Goal: Task Accomplishment & Management: Manage account settings

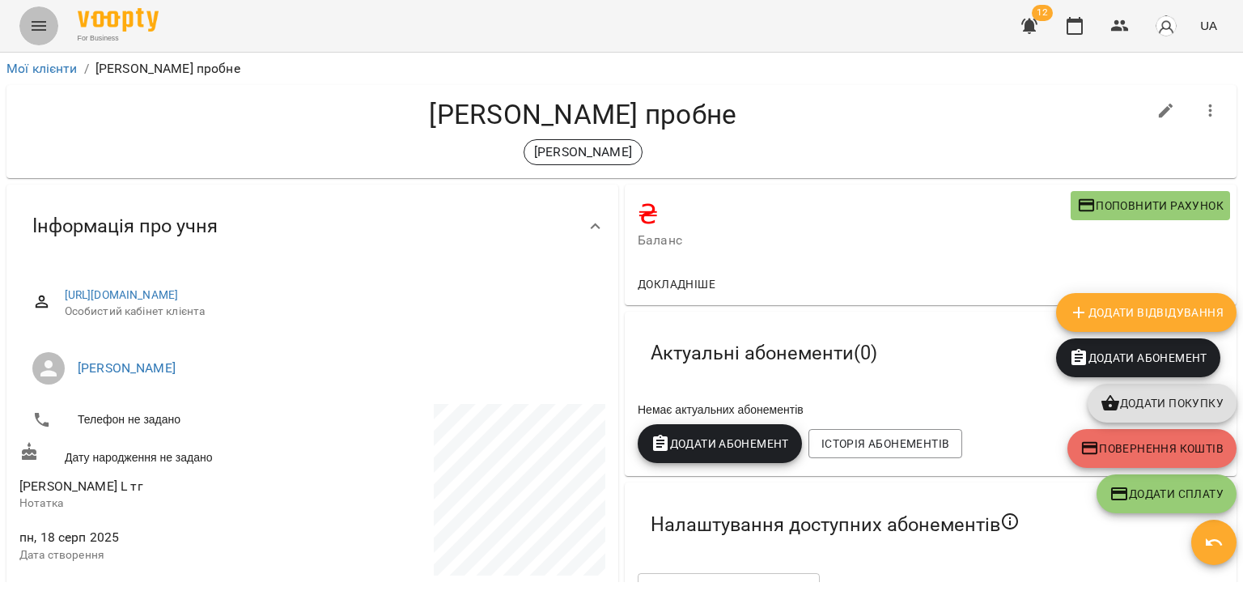
click at [36, 27] on icon "Menu" at bounding box center [38, 25] width 19 height 19
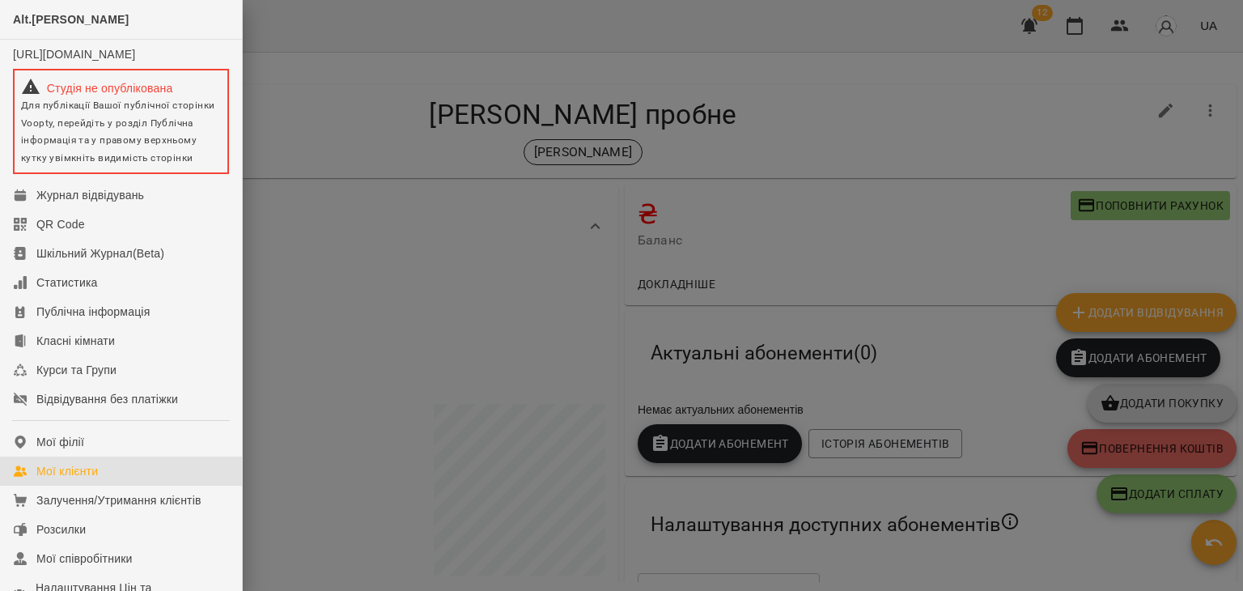
click at [97, 479] on div "Мої клієнти" at bounding box center [66, 471] width 61 height 16
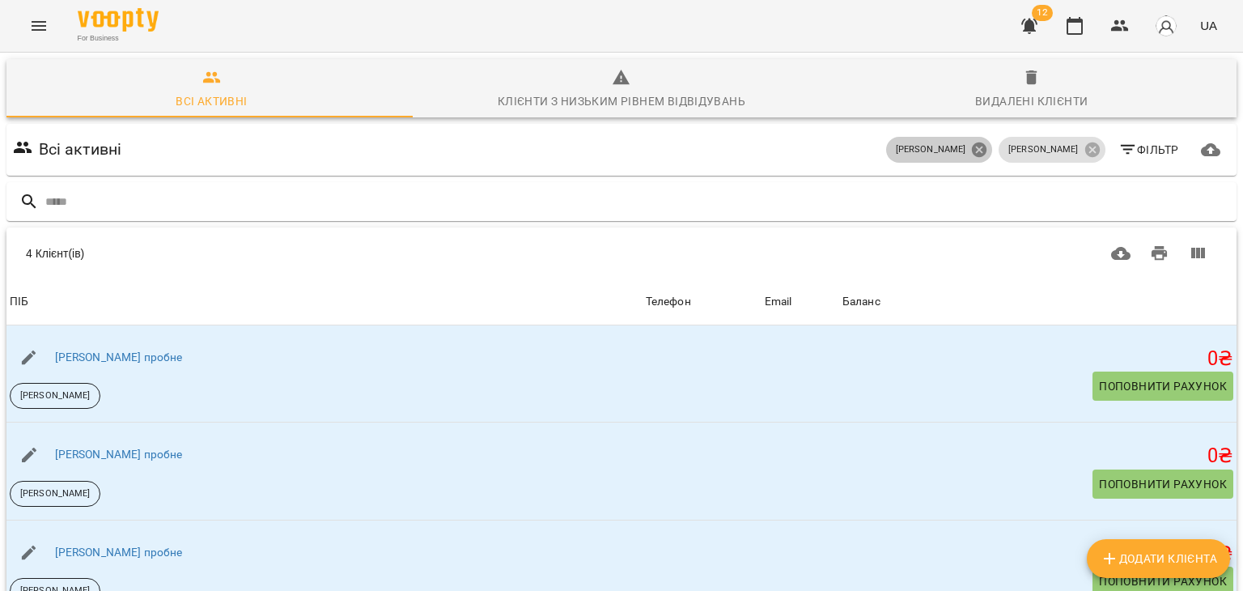
click at [986, 146] on icon at bounding box center [979, 149] width 15 height 15
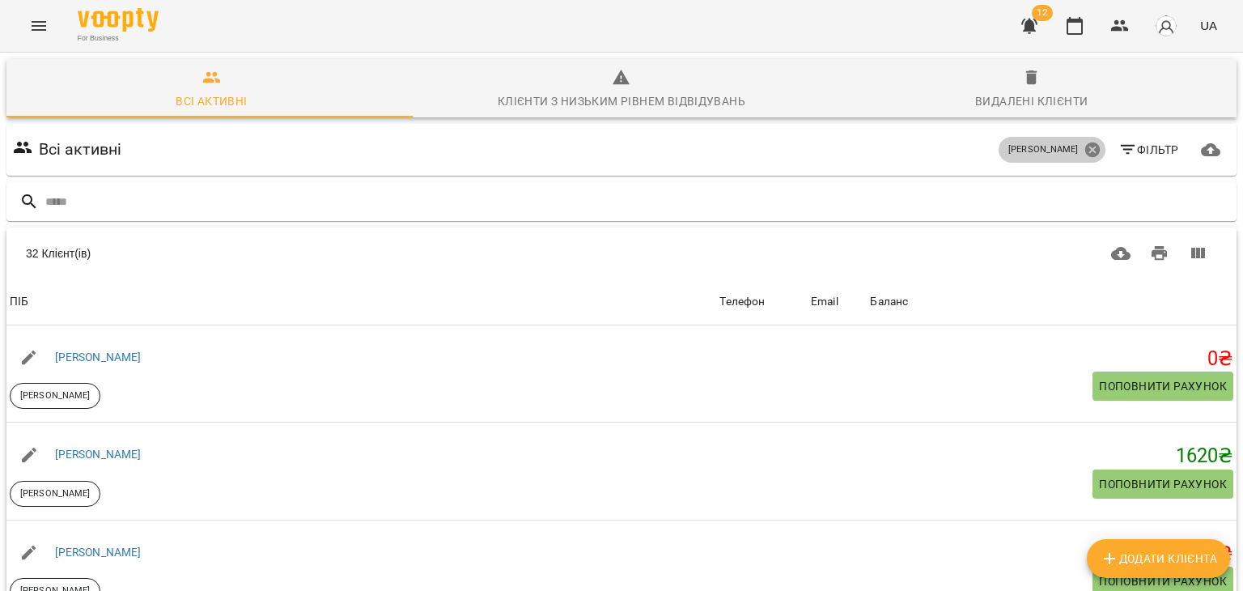
click at [1084, 143] on icon at bounding box center [1091, 149] width 15 height 15
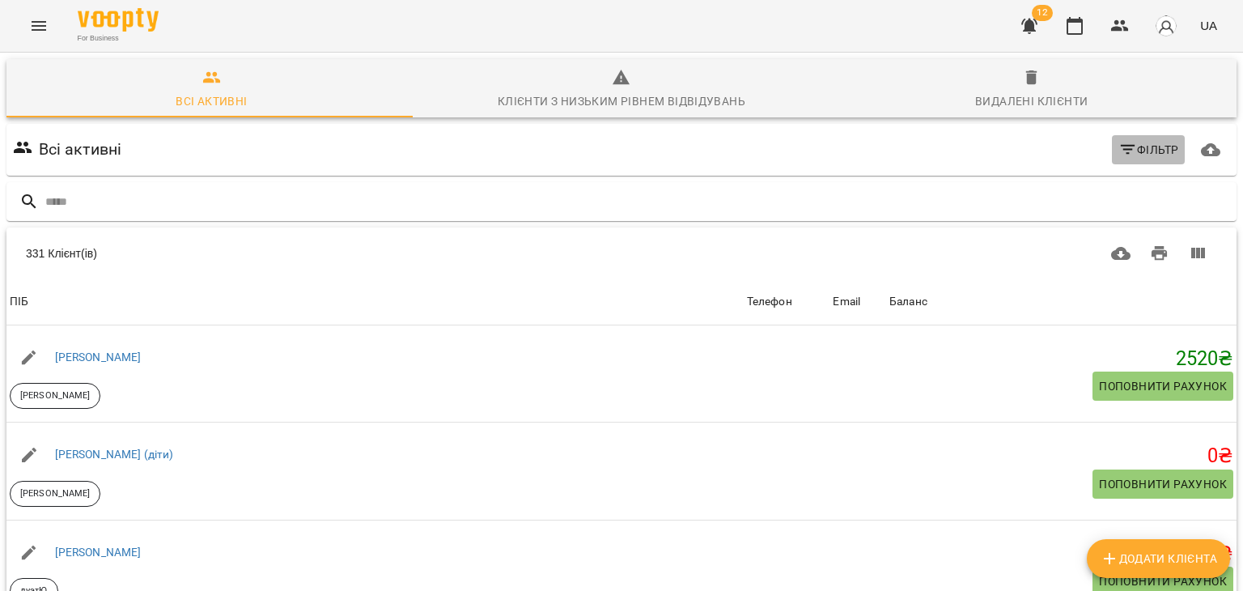
click at [1120, 154] on icon "button" at bounding box center [1127, 150] width 15 height 10
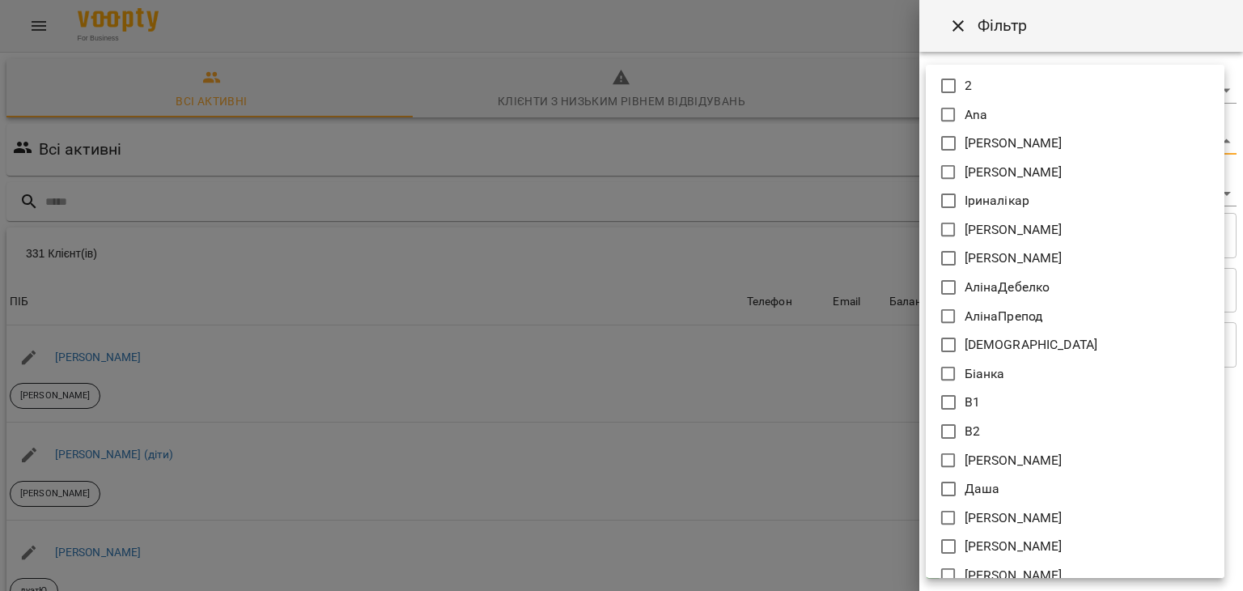
click at [1005, 143] on body "For Business 12 UA Всі активні Клієнти з низьким рівнем відвідувань Видалені кл…" at bounding box center [621, 422] width 1243 height 845
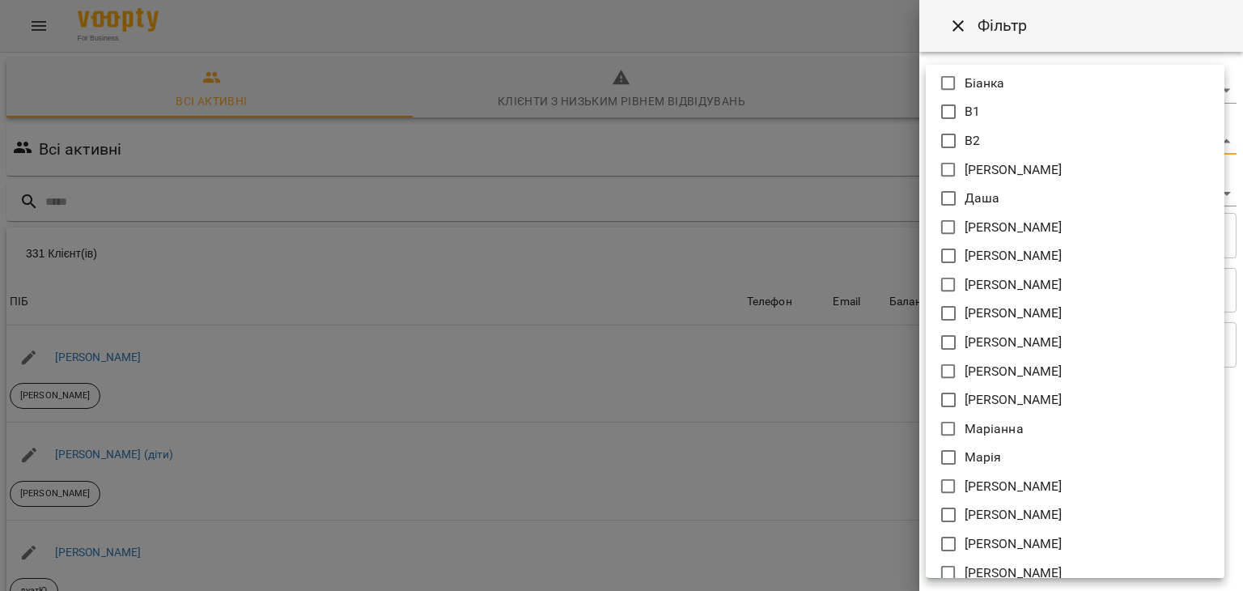
scroll to position [291, 0]
click at [998, 479] on p "[PERSON_NAME]" at bounding box center [1013, 485] width 98 height 19
type input "*****"
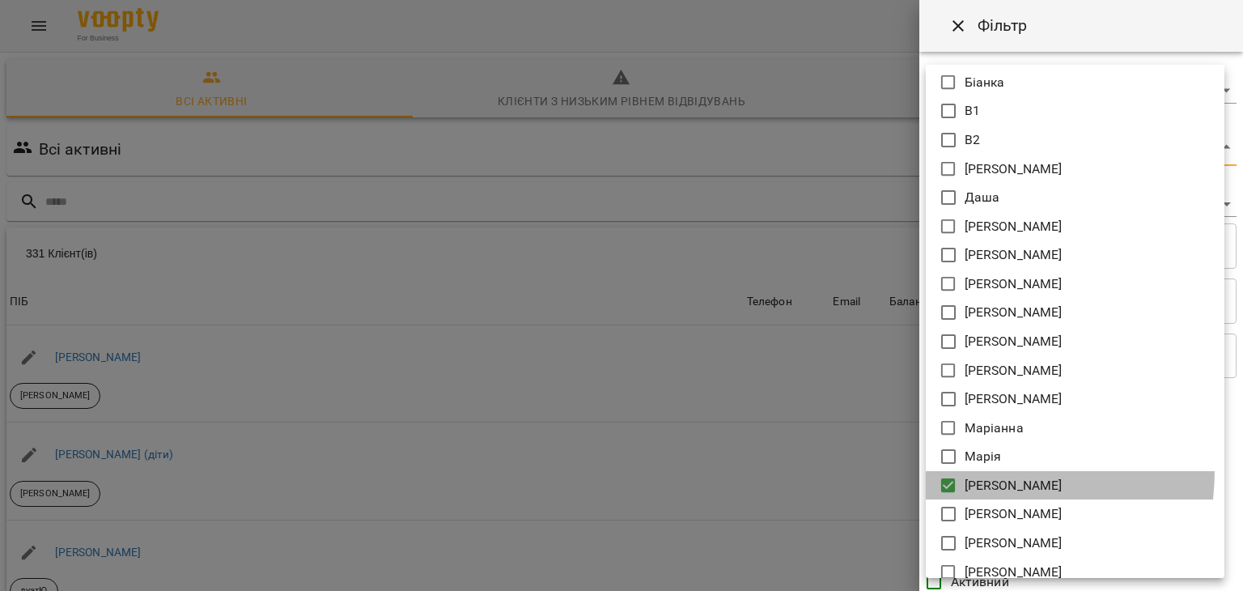
click at [961, 471] on li "[PERSON_NAME]" at bounding box center [1074, 485] width 299 height 29
click at [958, 479] on li "[PERSON_NAME]" at bounding box center [1074, 485] width 299 height 29
type input "*****"
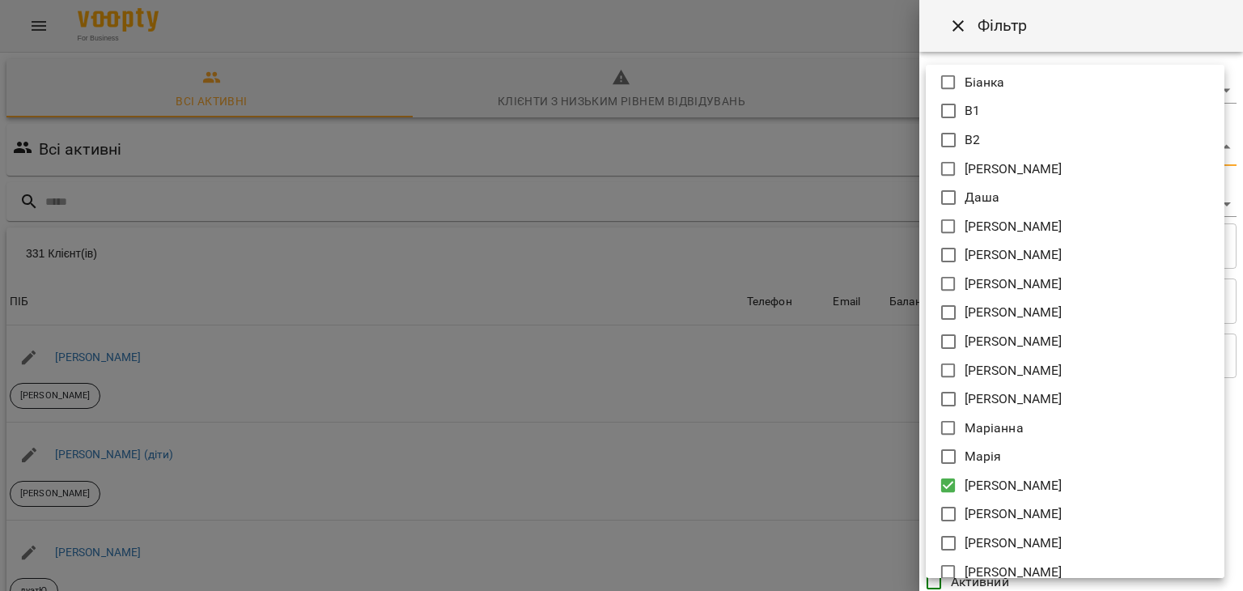
click at [767, 447] on div at bounding box center [621, 295] width 1243 height 591
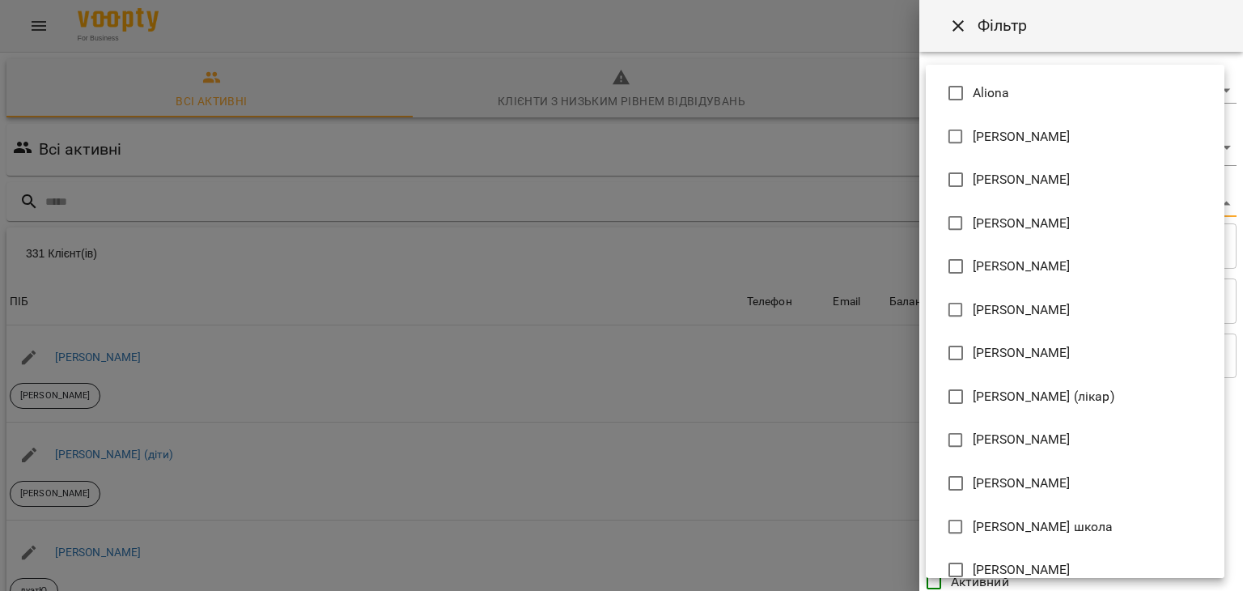
click at [959, 214] on body "For Business 12 UA Всі активні Клієнти з низьким рівнем відвідувань Видалені кл…" at bounding box center [621, 422] width 1243 height 845
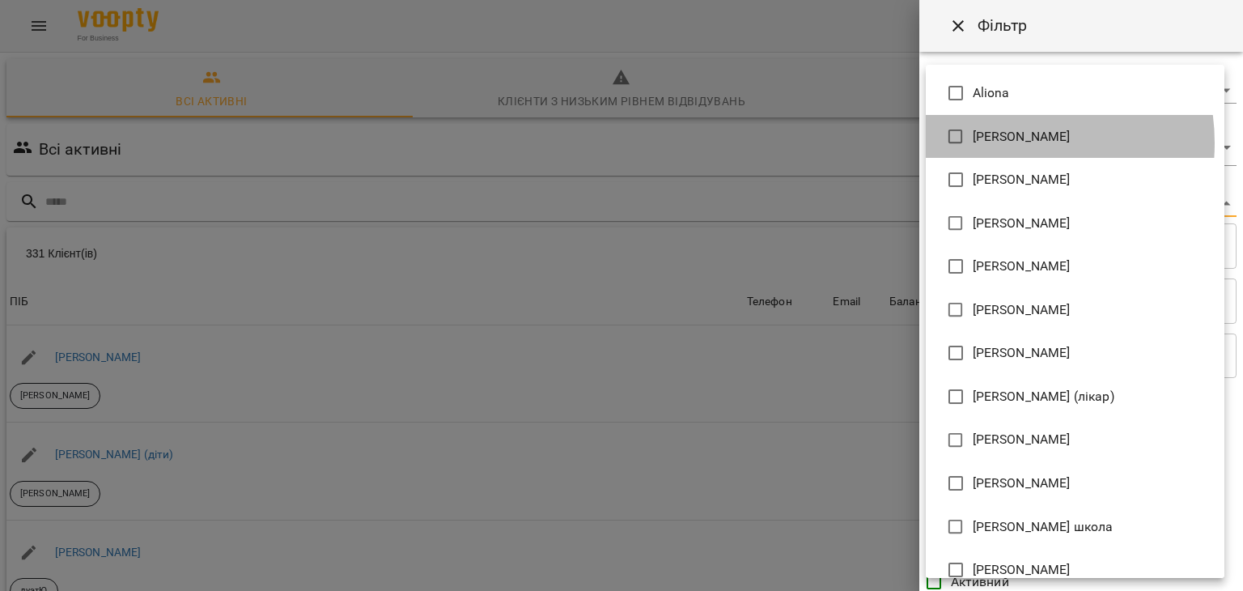
click at [1003, 143] on span "[PERSON_NAME]" at bounding box center [1021, 136] width 98 height 19
type input "**********"
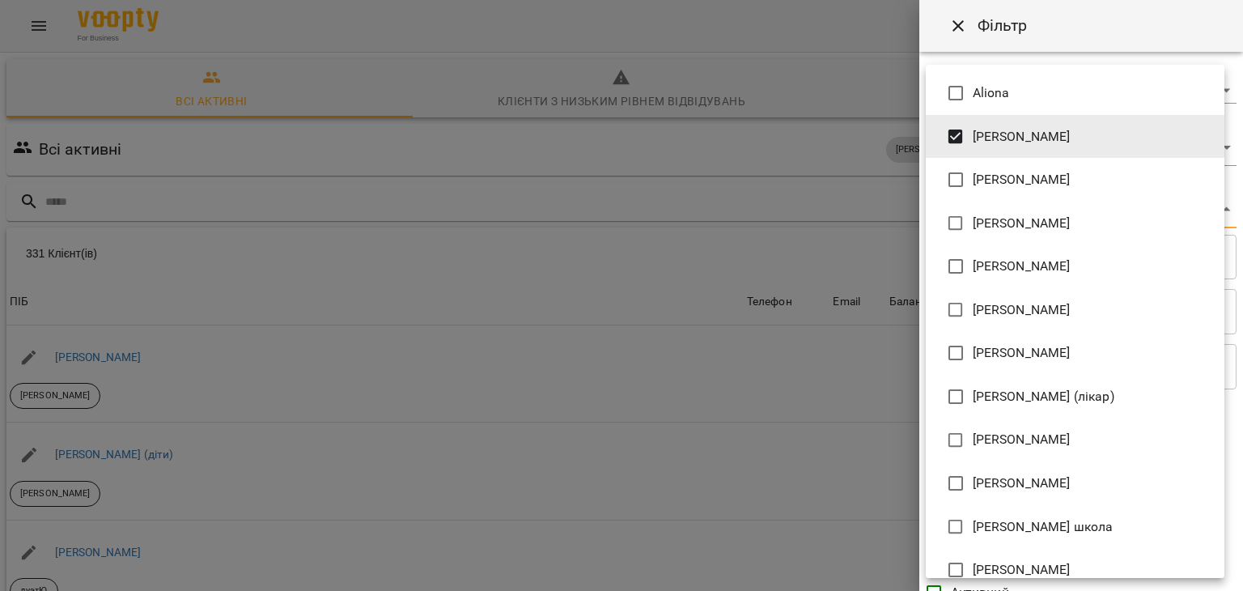
click at [832, 299] on div at bounding box center [621, 295] width 1243 height 591
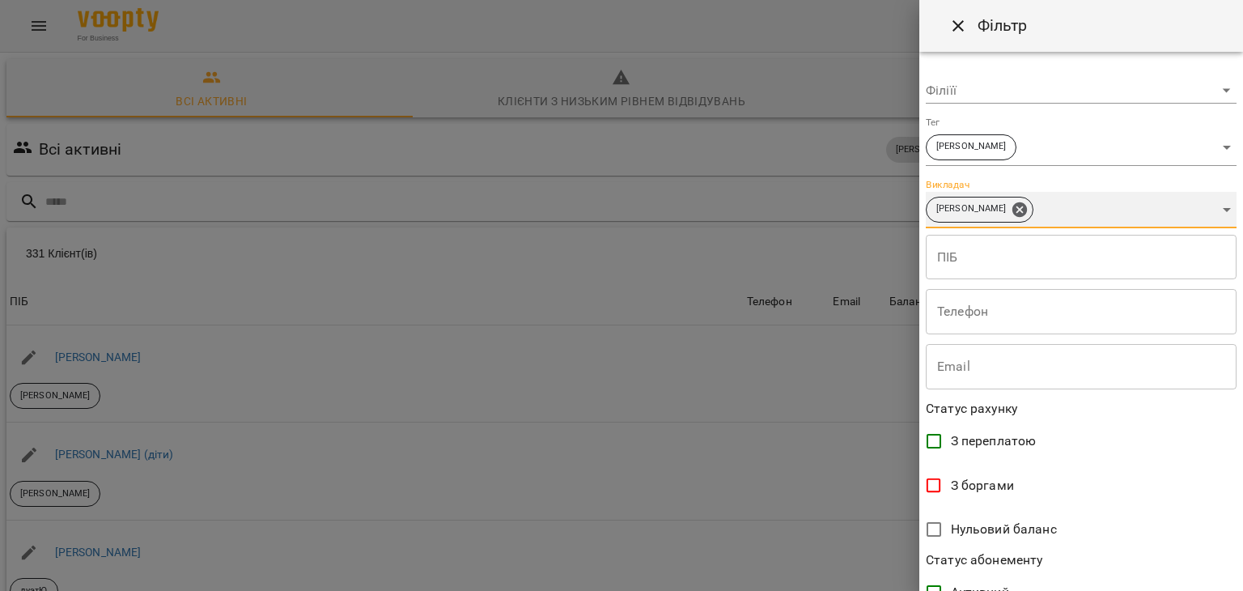
scroll to position [332, 0]
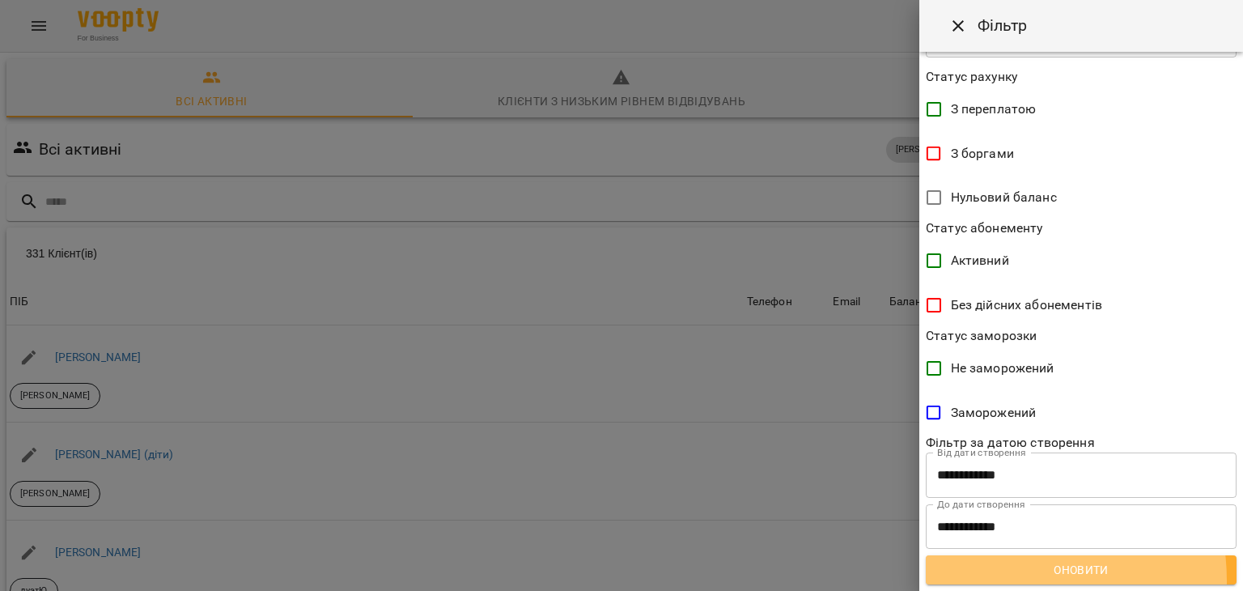
click at [1001, 580] on button "Оновити" at bounding box center [1080, 569] width 311 height 29
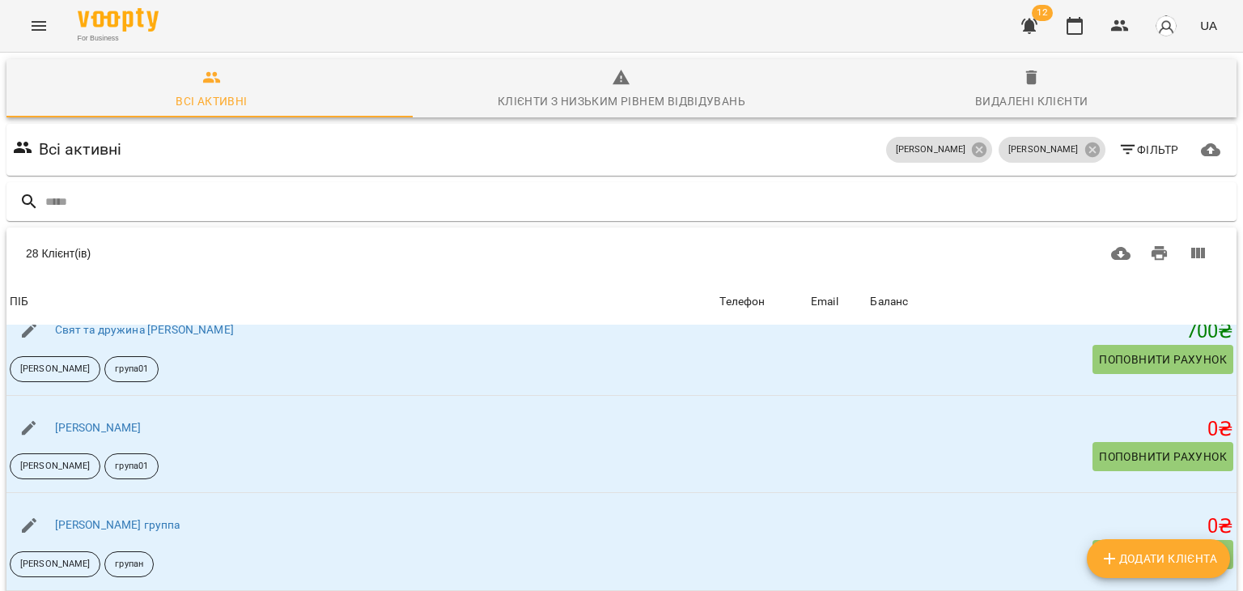
scroll to position [191, 0]
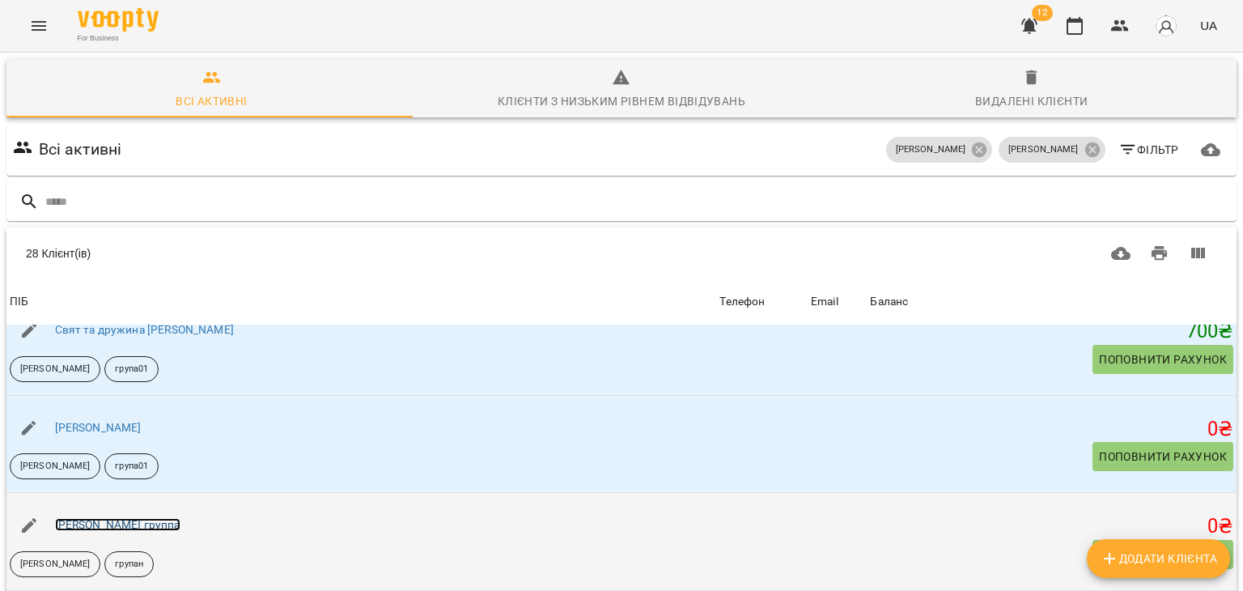
click at [145, 518] on link "Vika Schekota группа" at bounding box center [117, 524] width 125 height 13
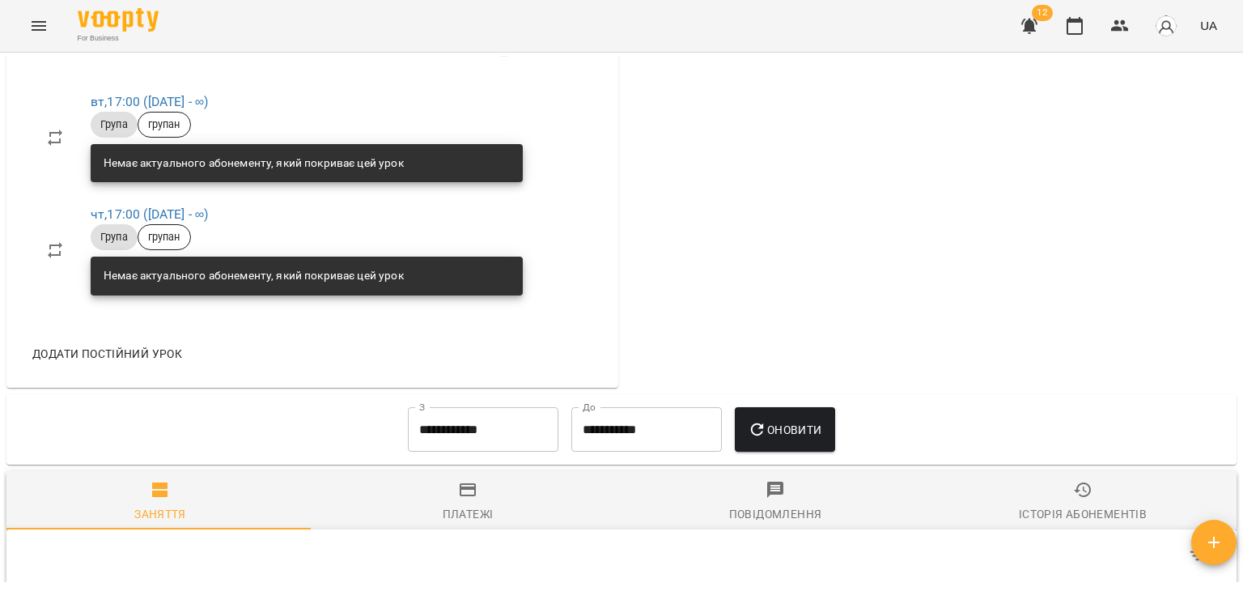
scroll to position [957, 0]
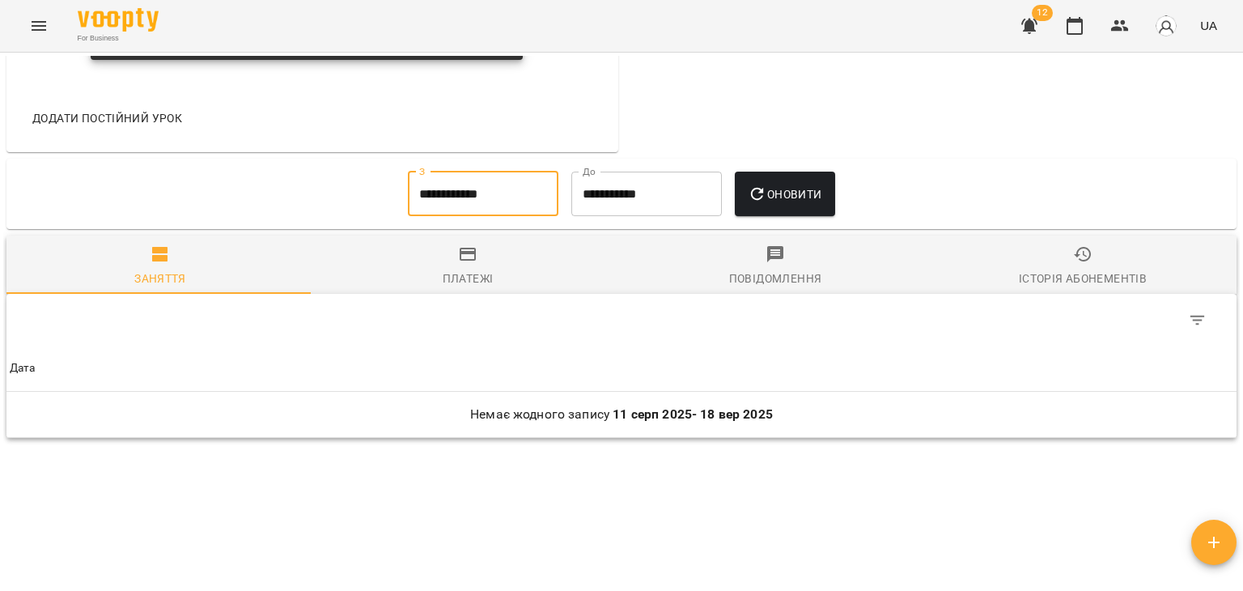
click at [425, 201] on input "**********" at bounding box center [483, 194] width 150 height 45
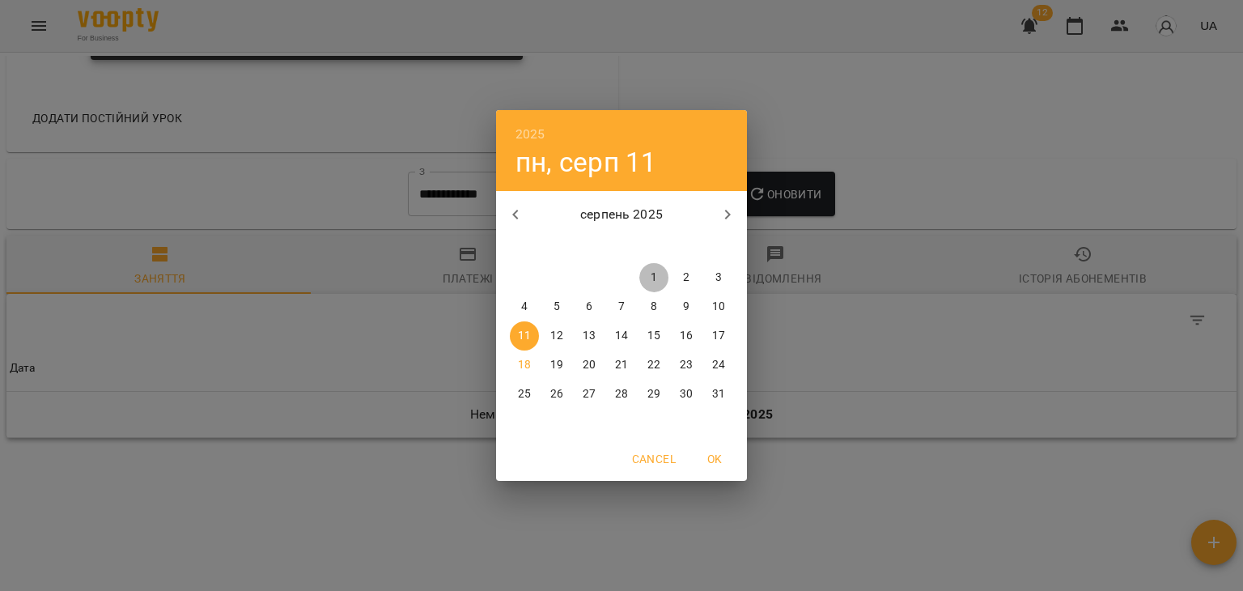
click at [650, 273] on span "1" at bounding box center [653, 277] width 29 height 16
type input "**********"
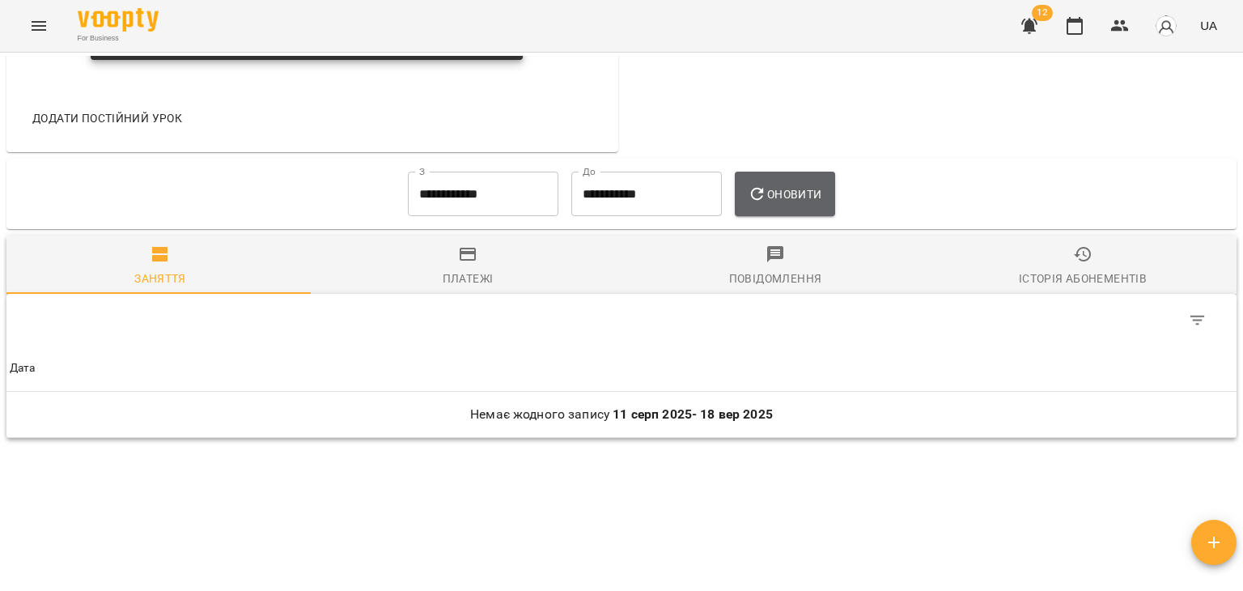
click at [770, 178] on button "Оновити" at bounding box center [785, 194] width 100 height 45
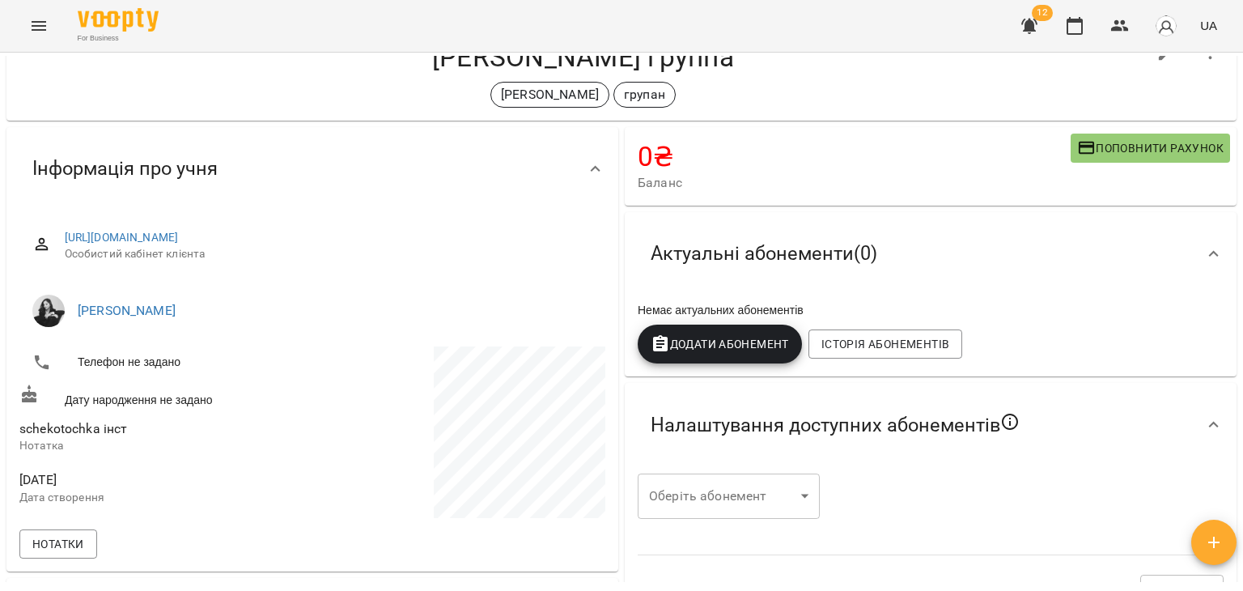
scroll to position [0, 0]
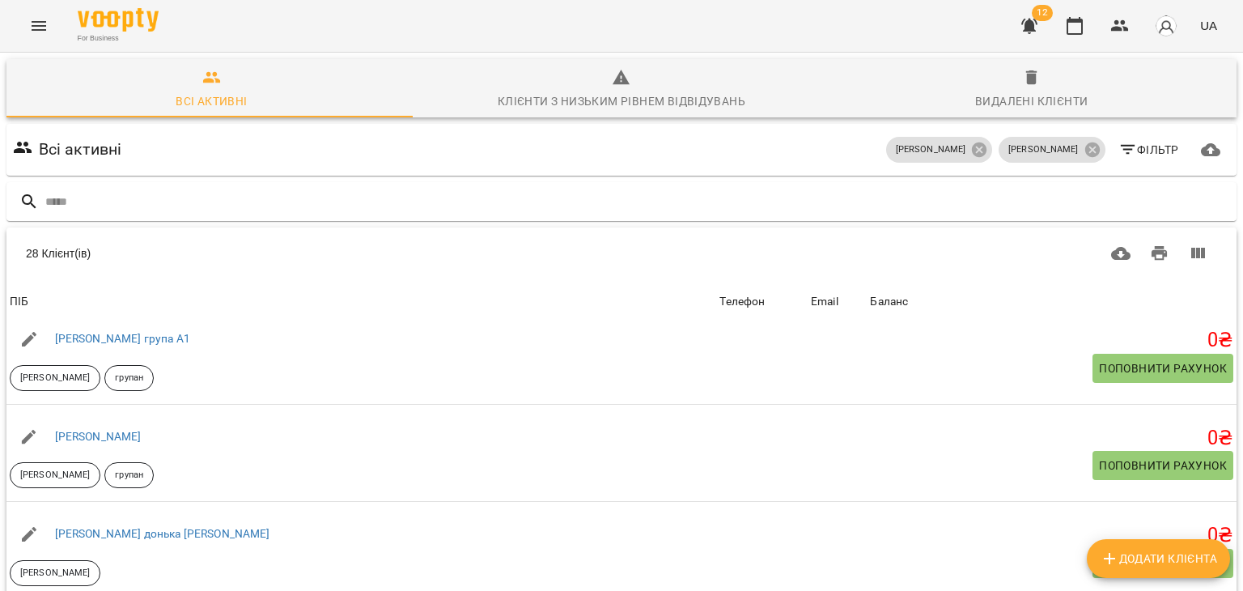
scroll to position [1566, 0]
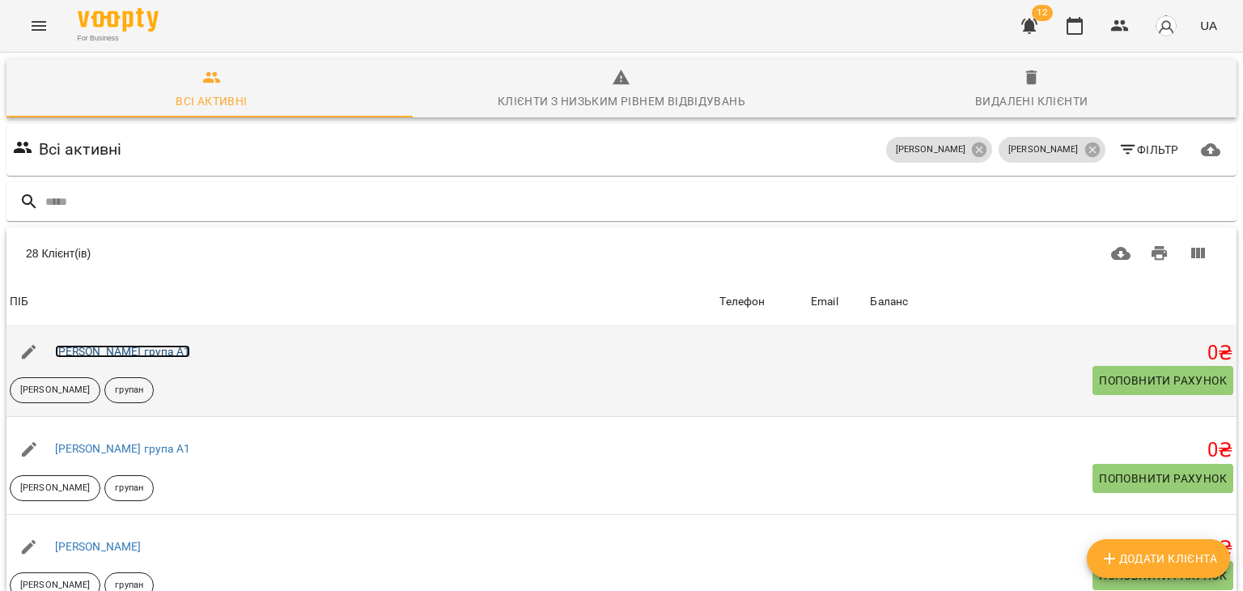
click at [117, 345] on link "Валентина група А1" at bounding box center [122, 351] width 135 height 13
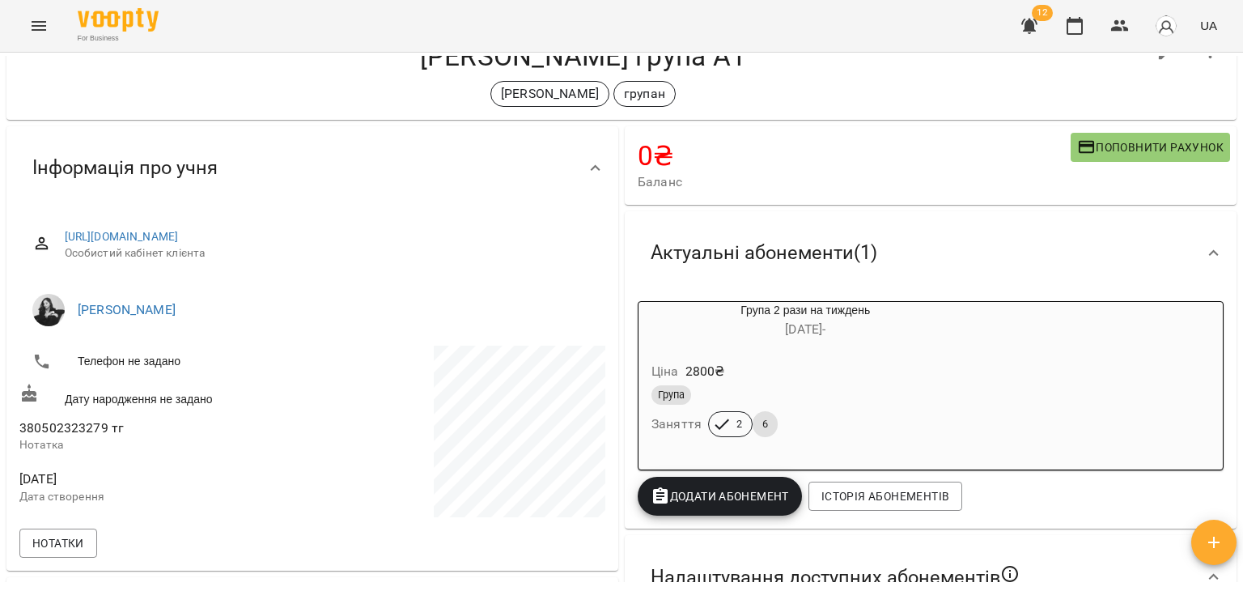
scroll to position [44, 0]
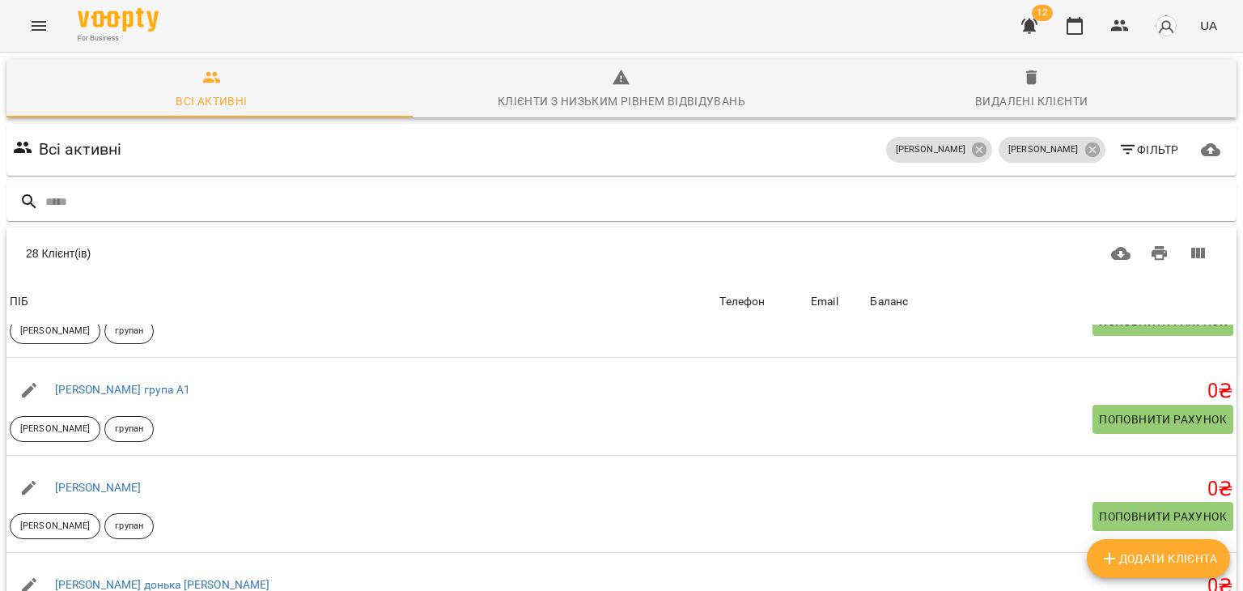
scroll to position [1462, 0]
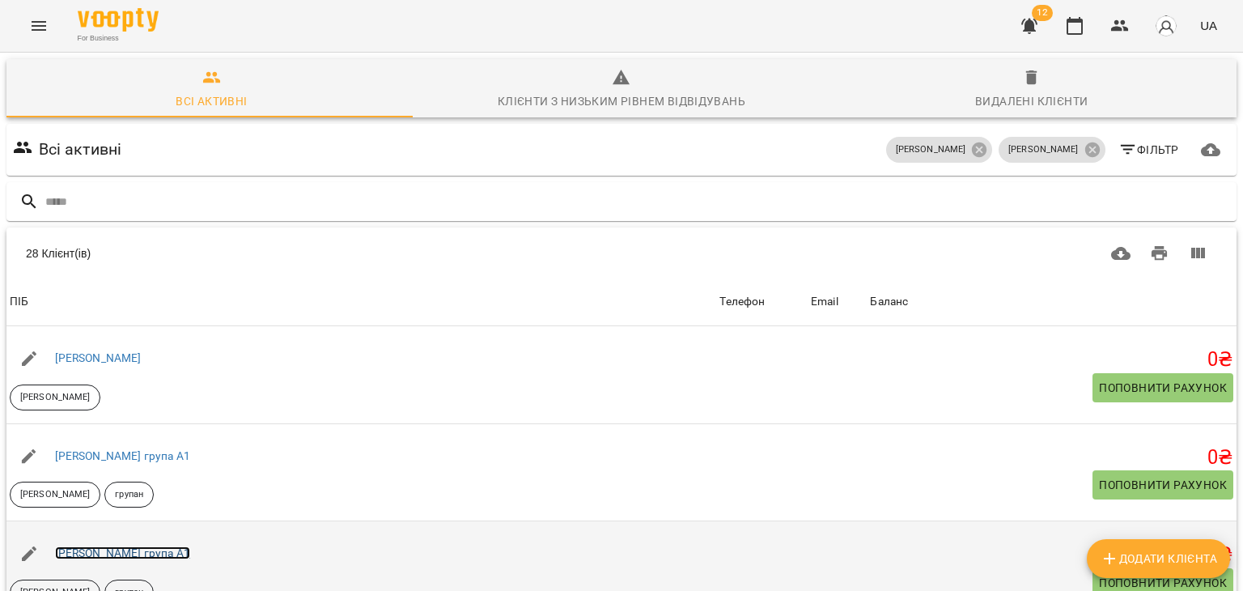
click at [119, 546] on link "Інна група А1" at bounding box center [122, 552] width 135 height 13
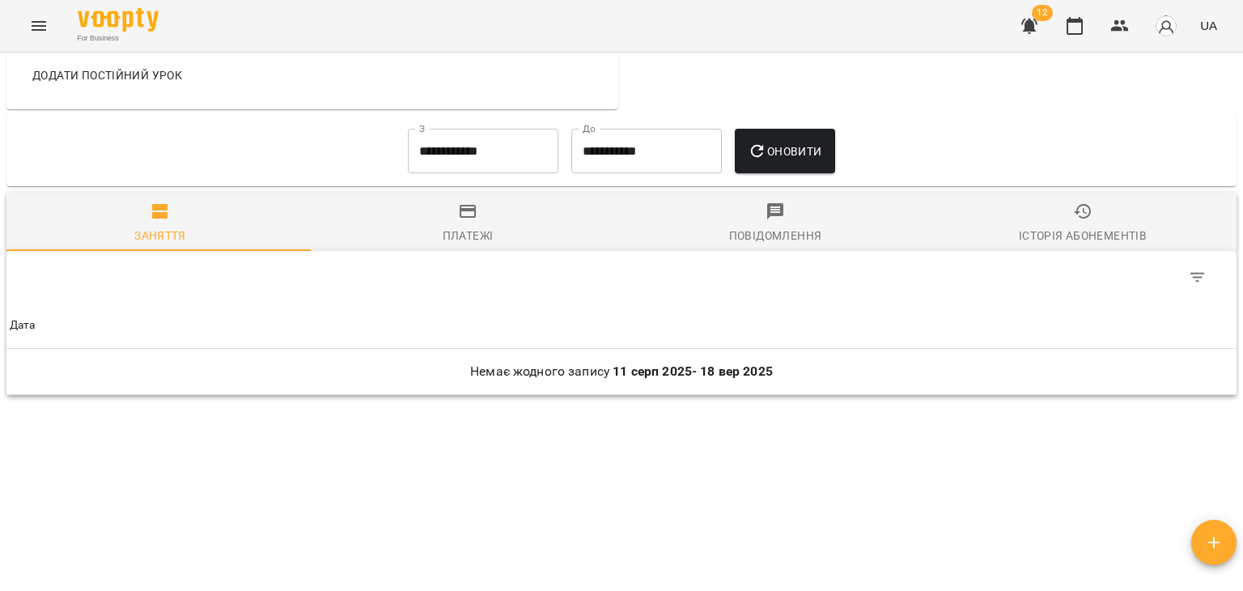
scroll to position [1010, 0]
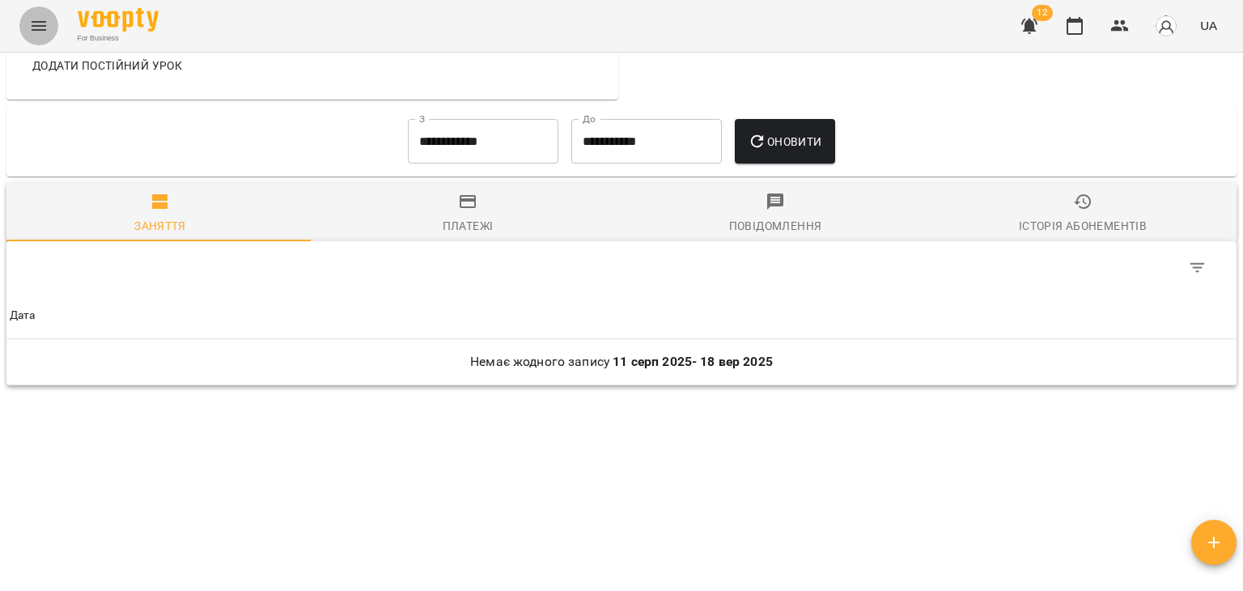
click at [40, 36] on button "Menu" at bounding box center [38, 25] width 39 height 39
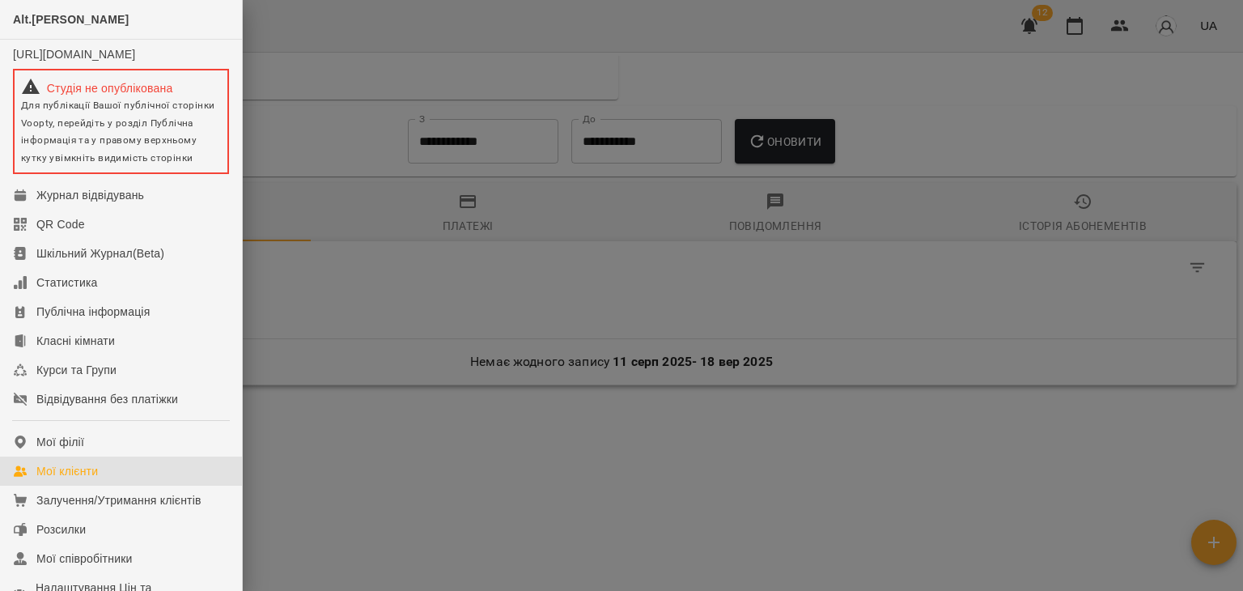
click at [84, 479] on div "Мої клієнти" at bounding box center [66, 471] width 61 height 16
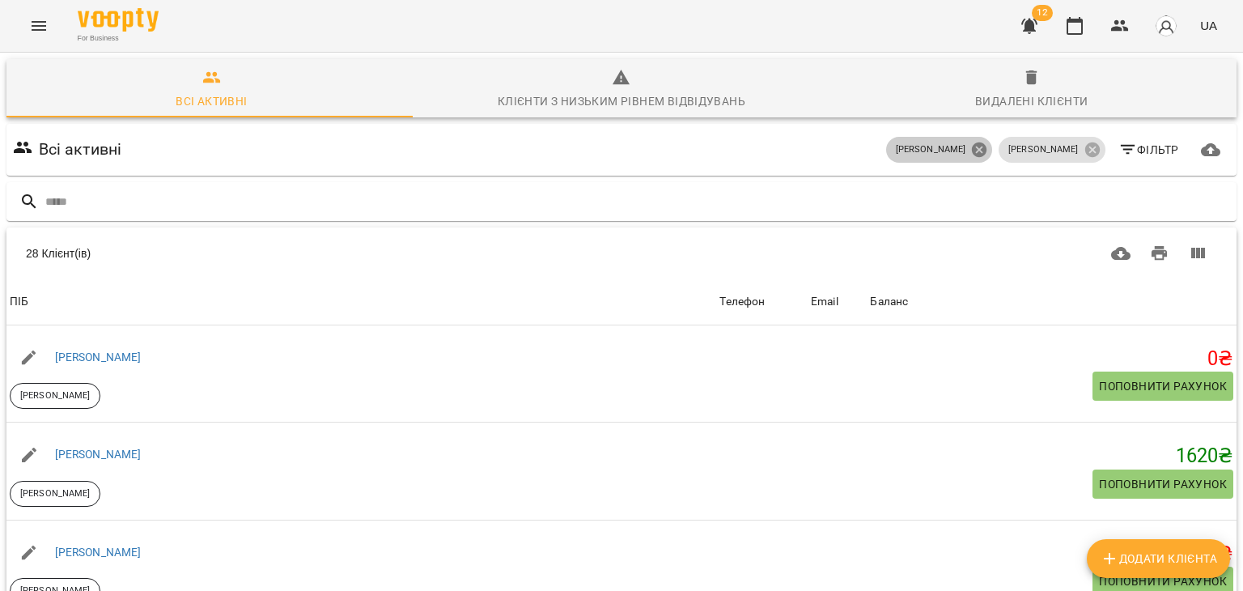
click at [986, 144] on icon at bounding box center [979, 149] width 15 height 15
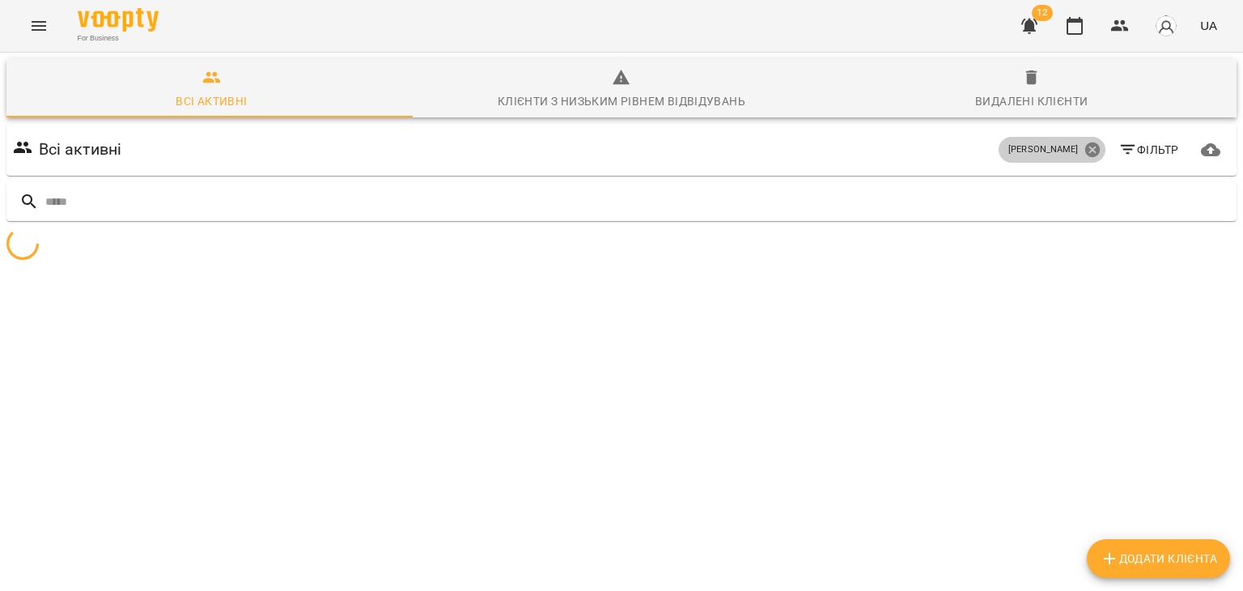
click at [1083, 148] on icon at bounding box center [1092, 150] width 18 height 18
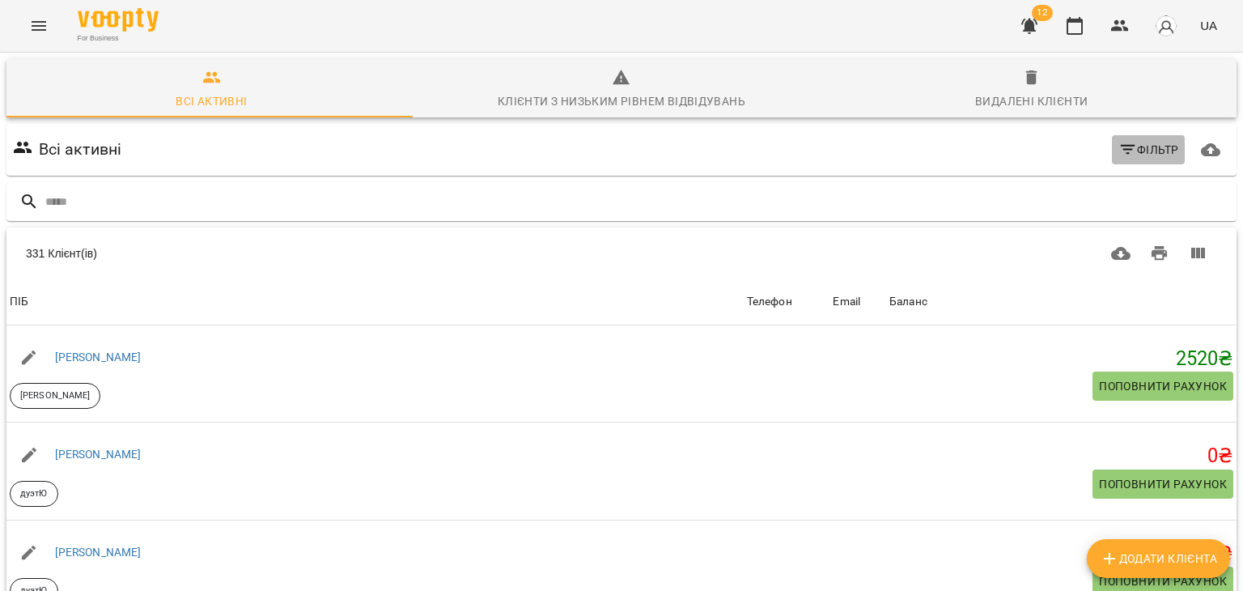
click at [1142, 146] on span "Фільтр" at bounding box center [1148, 149] width 61 height 19
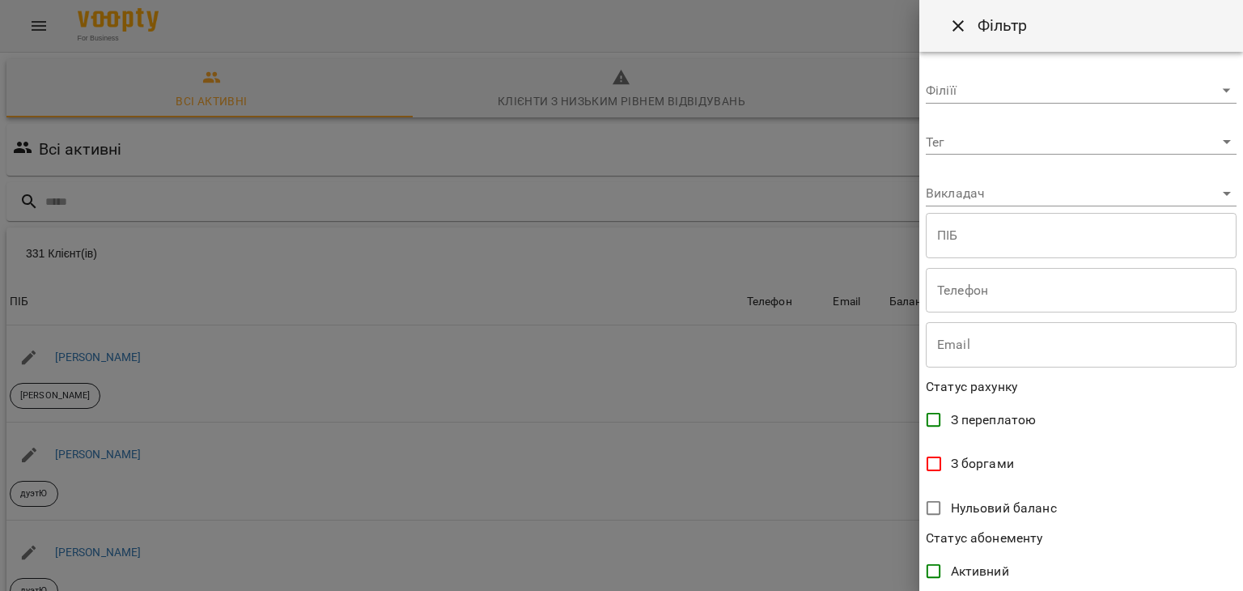
click at [943, 137] on body "For Business 12 UA Всі активні Клієнти з низьким рівнем відвідувань Видалені кл…" at bounding box center [621, 422] width 1243 height 845
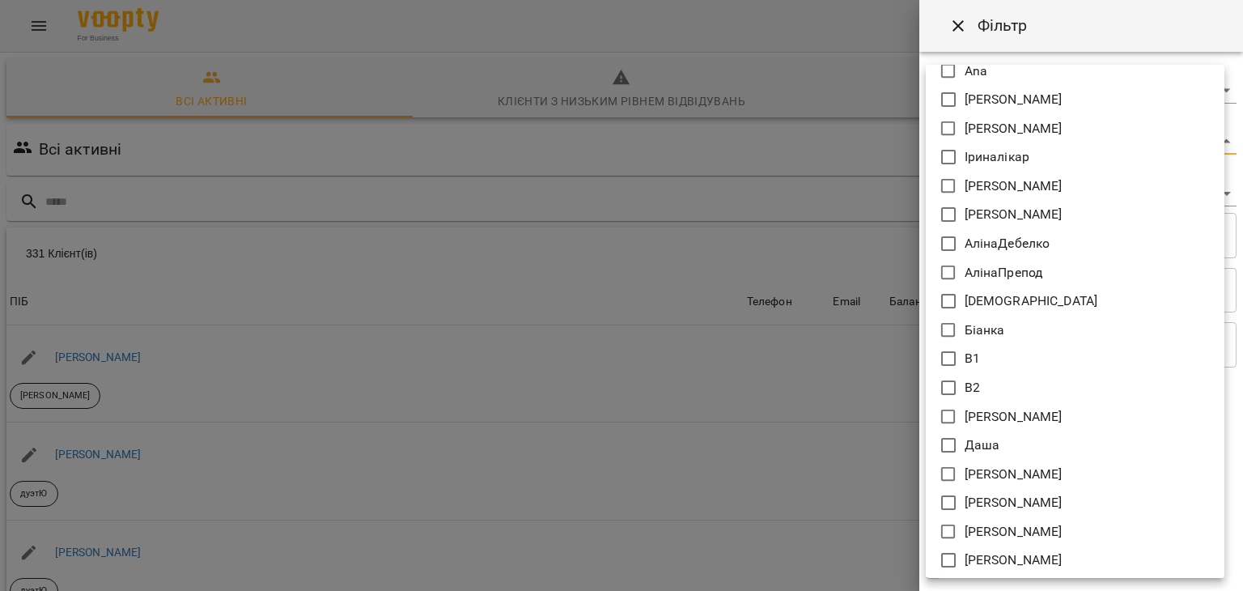
scroll to position [45, 0]
click at [1035, 444] on li "Даша" at bounding box center [1074, 443] width 299 height 29
type input "****"
click at [795, 414] on div at bounding box center [621, 295] width 1243 height 591
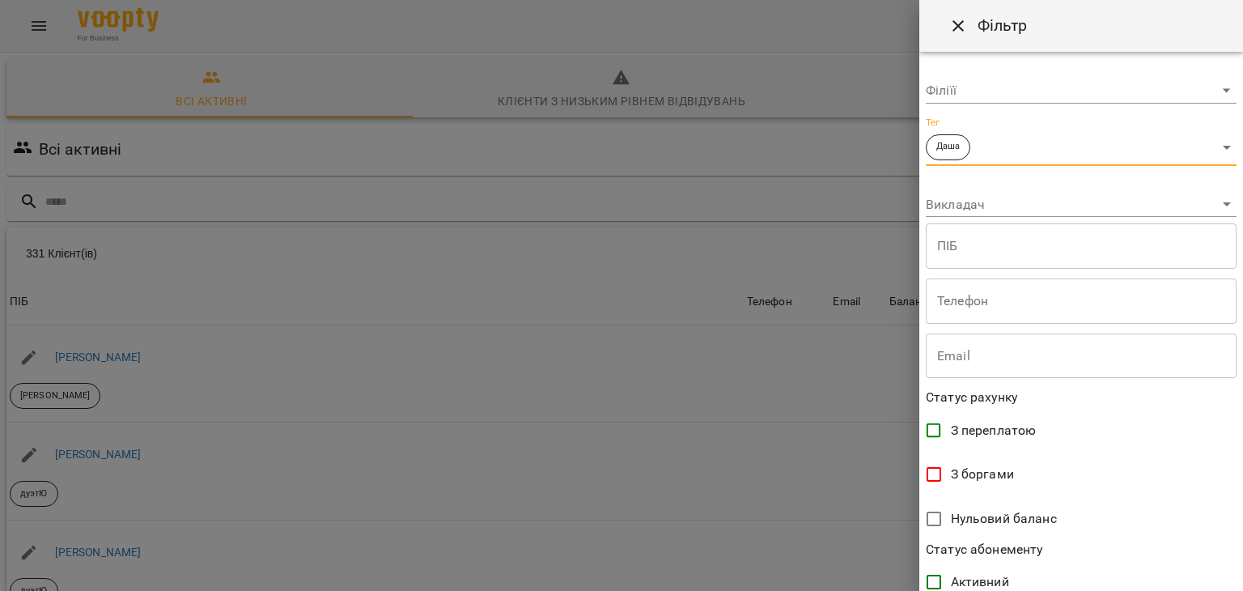
click at [964, 201] on body "For Business 12 UA Всі активні Клієнти з низьким рівнем відвідувань Видалені кл…" at bounding box center [621, 422] width 1243 height 845
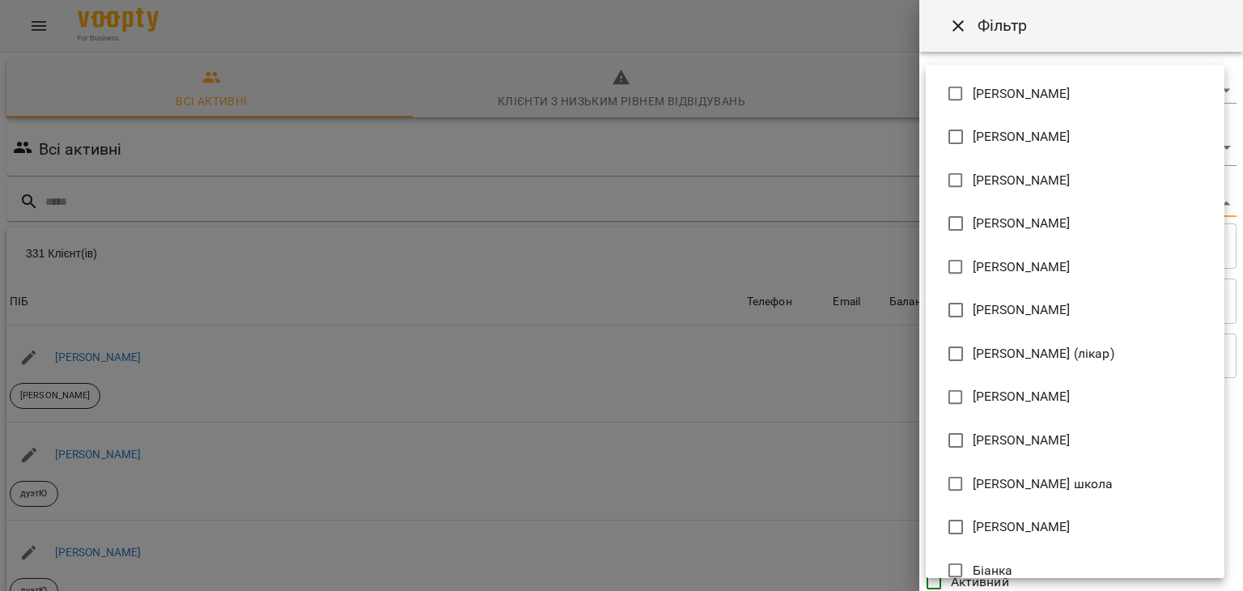
scroll to position [0, 0]
click at [838, 104] on div at bounding box center [621, 295] width 1243 height 591
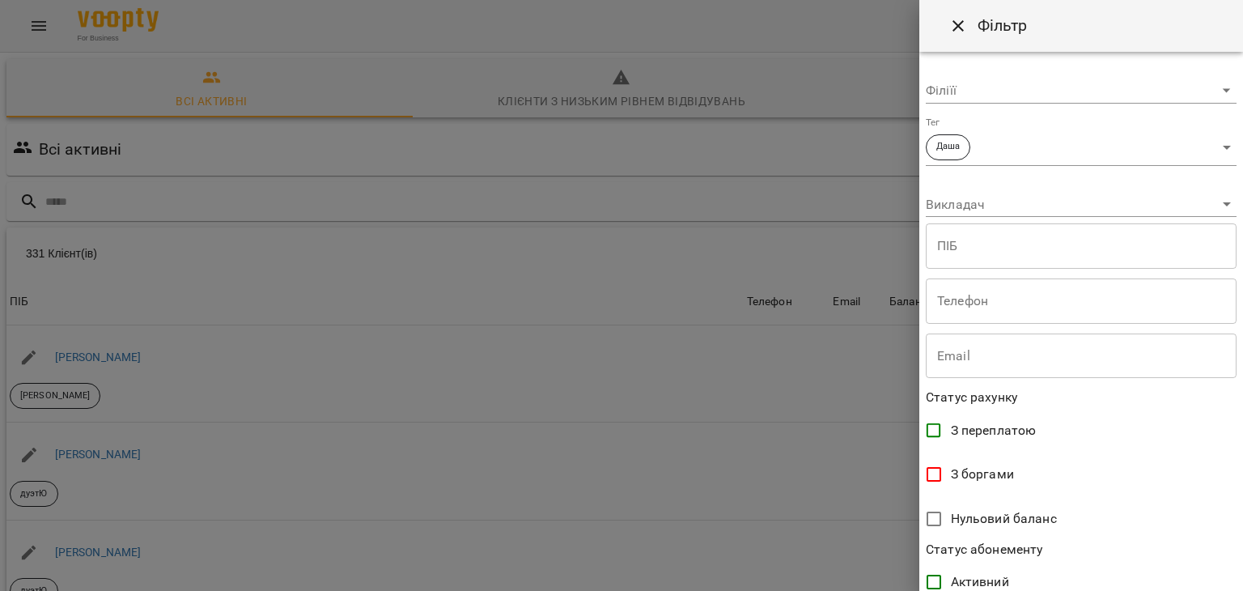
click at [861, 108] on div at bounding box center [621, 295] width 1243 height 591
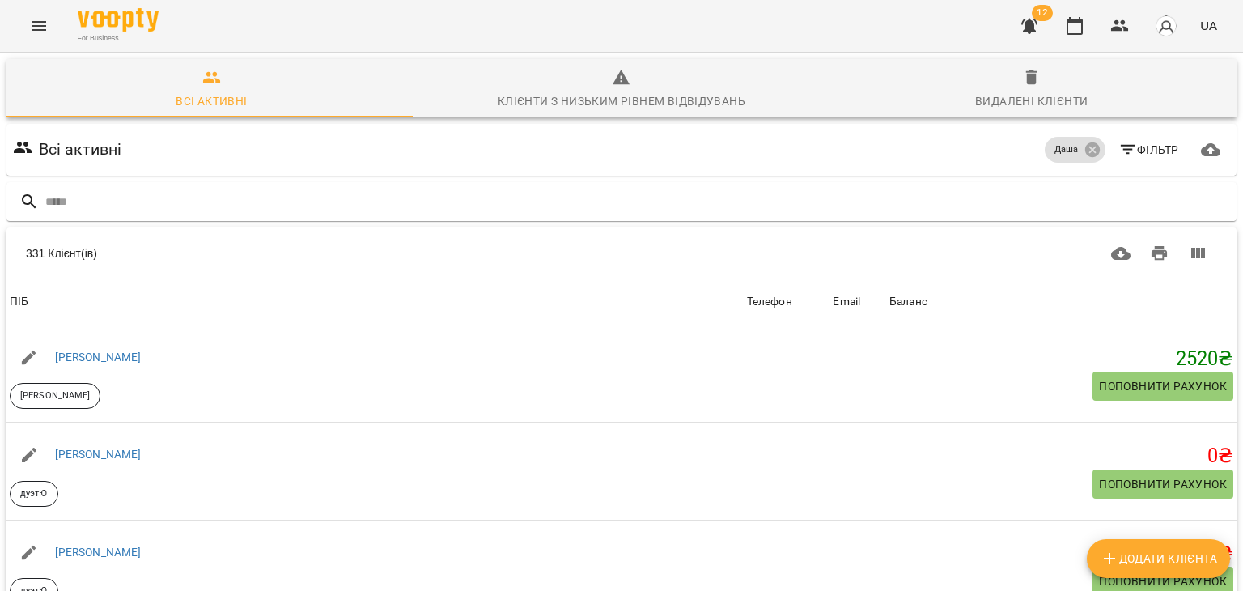
click at [1031, 14] on button "button" at bounding box center [1029, 25] width 39 height 39
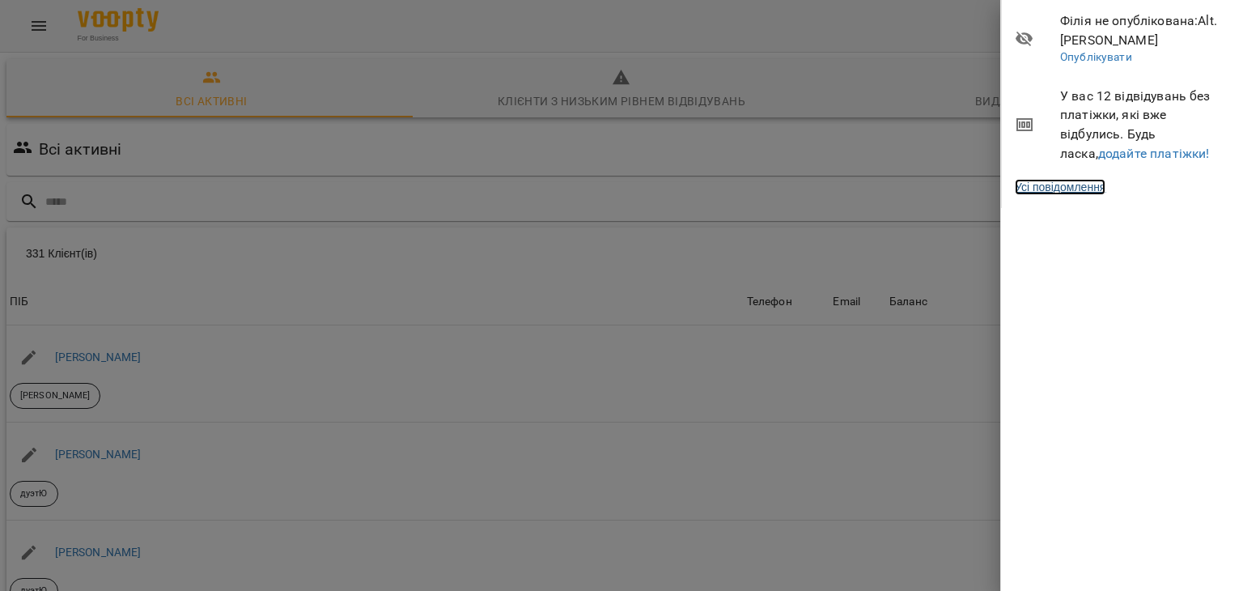
click at [1081, 190] on link "Усі повідомлення" at bounding box center [1059, 187] width 91 height 16
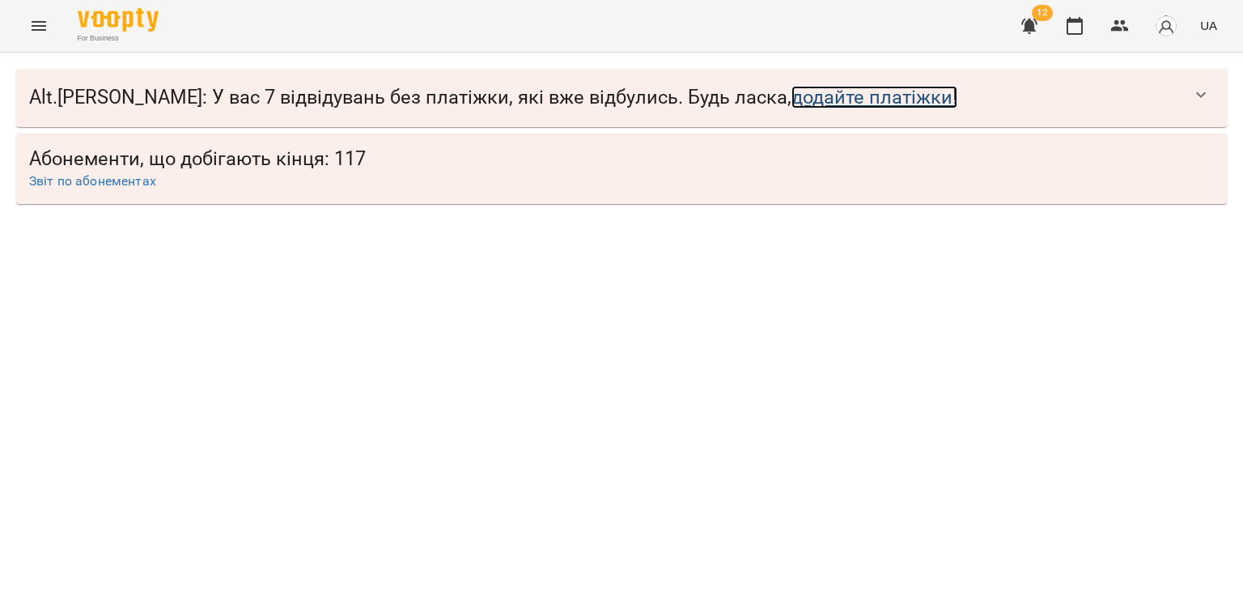
click at [793, 103] on link "додайте платіжки!" at bounding box center [874, 97] width 166 height 23
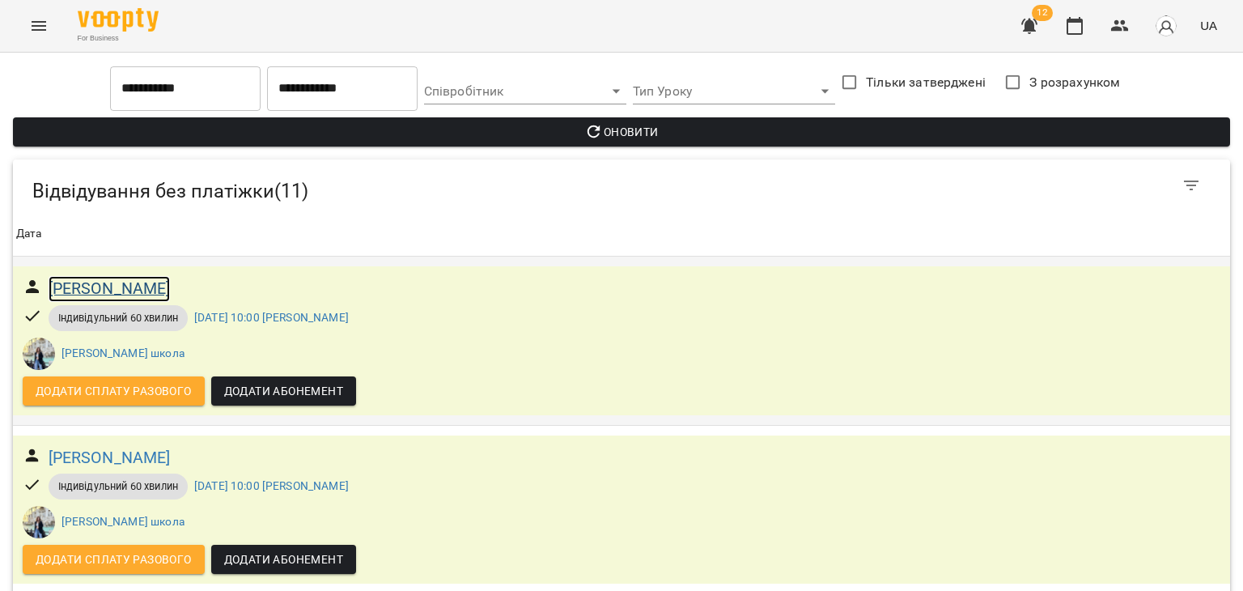
click at [85, 296] on h6 "[PERSON_NAME]" at bounding box center [110, 288] width 122 height 25
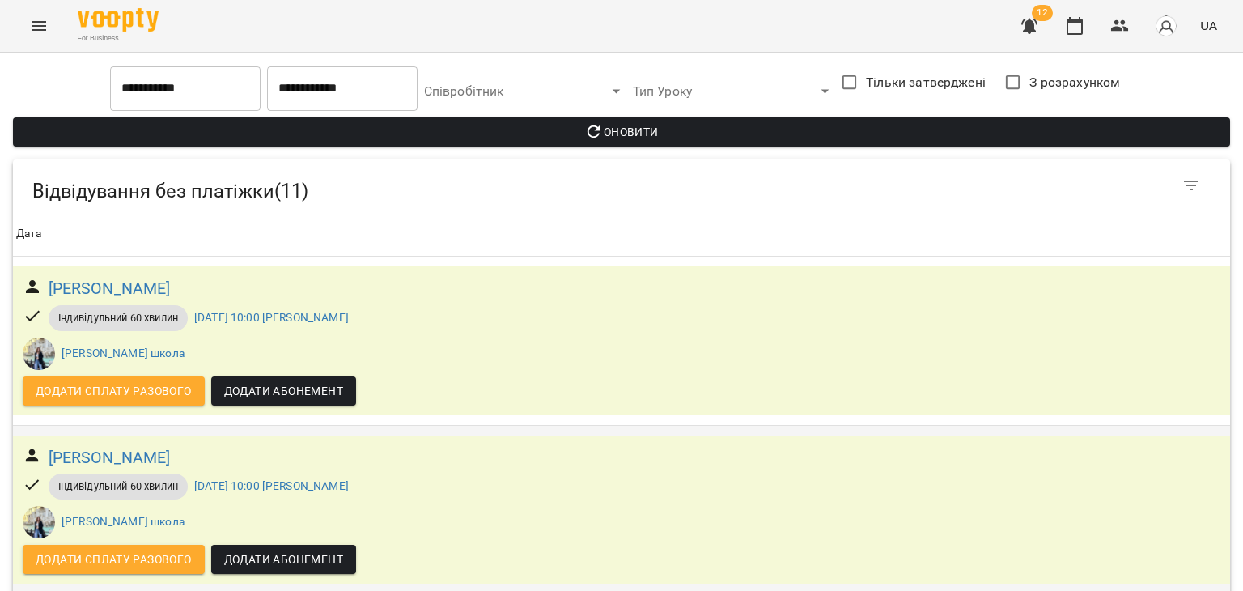
scroll to position [938, 0]
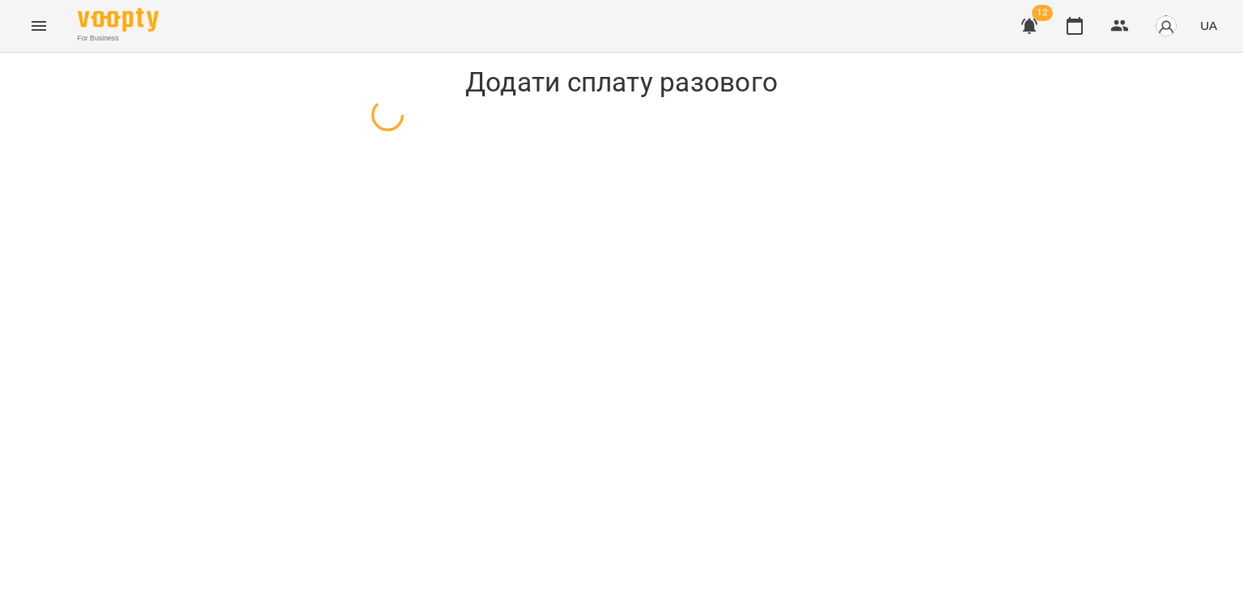
select select "**********"
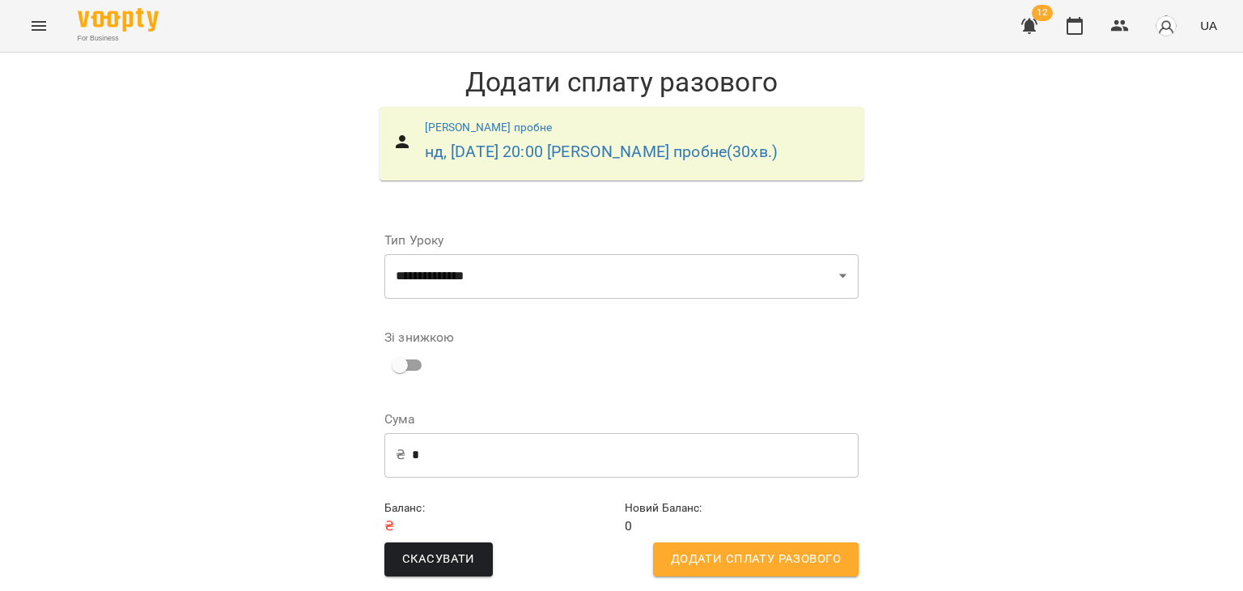
click at [784, 563] on span "Додати сплату разового" at bounding box center [756, 559] width 170 height 21
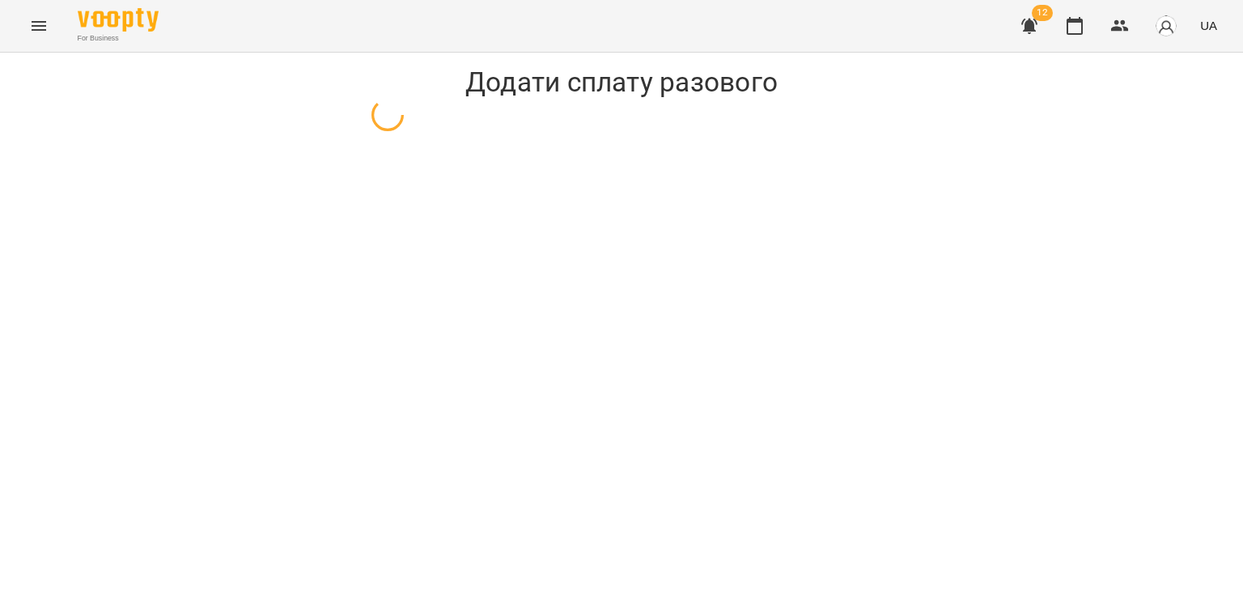
select select "**********"
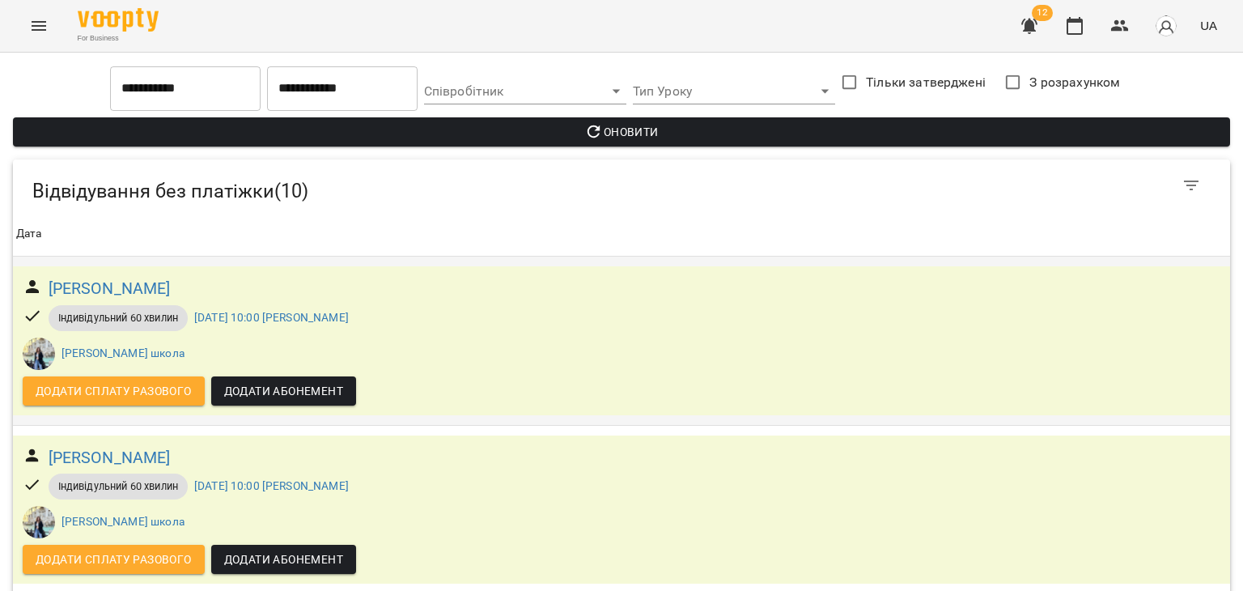
scroll to position [1184, 0]
click at [43, 23] on icon "Menu" at bounding box center [38, 25] width 19 height 19
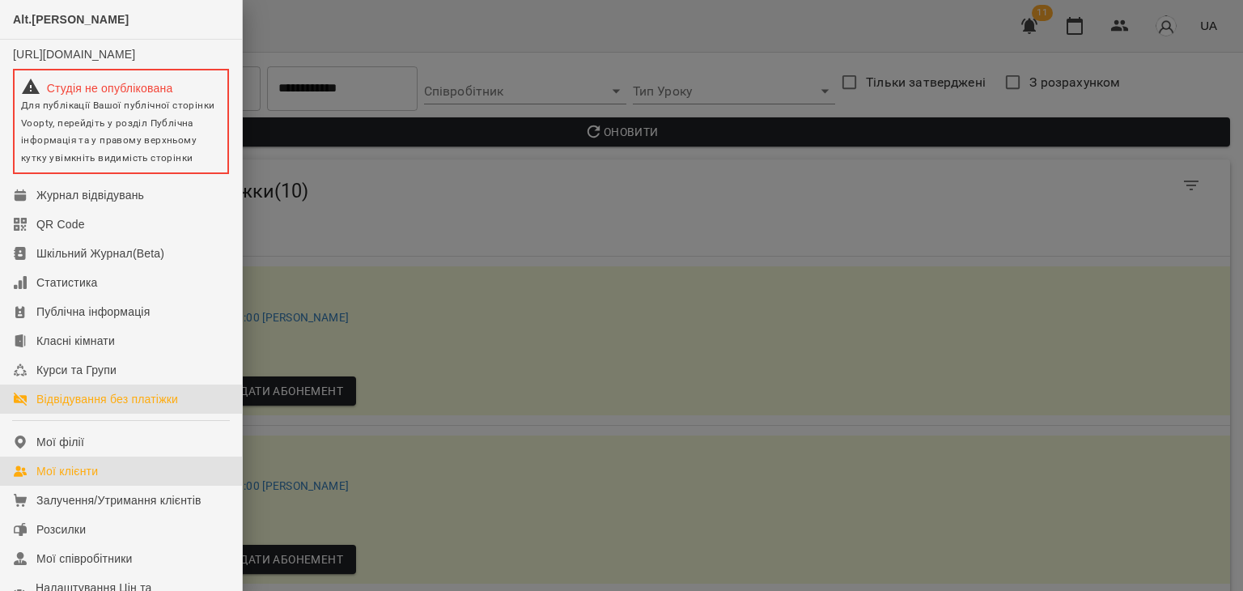
click at [74, 479] on div "Мої клієнти" at bounding box center [66, 471] width 61 height 16
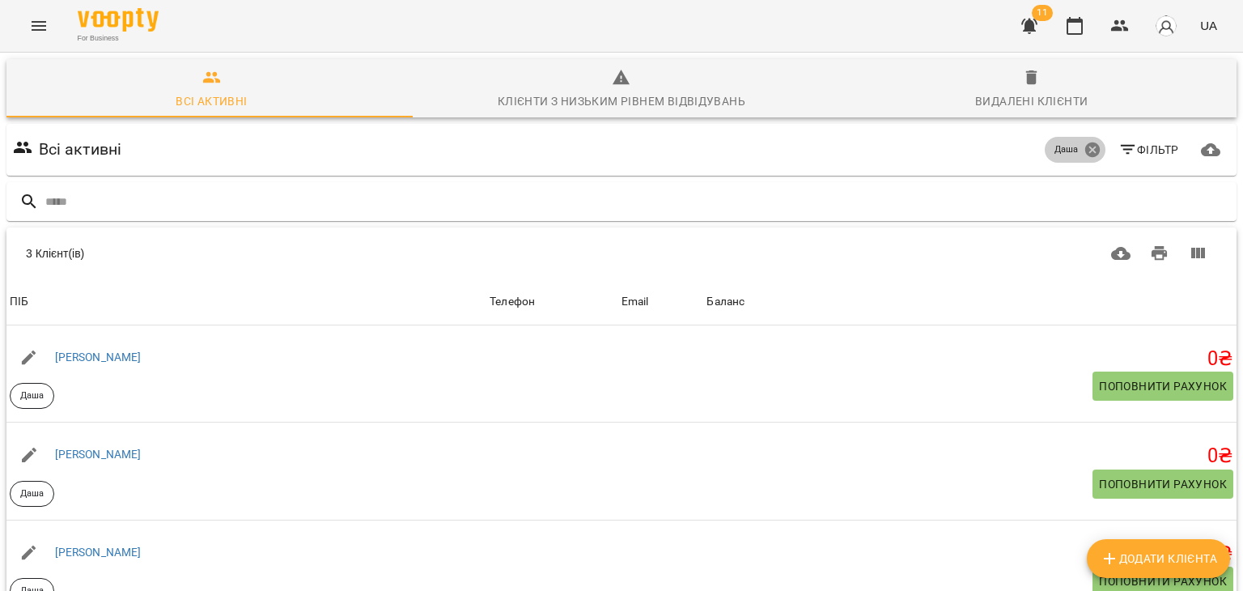
click at [1084, 150] on icon at bounding box center [1091, 149] width 15 height 15
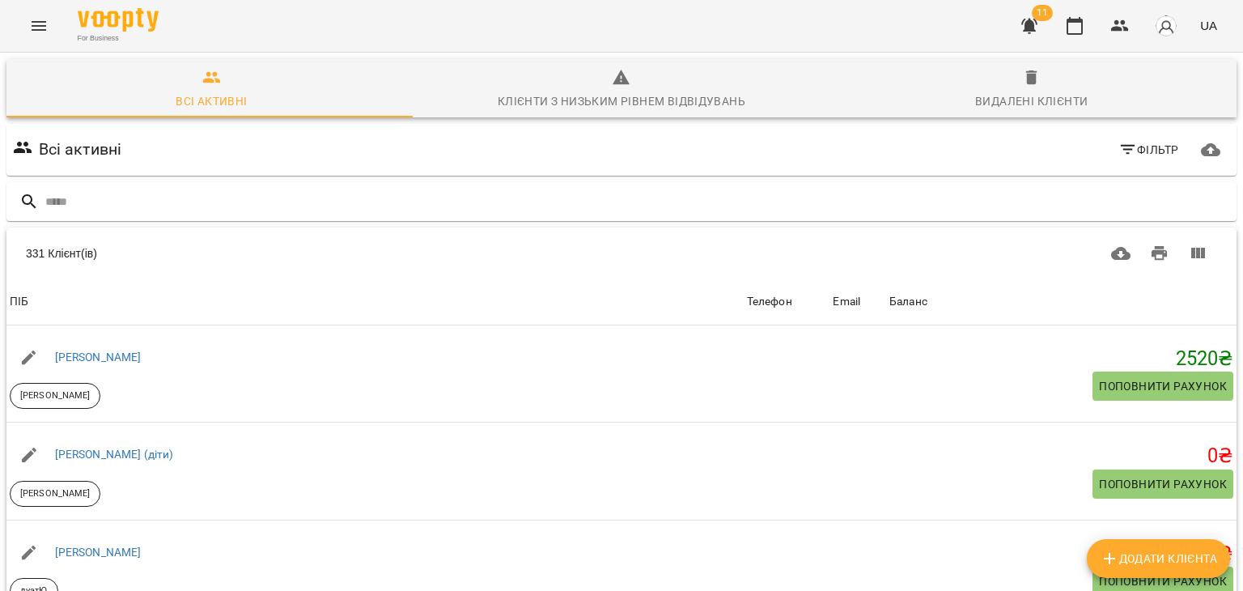
click at [1125, 135] on button "Фільтр" at bounding box center [1149, 149] width 74 height 29
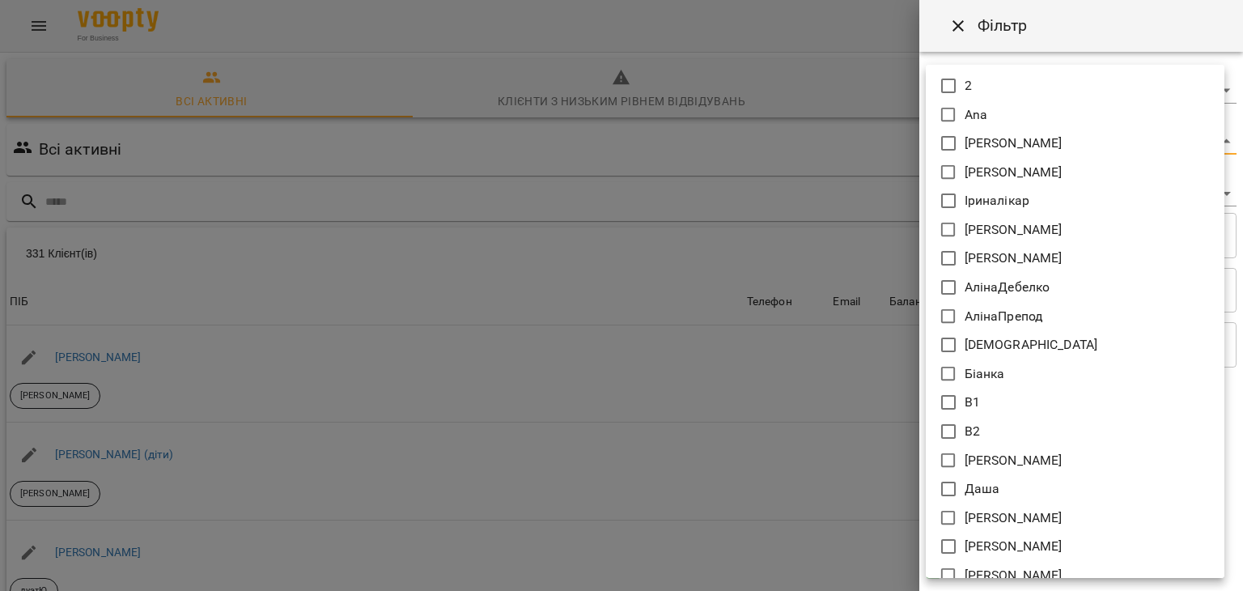
click at [985, 138] on body "For Business 11 UA Всі активні Клієнти з низьким рівнем відвідувань Видалені кл…" at bounding box center [621, 422] width 1243 height 845
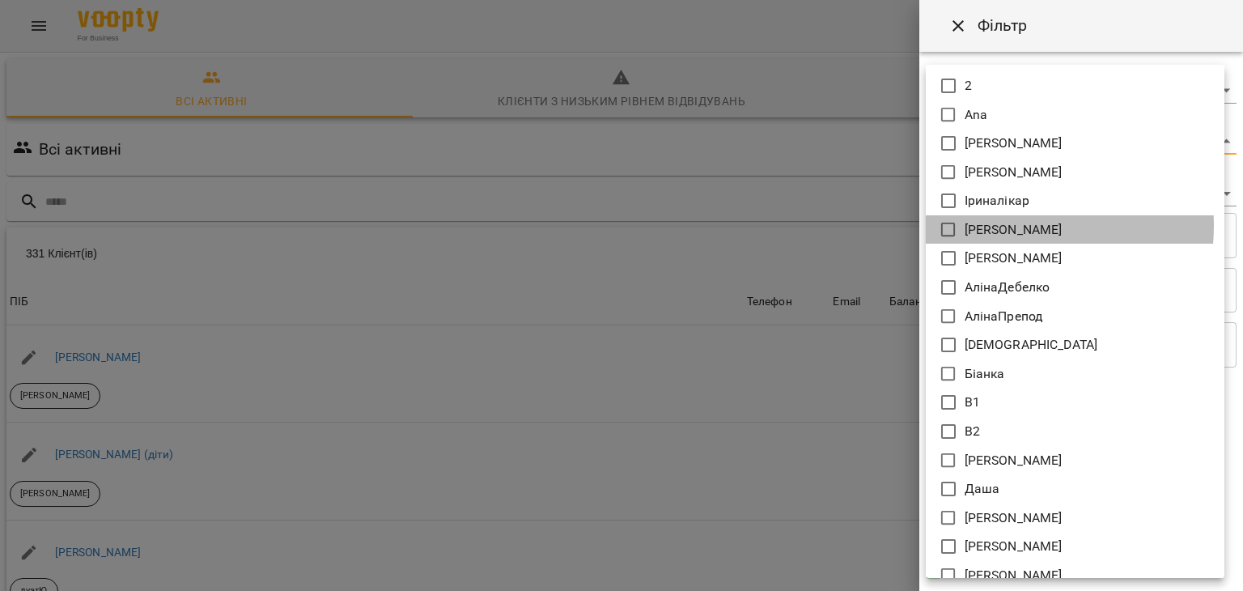
click at [997, 226] on p "[PERSON_NAME]" at bounding box center [1013, 229] width 98 height 19
type input "*******"
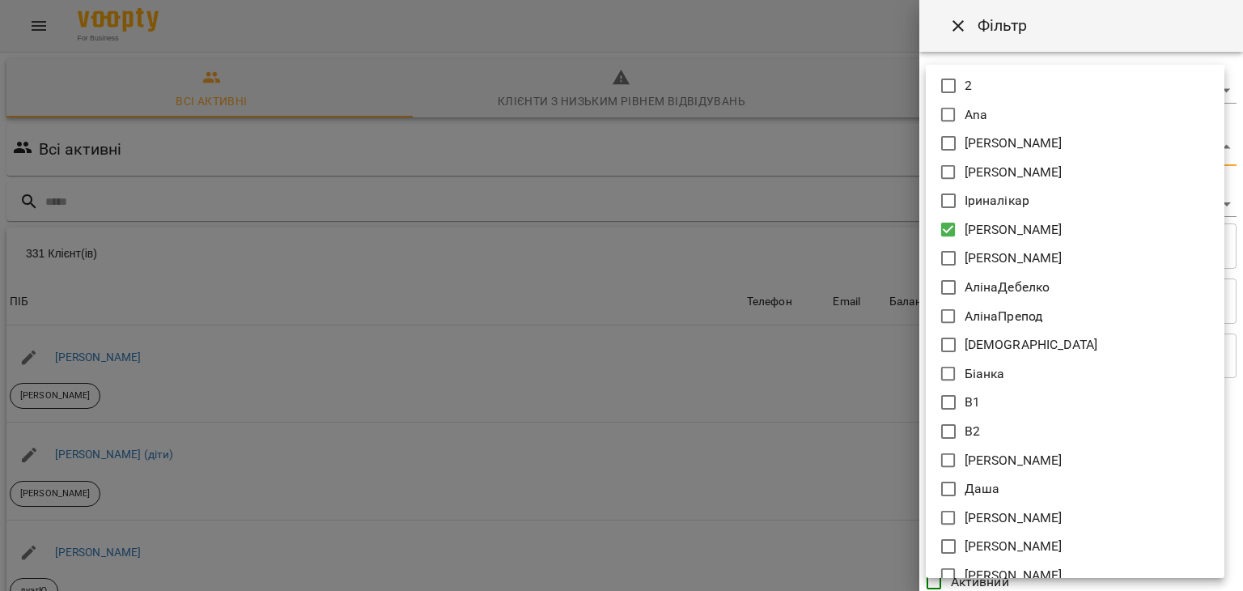
click at [835, 211] on div at bounding box center [621, 295] width 1243 height 591
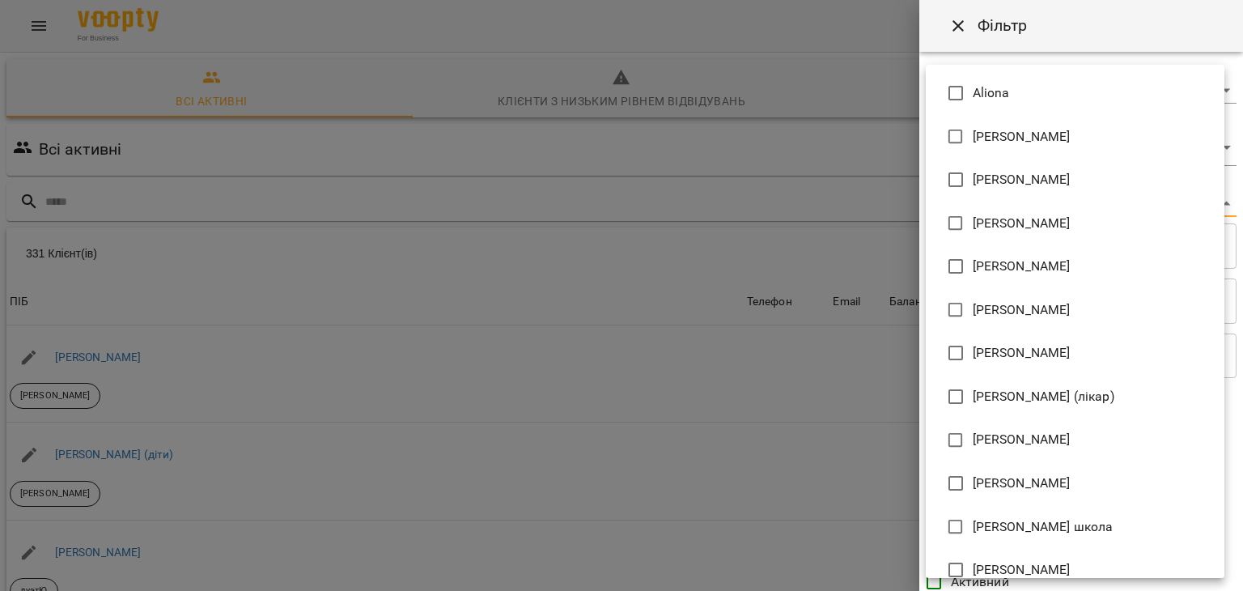
click at [991, 198] on body "For Business 11 UA Всі активні Клієнти з низьким рівнем відвідувань Видалені кл…" at bounding box center [621, 422] width 1243 height 845
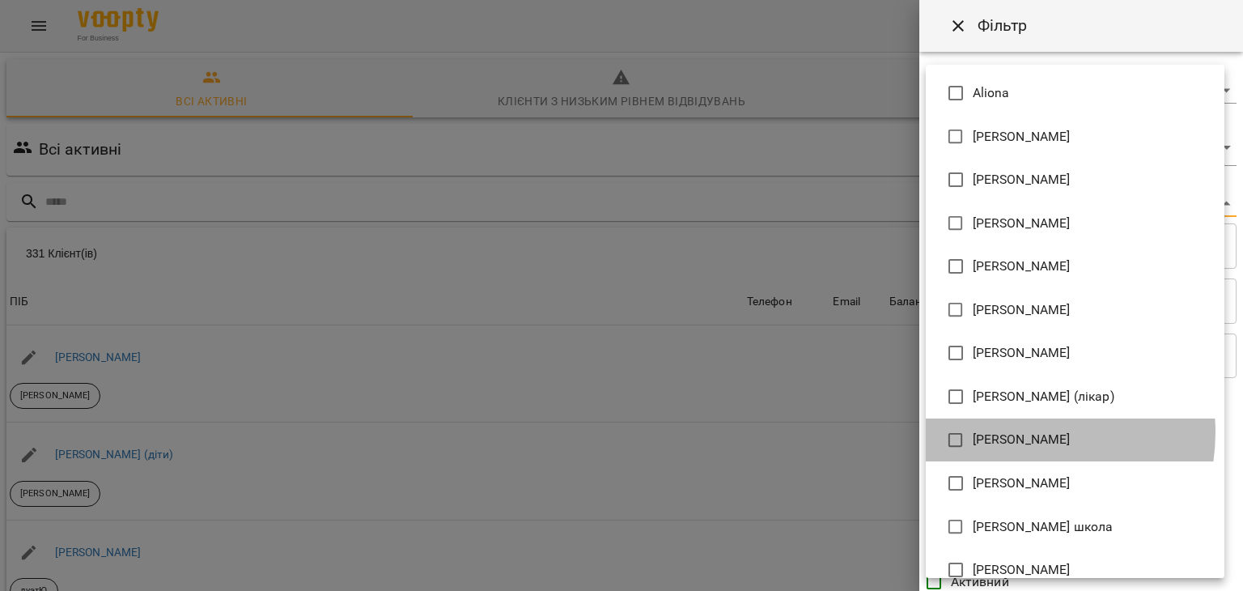
click at [1014, 432] on span "[PERSON_NAME]" at bounding box center [1021, 439] width 98 height 19
type input "**********"
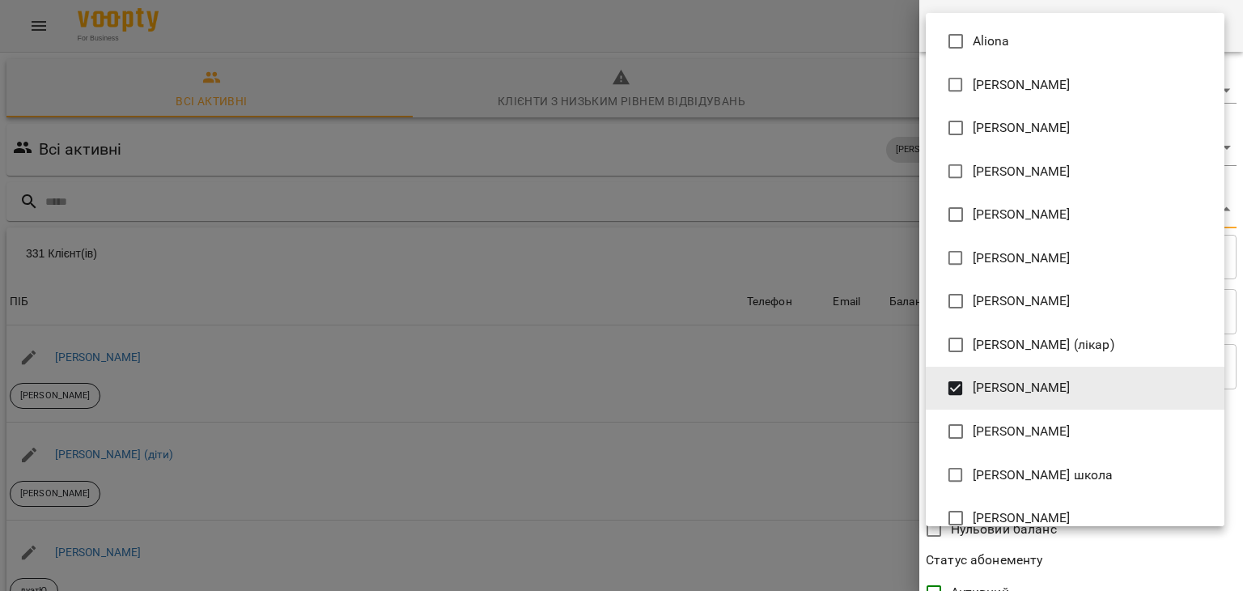
click at [774, 355] on div at bounding box center [621, 295] width 1243 height 591
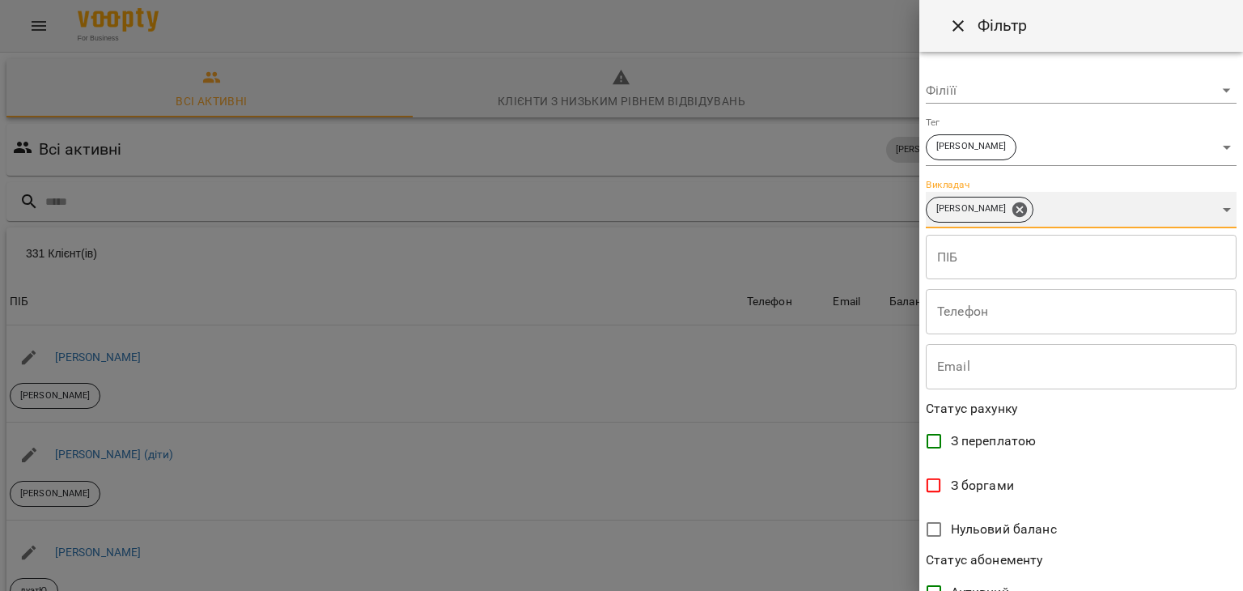
scroll to position [332, 0]
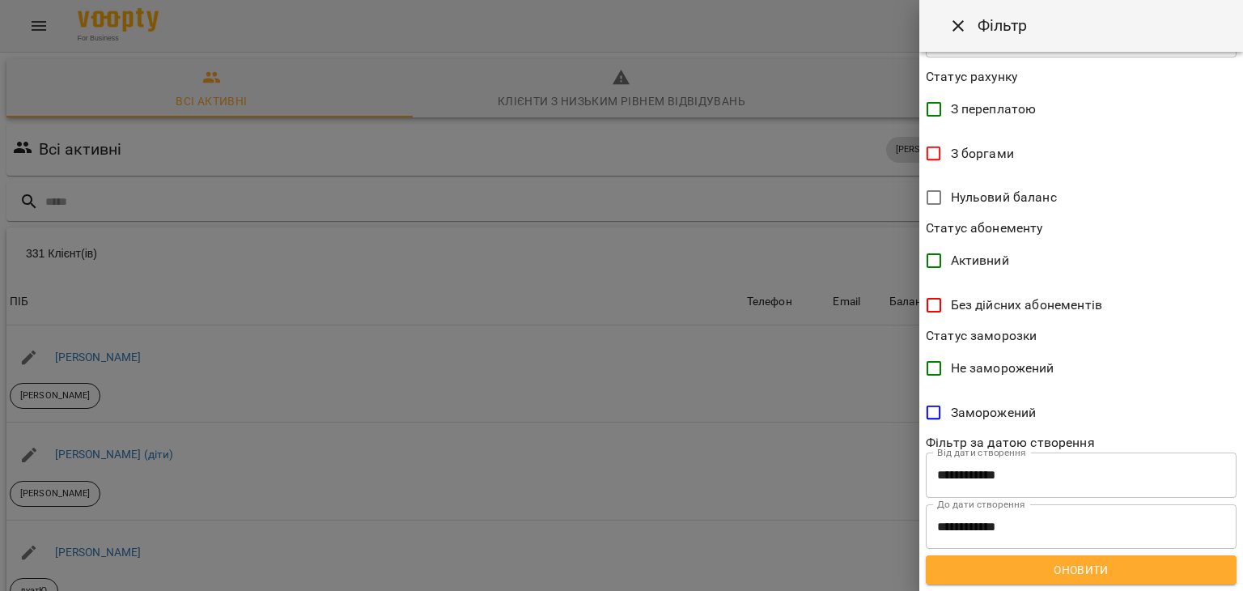
click at [1071, 566] on span "Оновити" at bounding box center [1080, 569] width 285 height 19
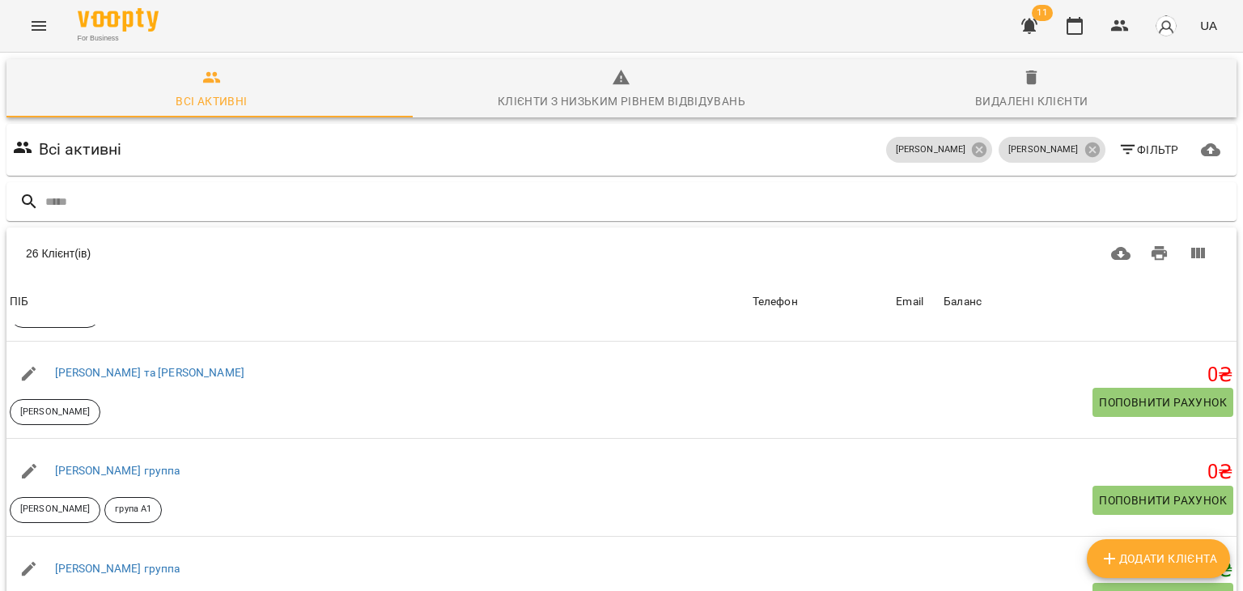
scroll to position [1311, 0]
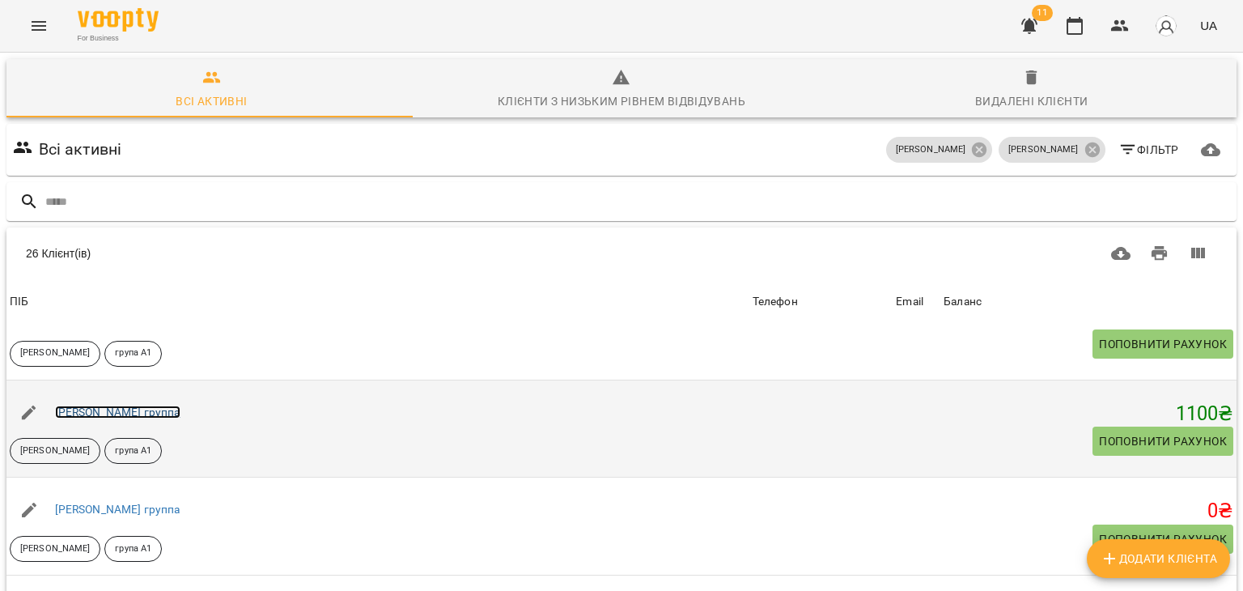
click at [113, 412] on link "Денис группа" at bounding box center [117, 411] width 125 height 13
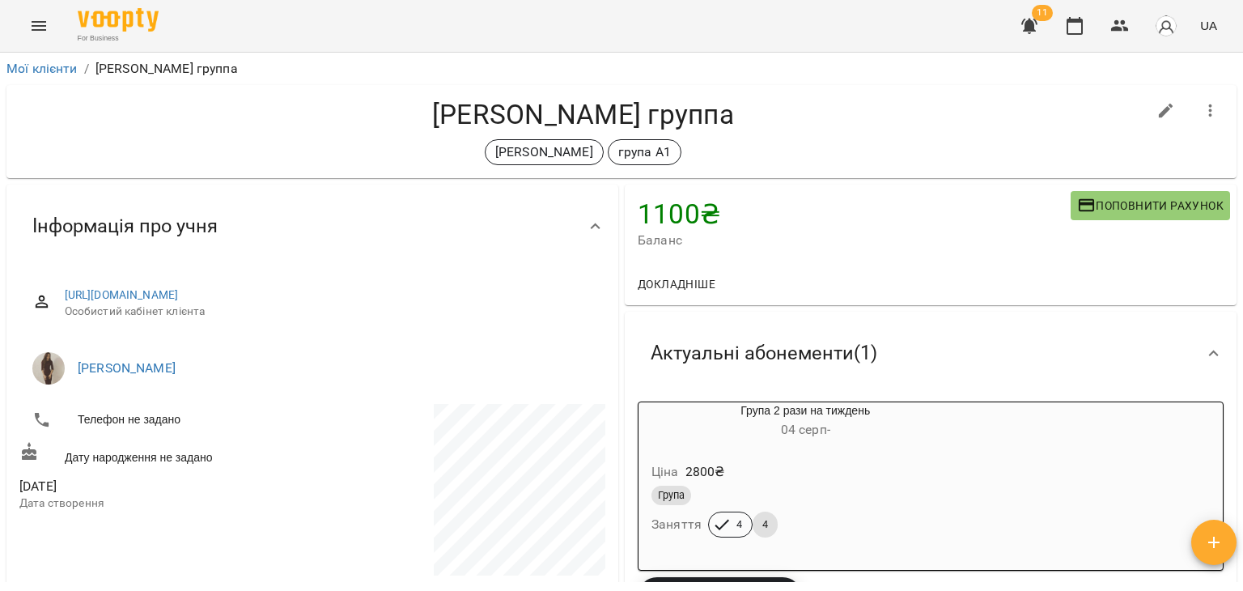
click at [666, 210] on h4 "1100 ₴" at bounding box center [853, 213] width 433 height 33
click at [676, 205] on h4 "1100 ₴" at bounding box center [853, 213] width 433 height 33
click at [1158, 116] on icon "button" at bounding box center [1165, 111] width 15 height 15
select select "**"
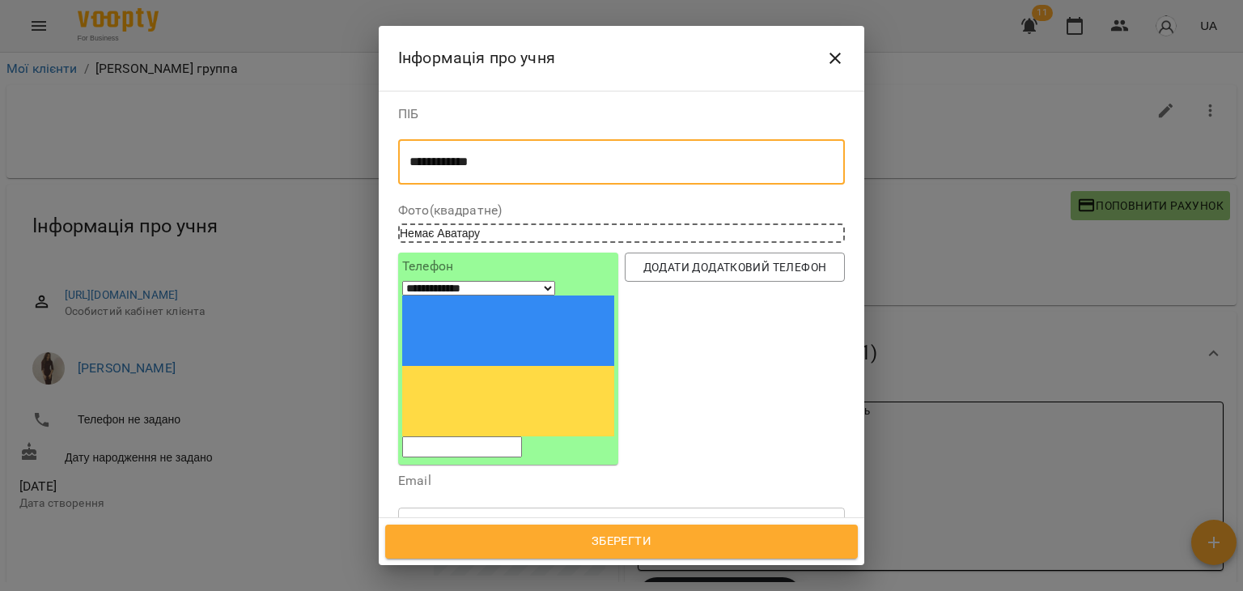
click at [529, 163] on textarea "**********" at bounding box center [615, 162] width 412 height 15
type textarea "**********"
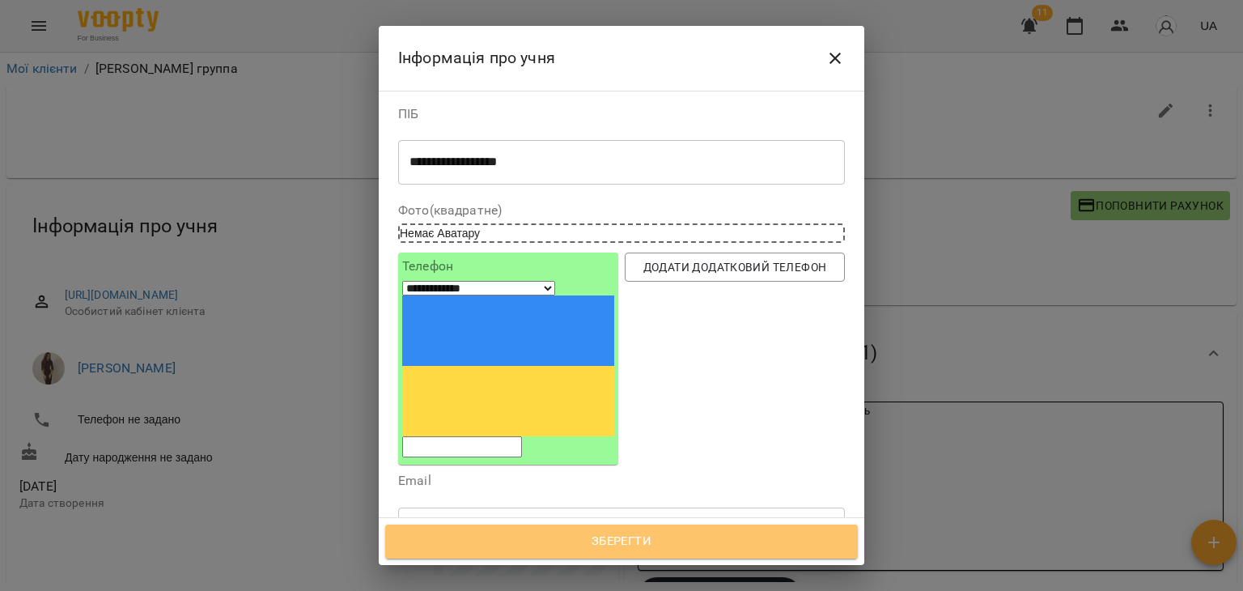
click at [522, 541] on span "Зберегти" at bounding box center [621, 541] width 437 height 21
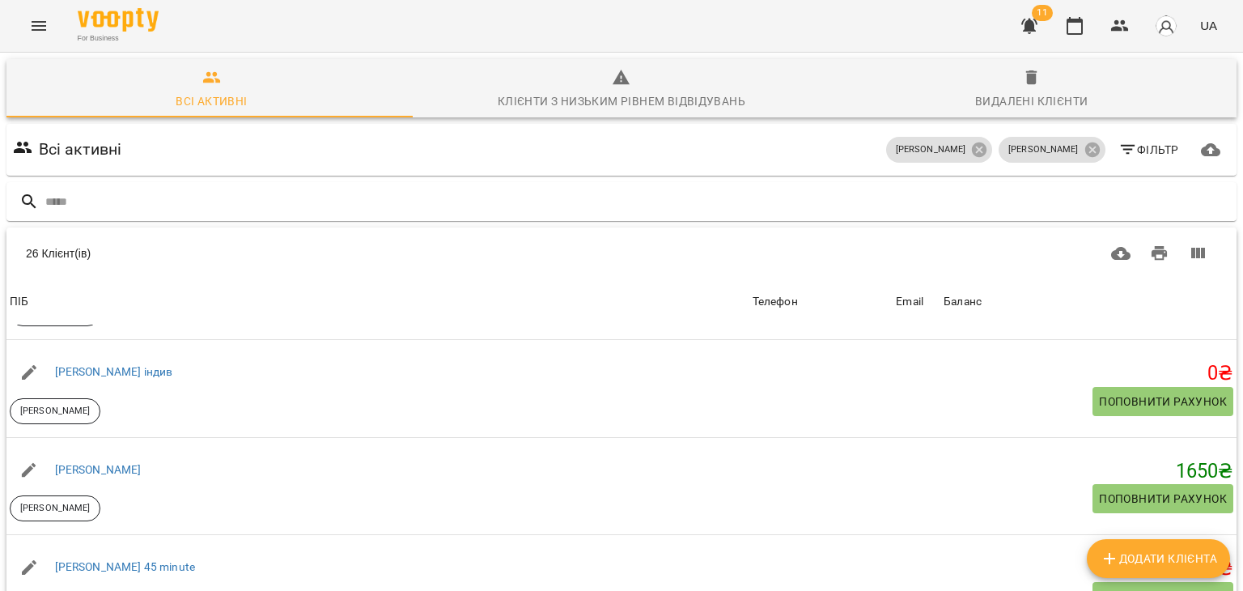
scroll to position [764, 0]
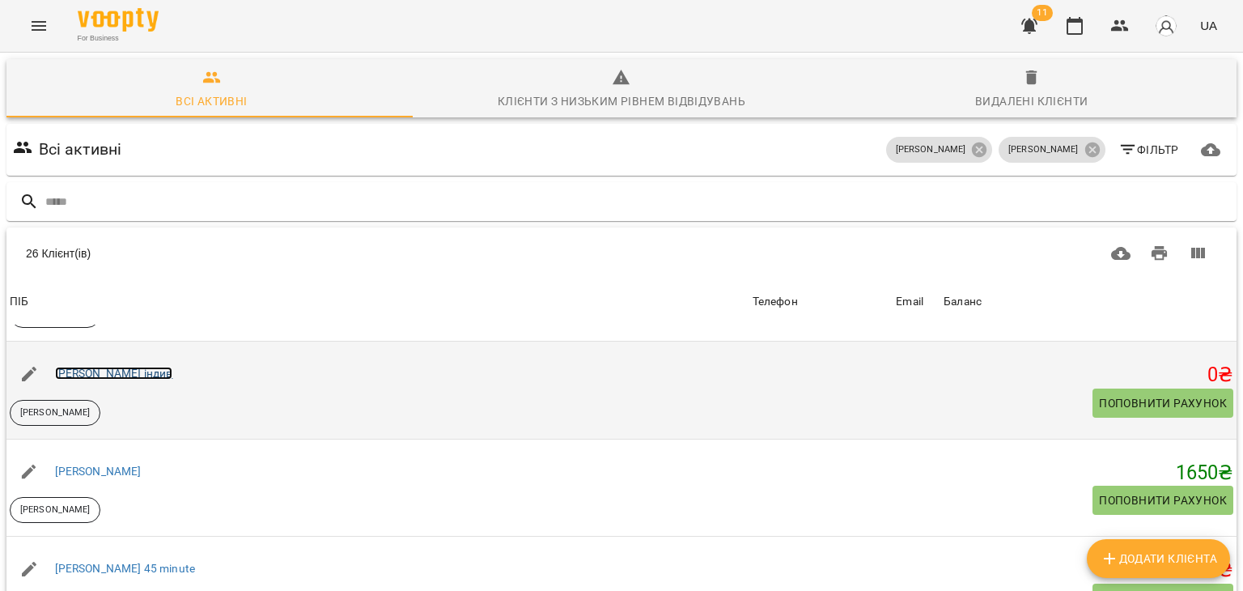
click at [101, 374] on link "[PERSON_NAME] індив" at bounding box center [114, 372] width 118 height 13
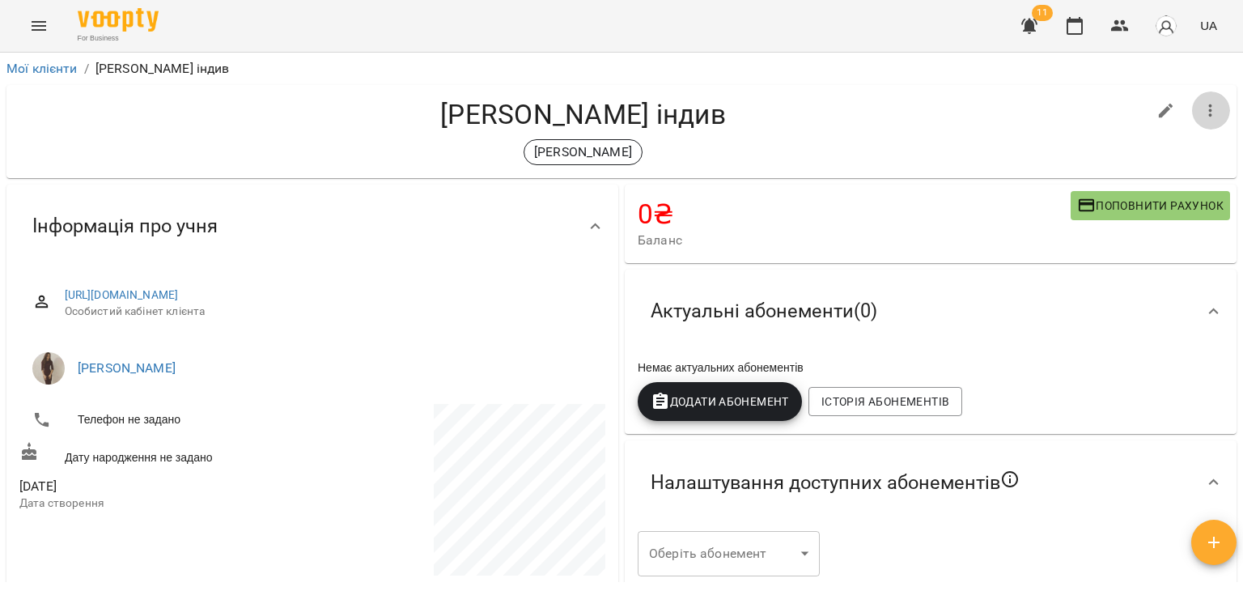
click at [1201, 108] on icon "button" at bounding box center [1210, 110] width 19 height 19
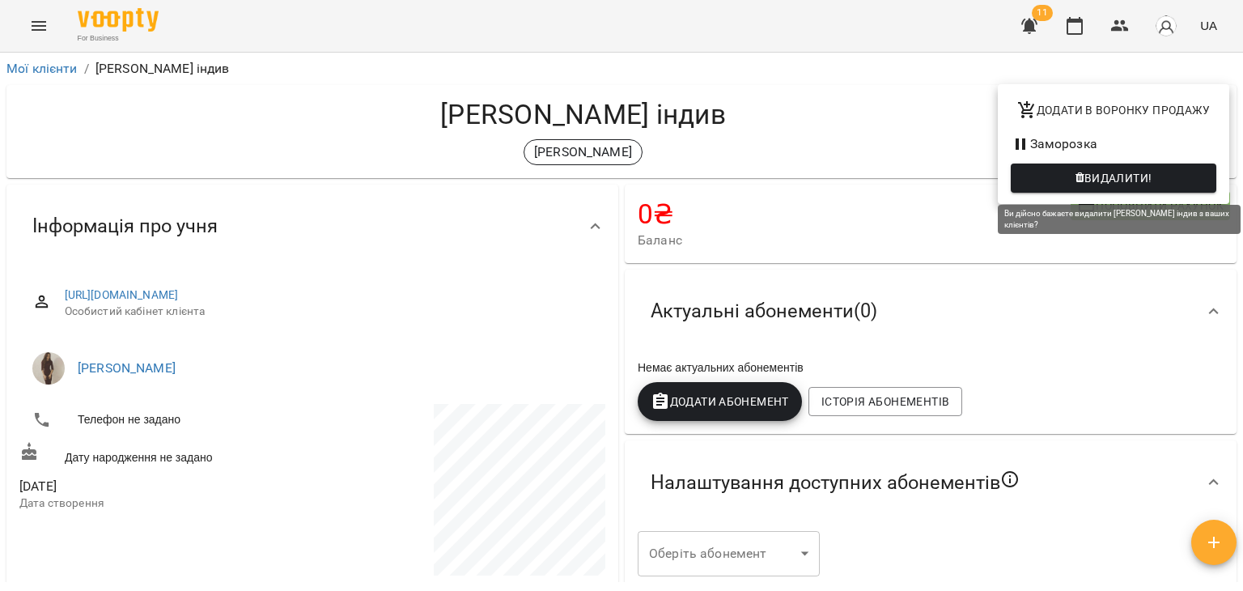
click at [1091, 174] on span "Видалити!" at bounding box center [1118, 177] width 68 height 19
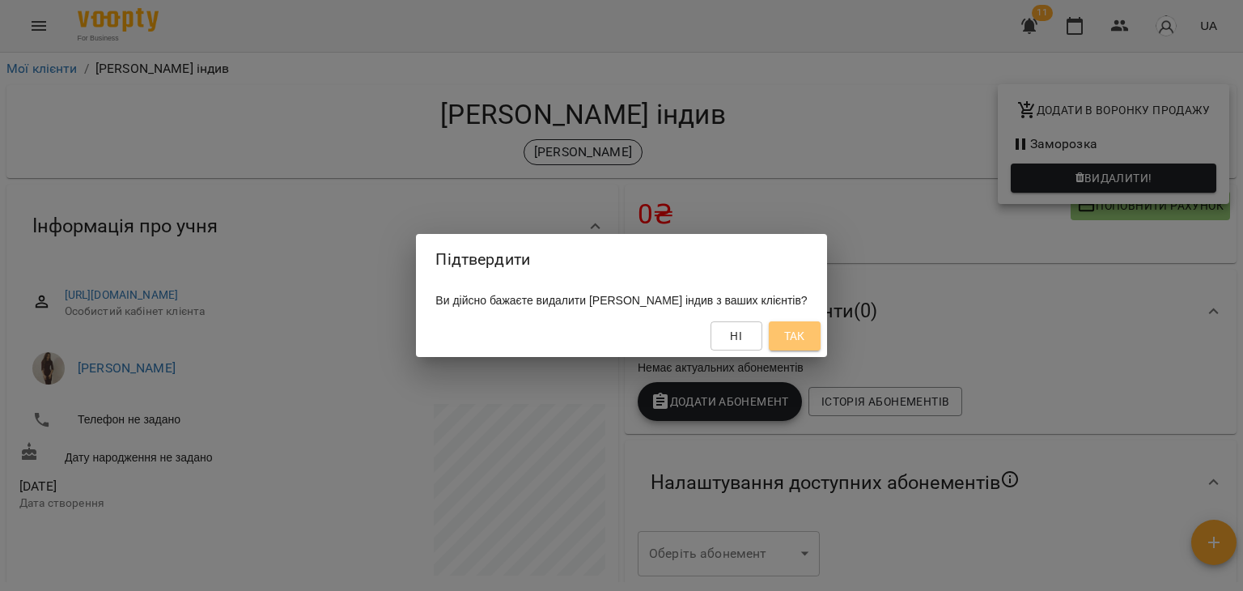
click at [786, 333] on span "Так" at bounding box center [794, 335] width 21 height 19
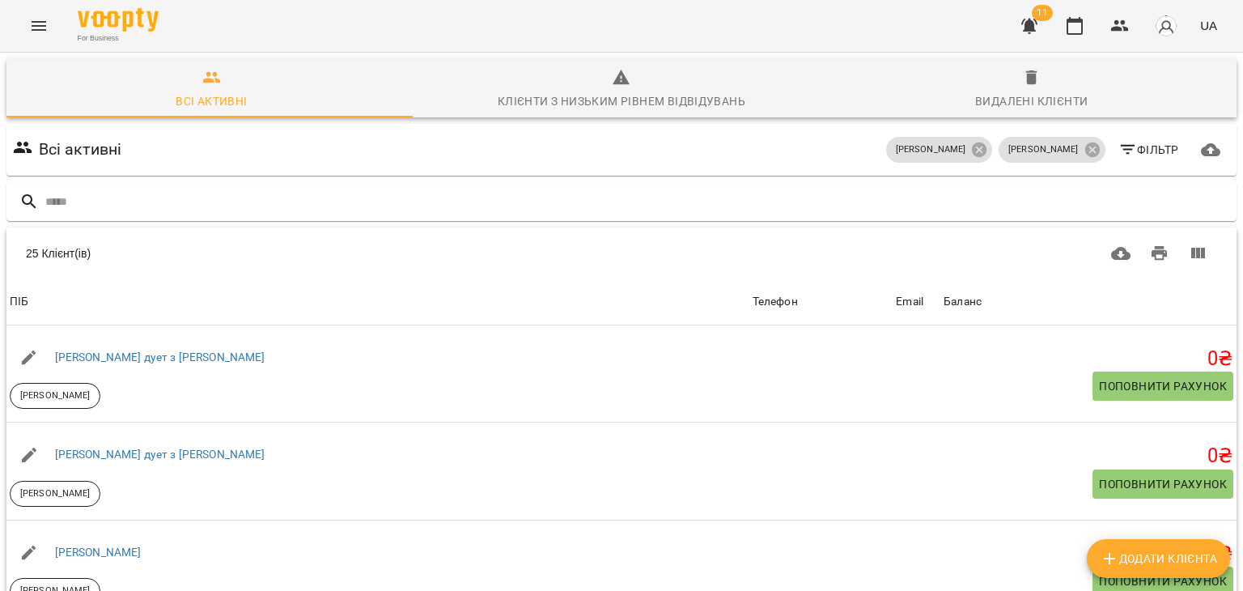
click at [1041, 19] on span "11" at bounding box center [1041, 13] width 21 height 16
click at [1038, 18] on span "11" at bounding box center [1041, 13] width 21 height 16
click at [1031, 41] on button "button" at bounding box center [1029, 25] width 39 height 39
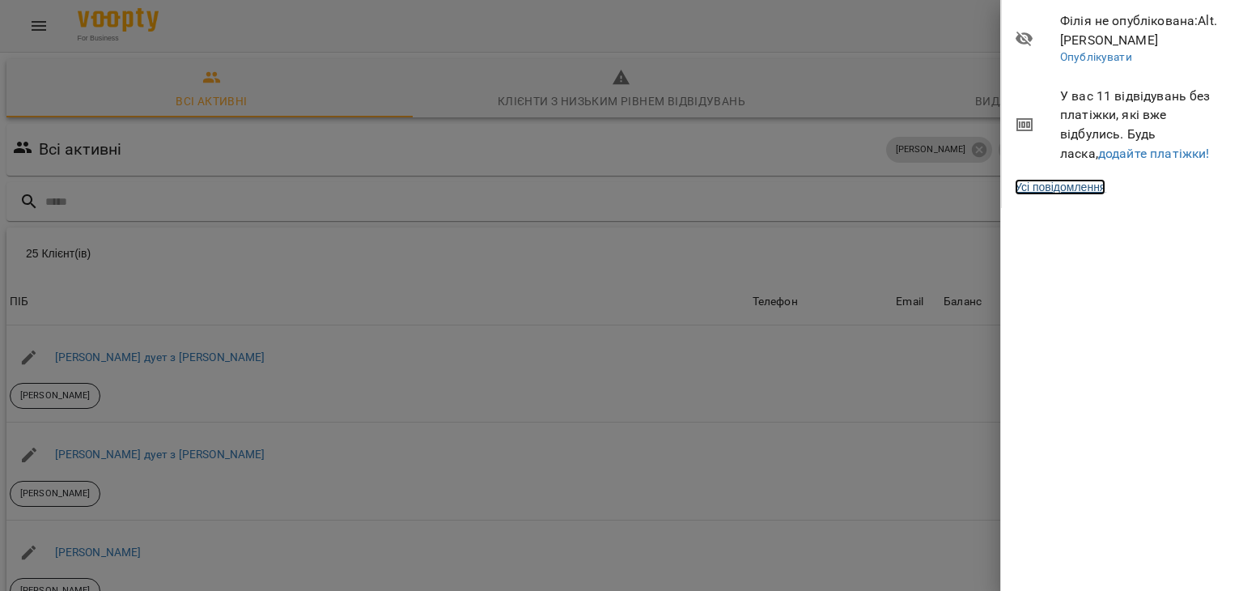
click at [1074, 193] on link "Усі повідомлення" at bounding box center [1059, 187] width 91 height 16
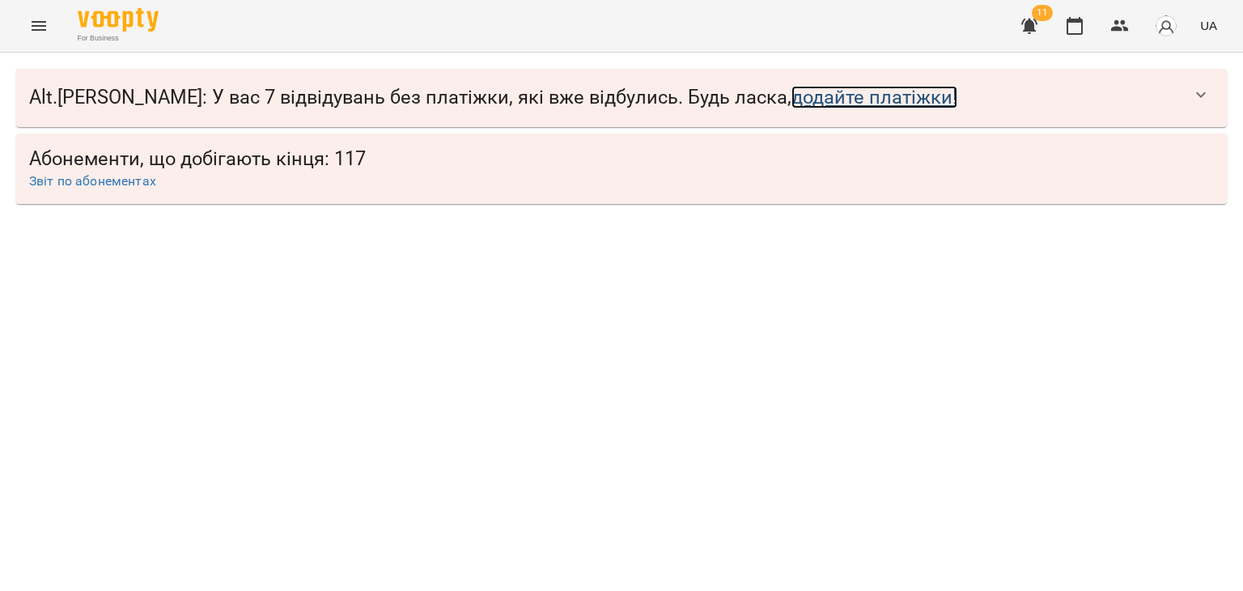
click at [791, 108] on link "додайте платіжки!" at bounding box center [874, 97] width 166 height 23
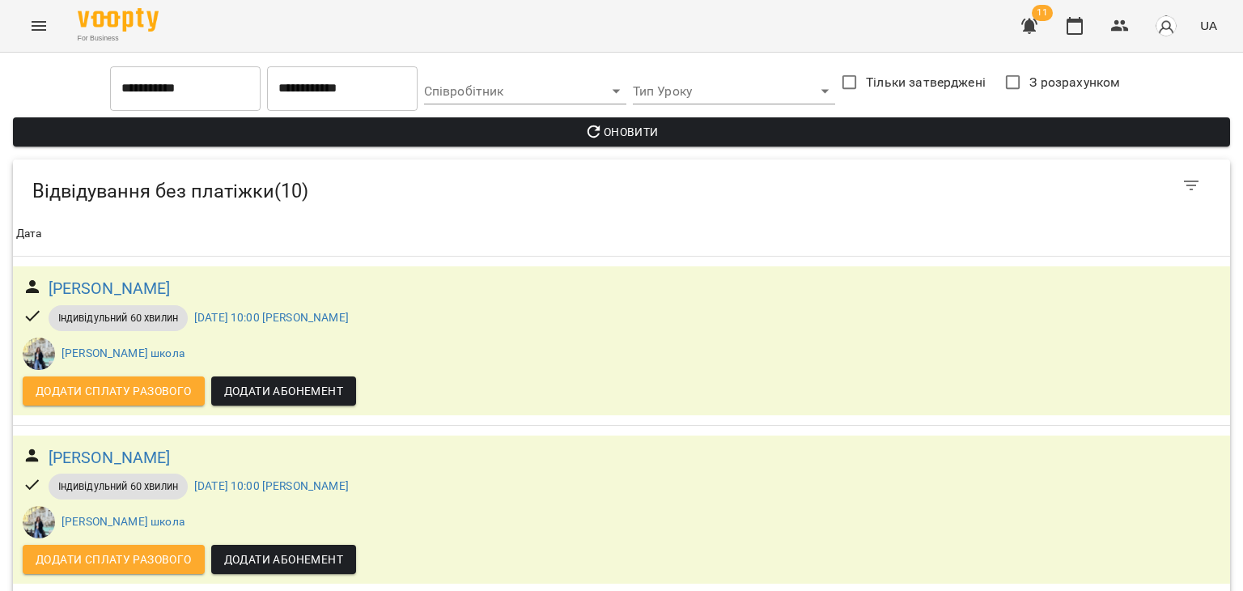
scroll to position [968, 0]
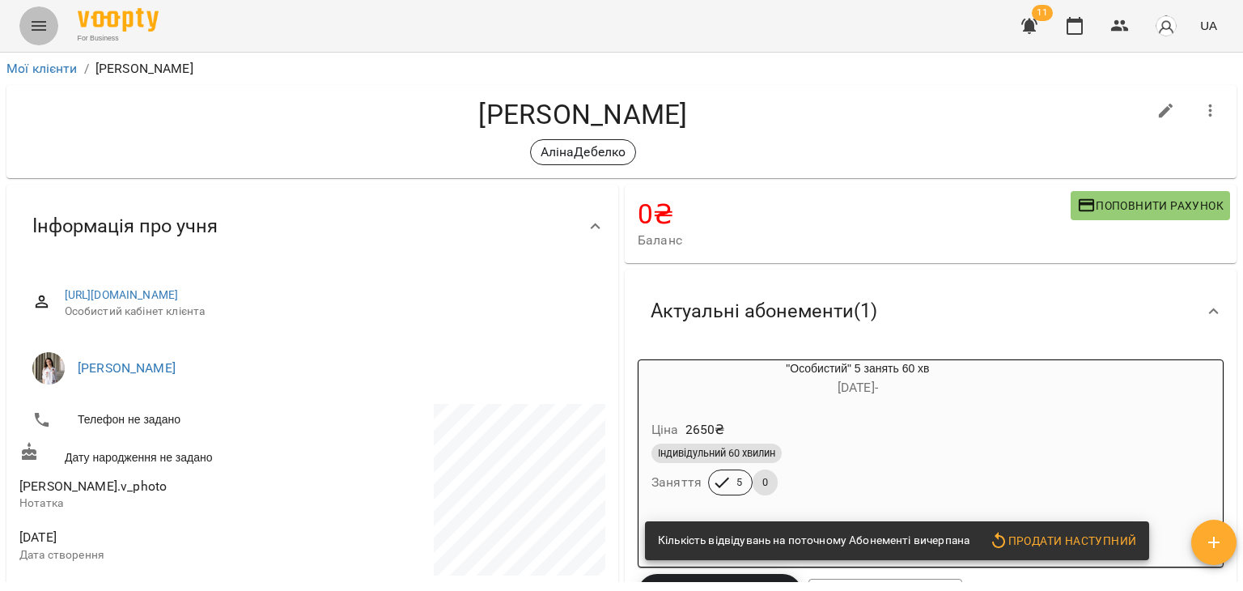
click at [30, 27] on icon "Menu" at bounding box center [38, 25] width 19 height 19
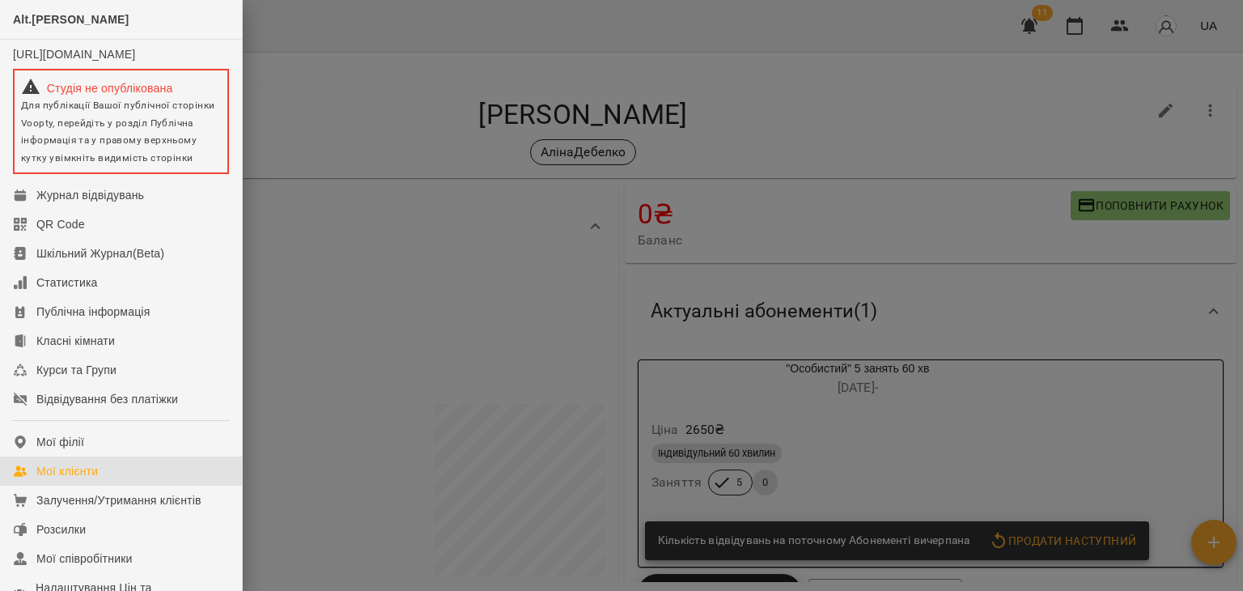
click at [78, 476] on link "Мої клієнти" at bounding box center [121, 470] width 242 height 29
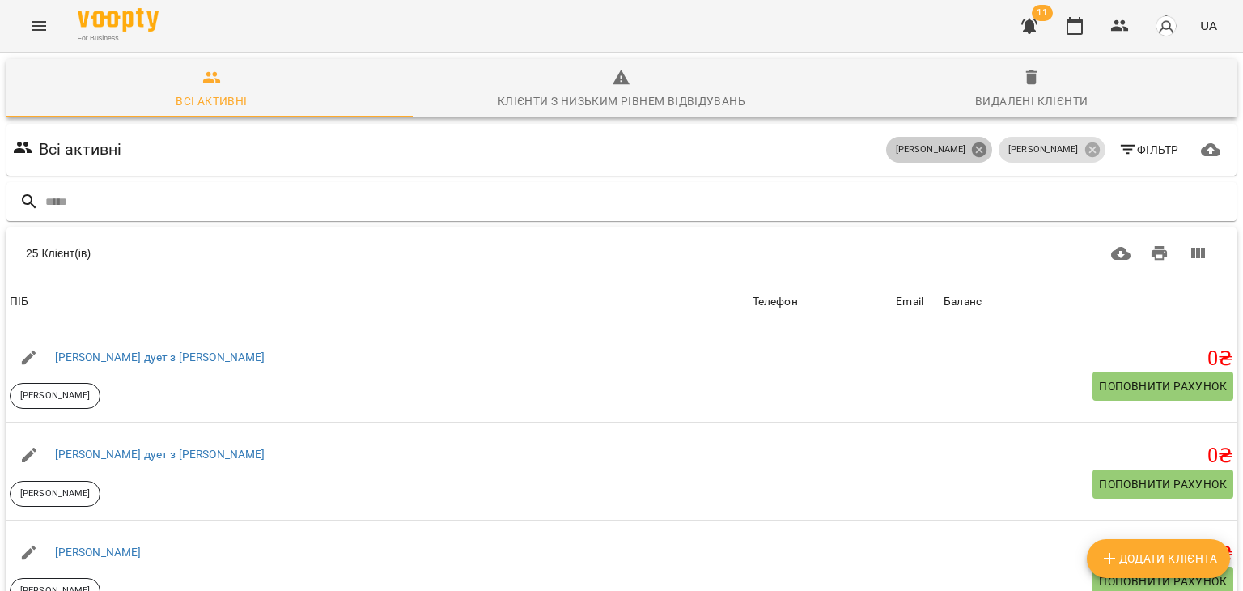
click at [986, 148] on icon at bounding box center [979, 149] width 15 height 15
click at [1083, 152] on icon at bounding box center [1092, 150] width 18 height 18
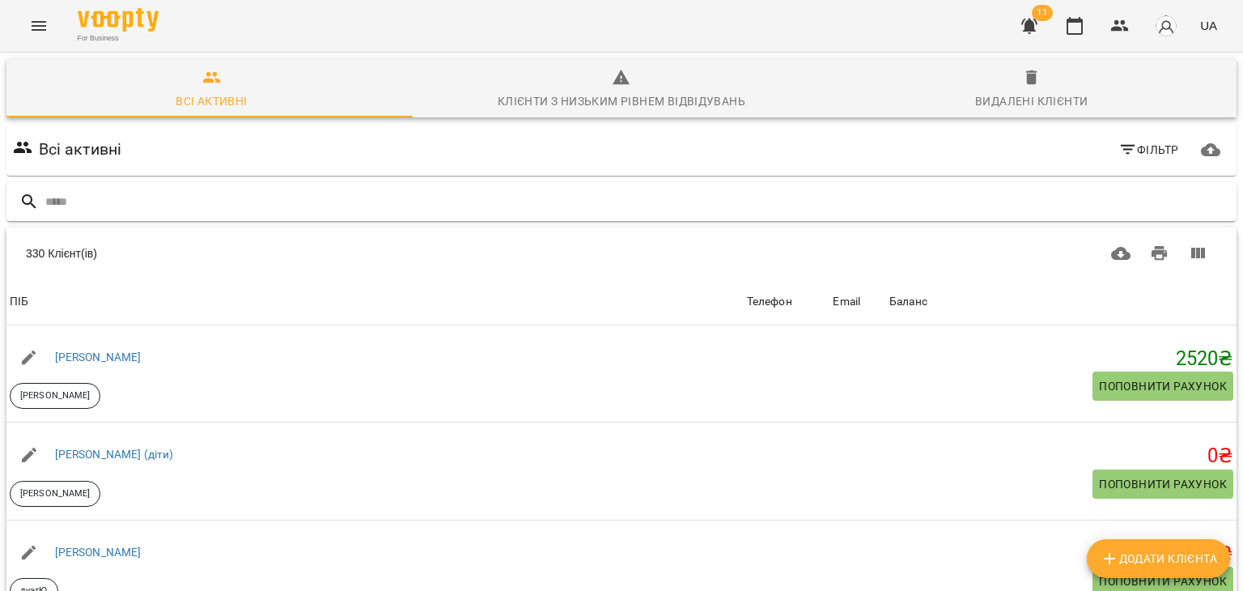
click at [646, 184] on div at bounding box center [621, 202] width 1230 height 40
click at [524, 198] on input "text" at bounding box center [637, 201] width 1184 height 27
type input "****"
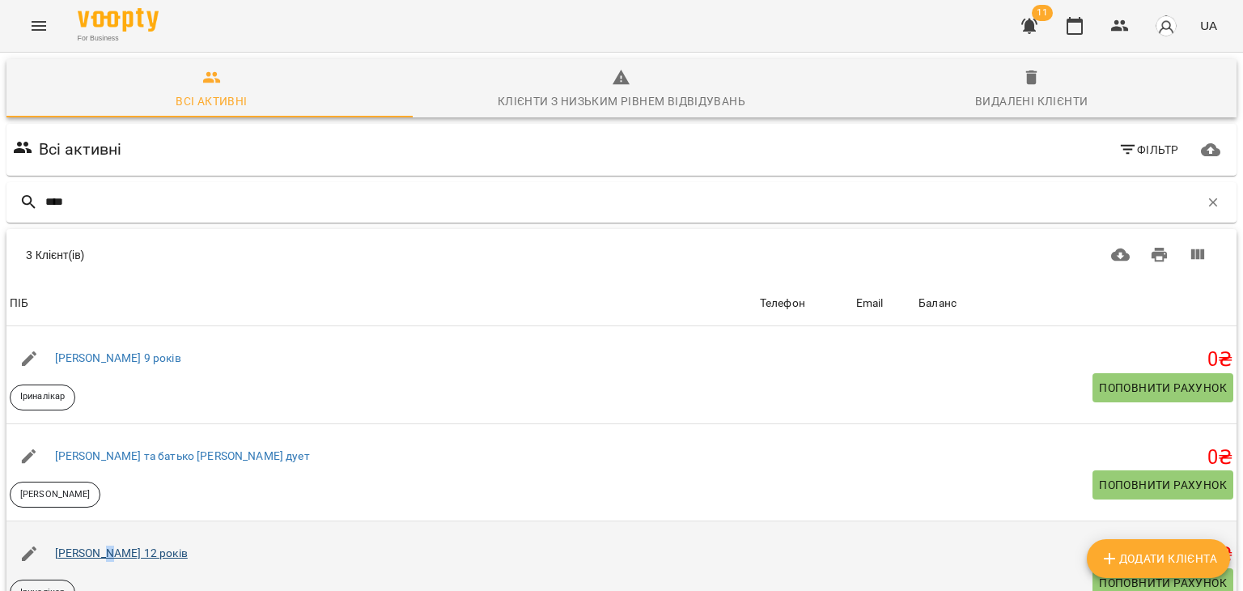
drag, startPoint x: 100, startPoint y: 562, endPoint x: 95, endPoint y: 553, distance: 10.9
click at [95, 553] on div "[PERSON_NAME] 12 років" at bounding box center [121, 553] width 139 height 23
click at [95, 553] on link "[PERSON_NAME] 12 років" at bounding box center [121, 552] width 133 height 13
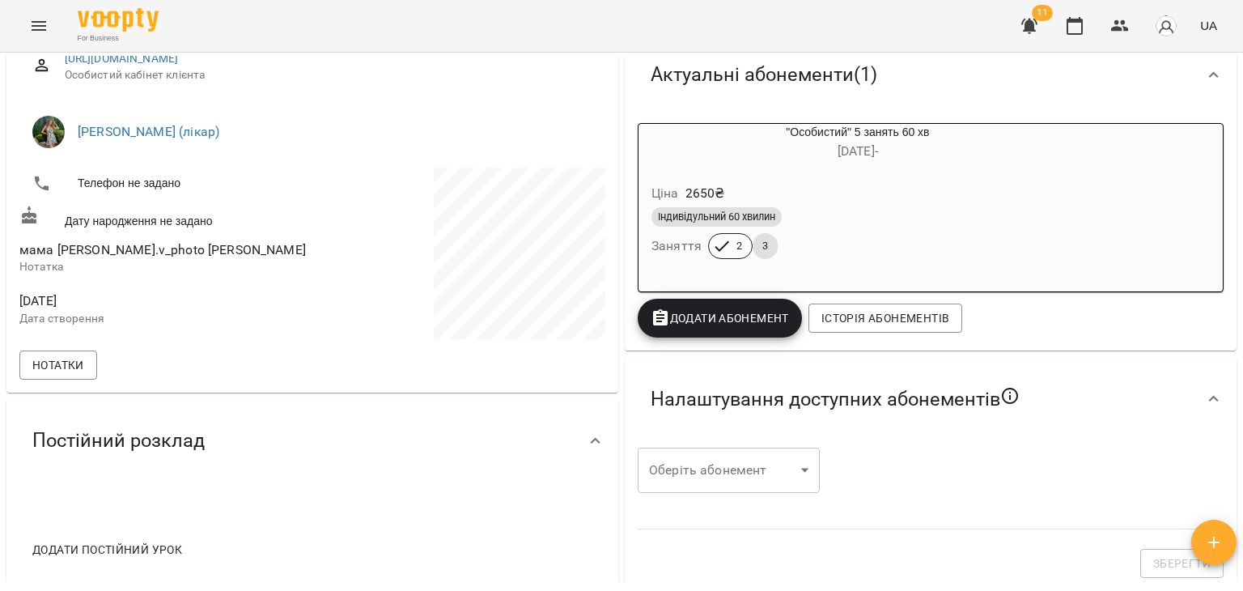
scroll to position [238, 0]
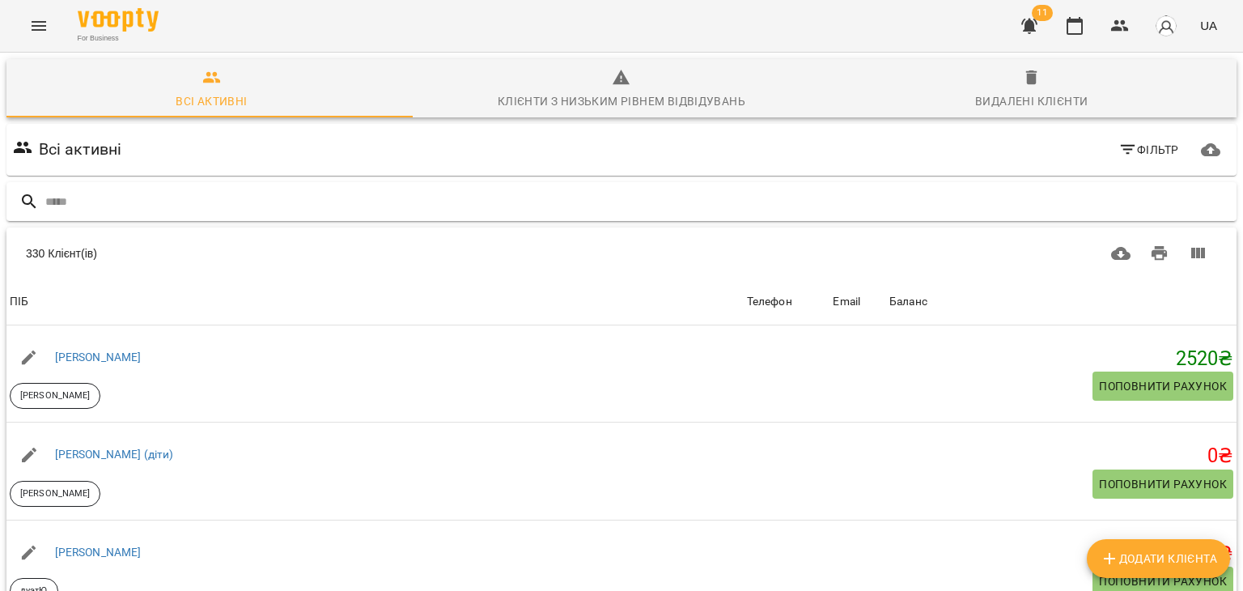
click at [1074, 208] on input "text" at bounding box center [637, 201] width 1184 height 27
click at [1118, 155] on icon "button" at bounding box center [1127, 149] width 19 height 19
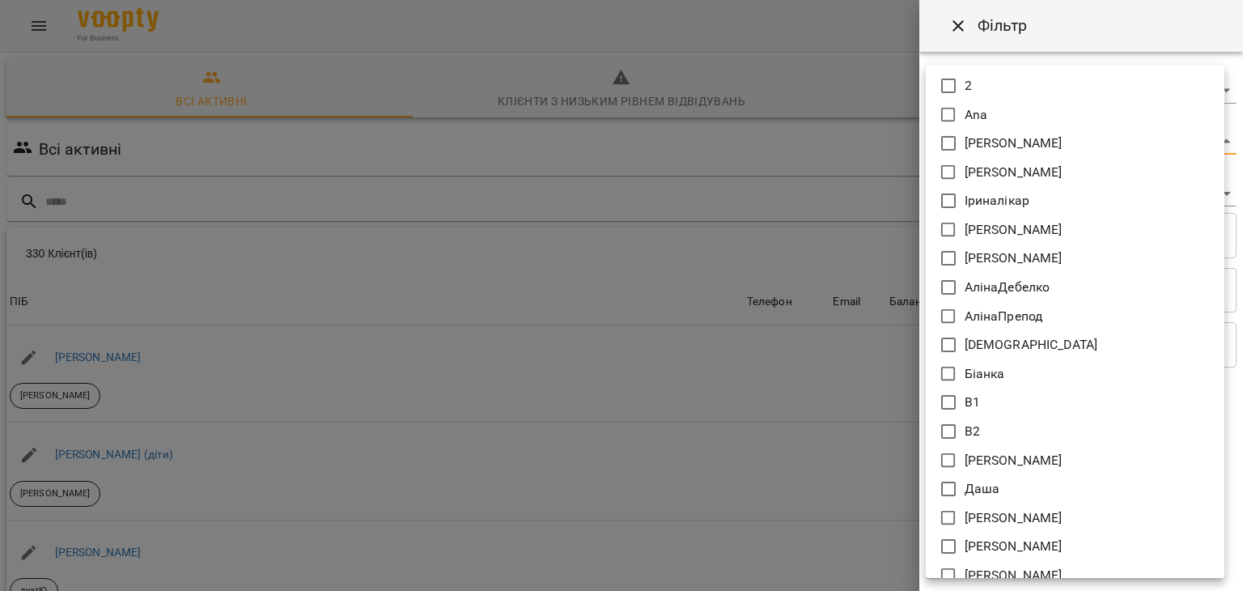
click at [978, 141] on body "For Business 11 UA Всі активні Клієнти з низьким рівнем відвідувань Видалені кл…" at bounding box center [621, 422] width 1243 height 845
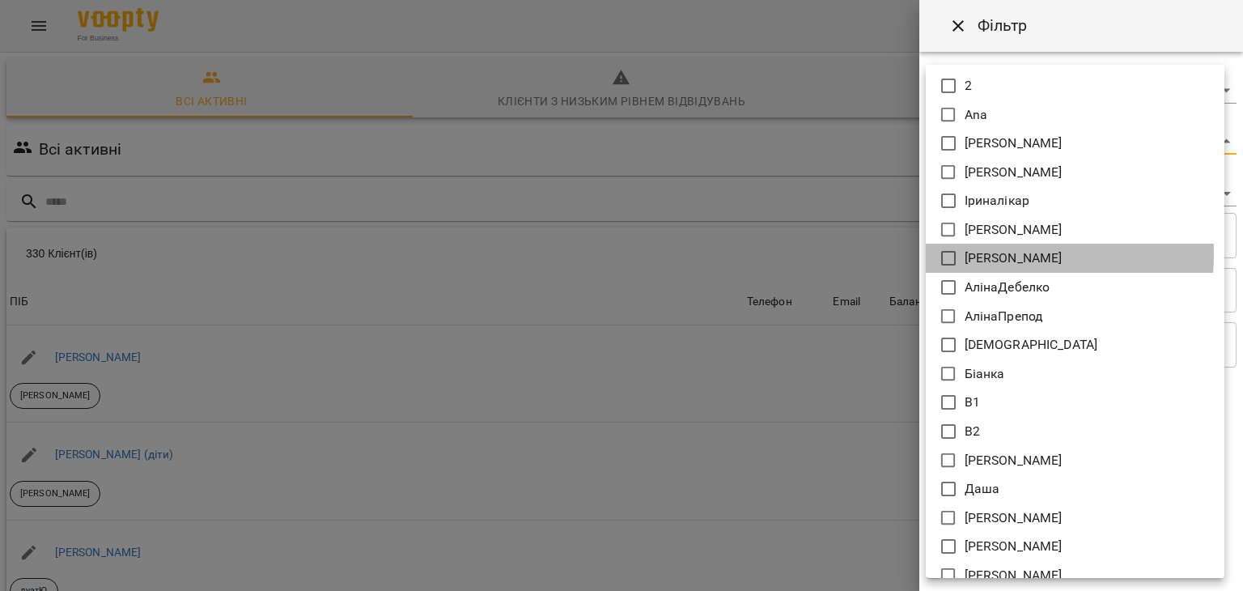
click at [990, 253] on p "[PERSON_NAME]" at bounding box center [1013, 257] width 98 height 19
type input "*****"
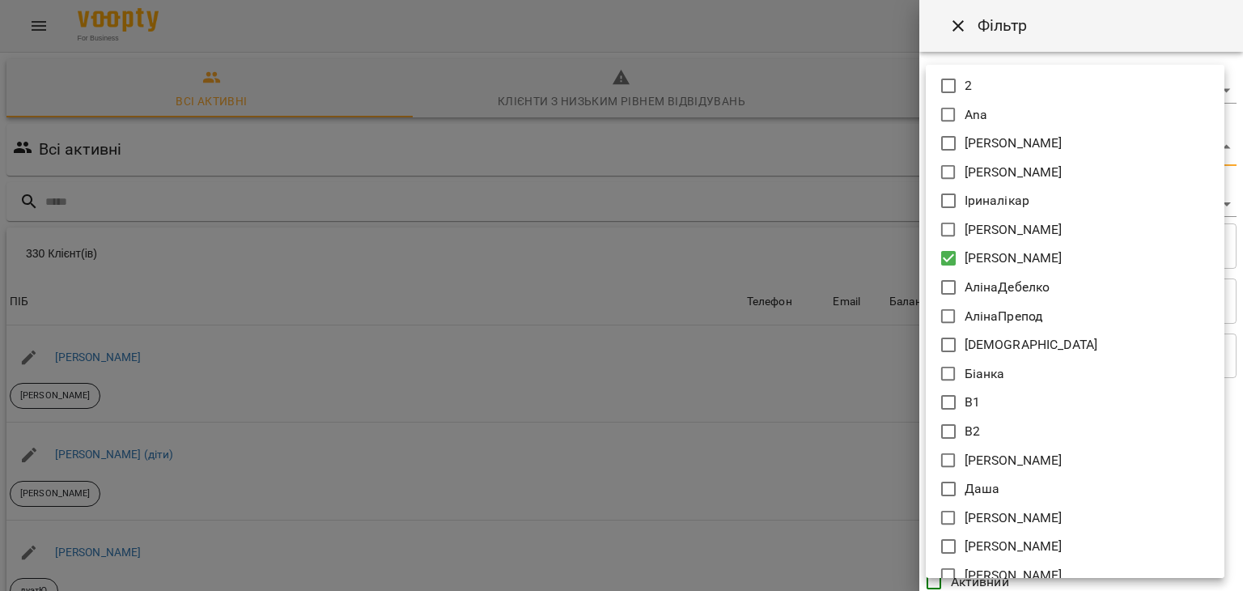
click at [849, 223] on div at bounding box center [621, 295] width 1243 height 591
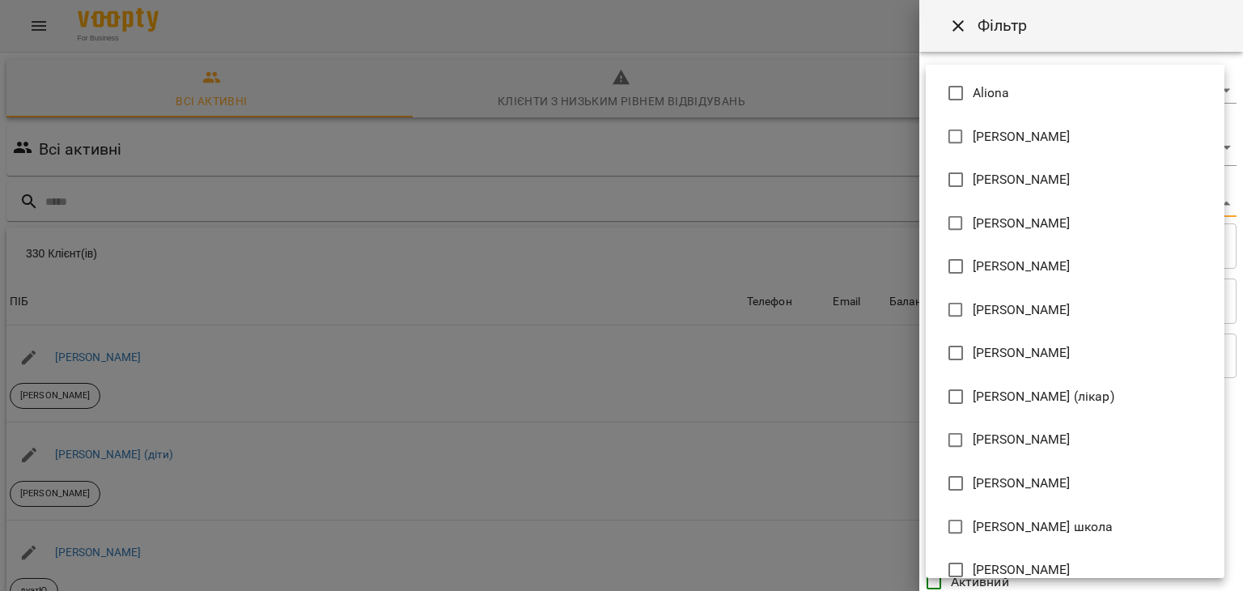
click at [964, 201] on body "For Business 11 UA Всі активні Клієнти з низьким рівнем відвідувань Видалені кл…" at bounding box center [621, 422] width 1243 height 845
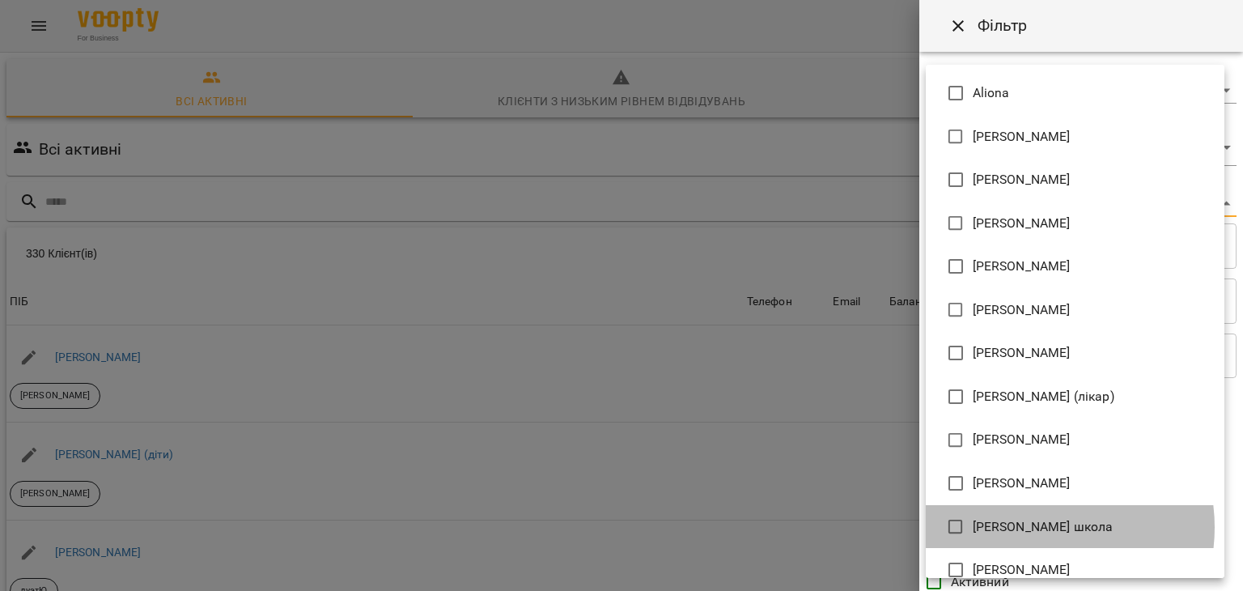
click at [1029, 527] on span "[PERSON_NAME] школа" at bounding box center [1042, 526] width 141 height 19
type input "**********"
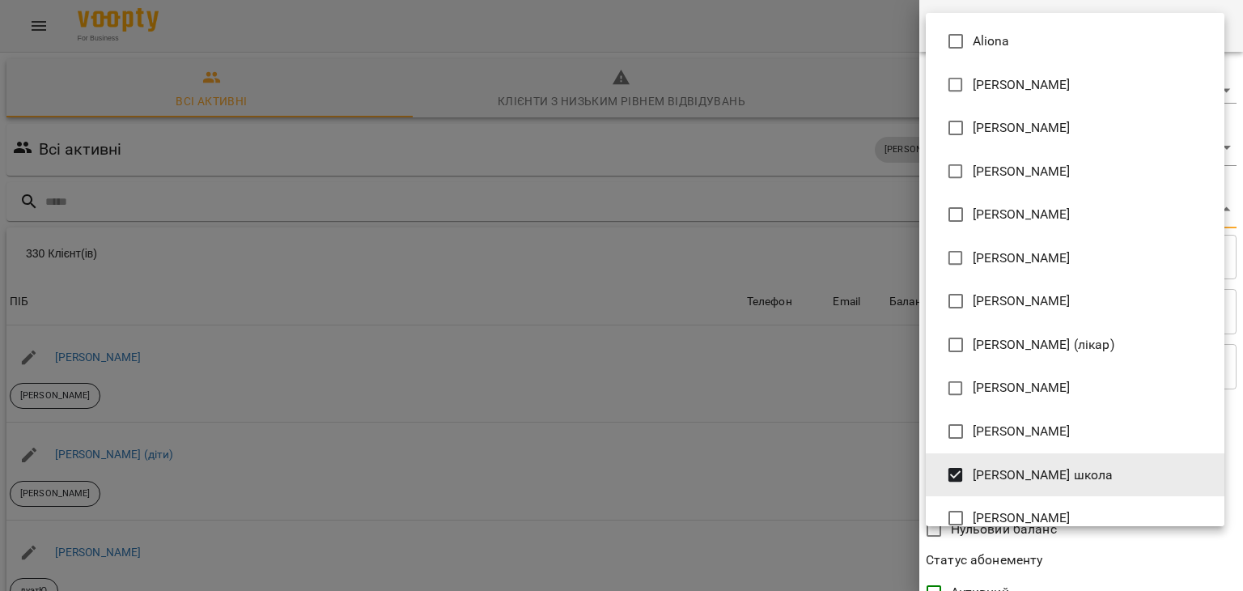
click at [787, 426] on div at bounding box center [621, 295] width 1243 height 591
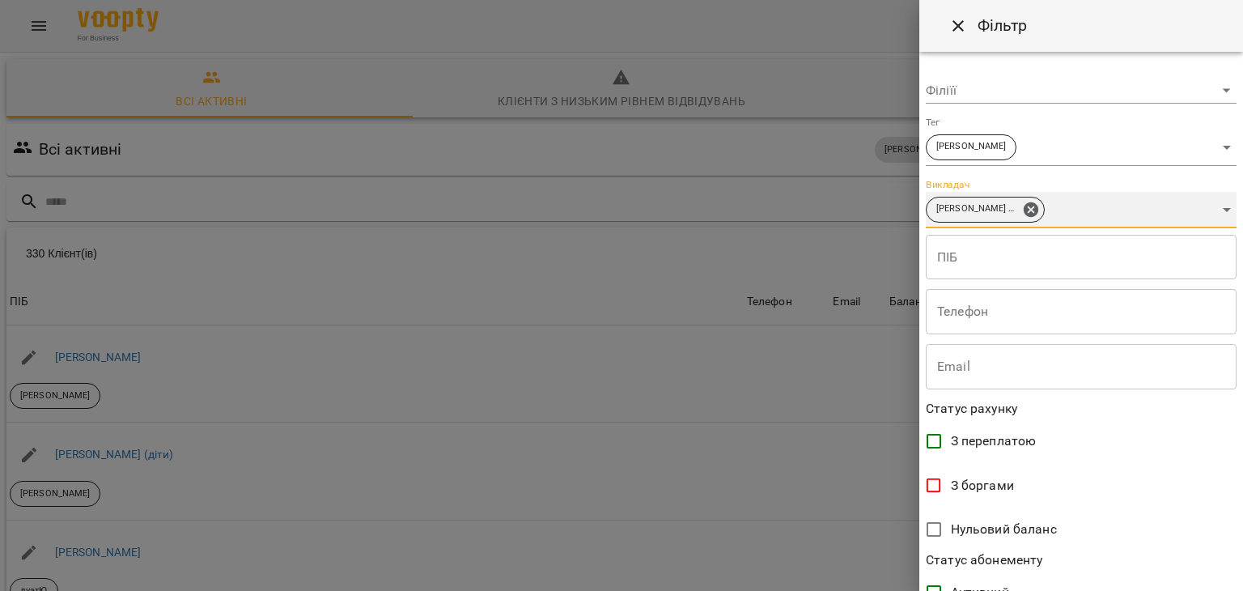
scroll to position [332, 0]
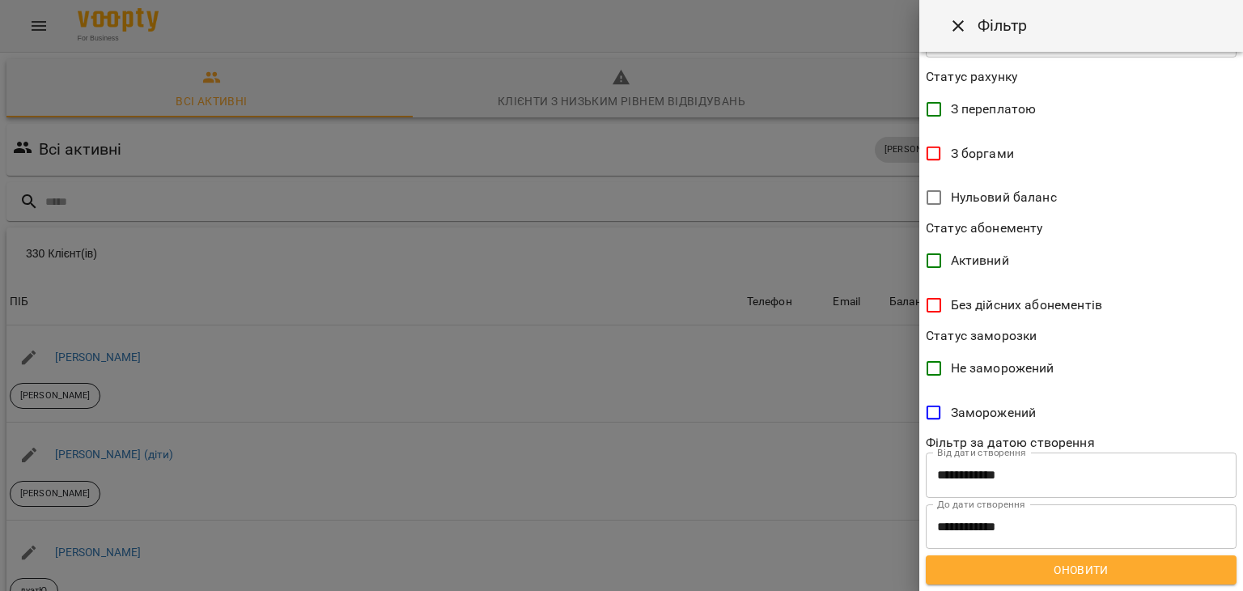
click at [1041, 579] on button "Оновити" at bounding box center [1080, 569] width 311 height 29
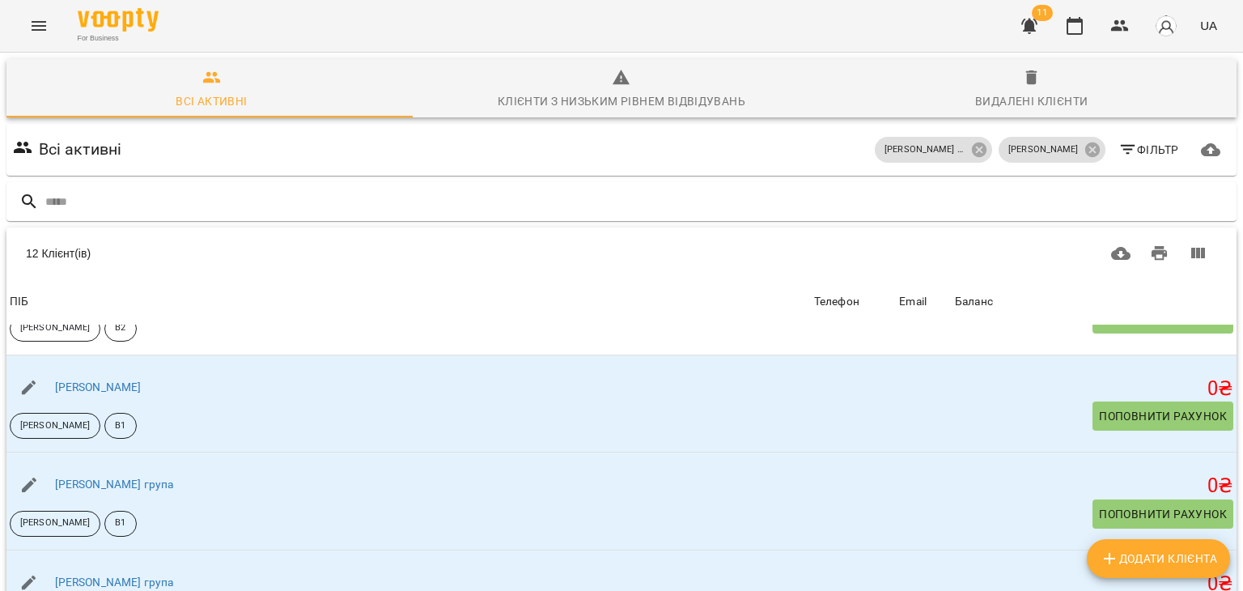
scroll to position [191, 0]
click at [36, 20] on icon "Menu" at bounding box center [38, 25] width 19 height 19
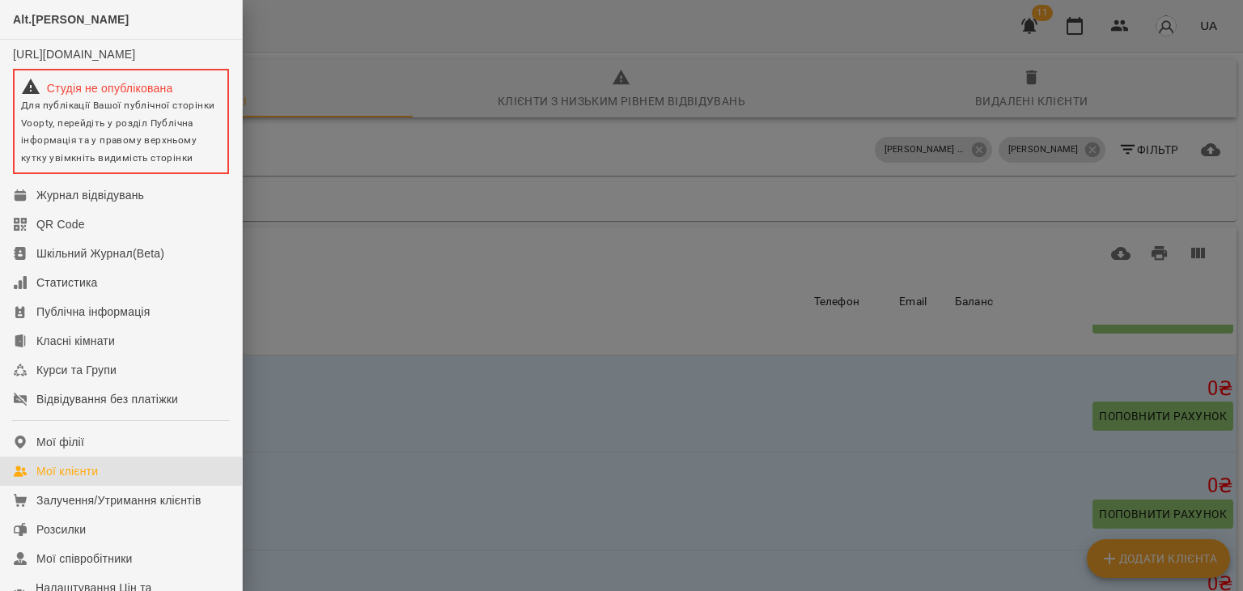
click at [1032, 21] on div at bounding box center [621, 295] width 1243 height 591
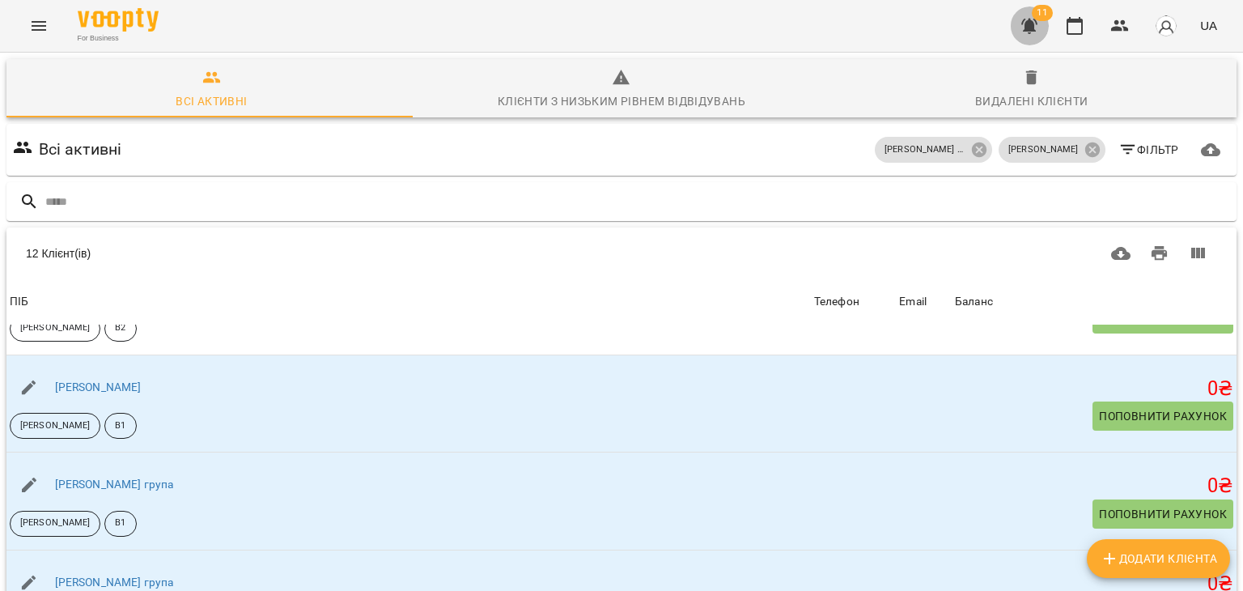
click at [1032, 21] on icon "button" at bounding box center [1029, 26] width 16 height 15
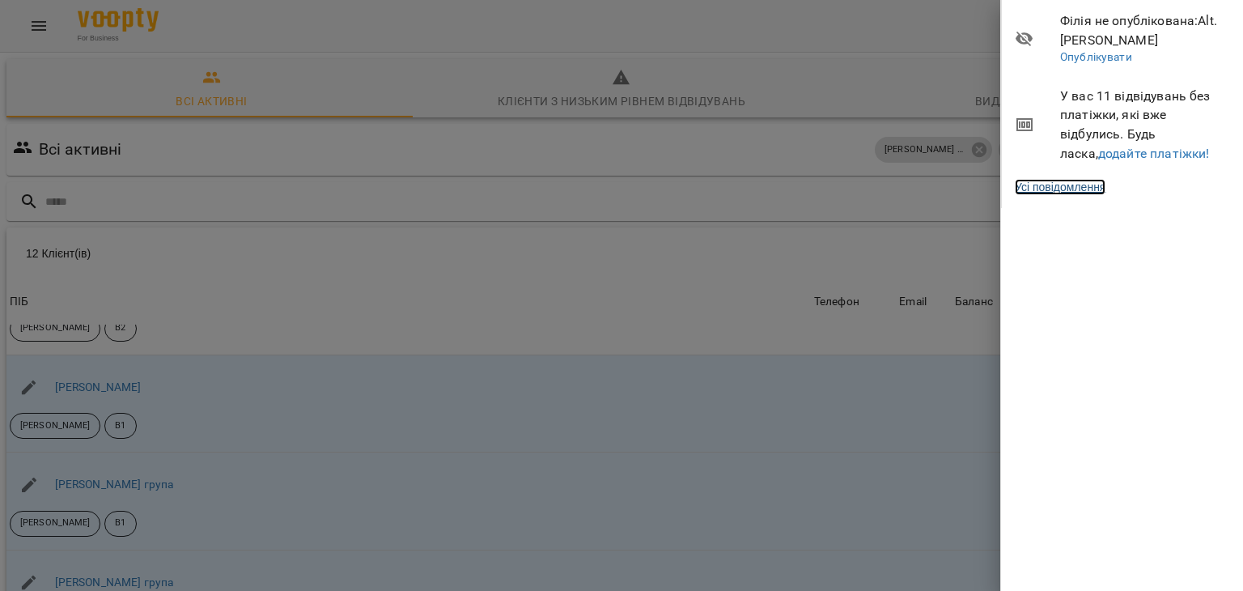
click at [1074, 194] on link "Усі повідомлення" at bounding box center [1059, 187] width 91 height 16
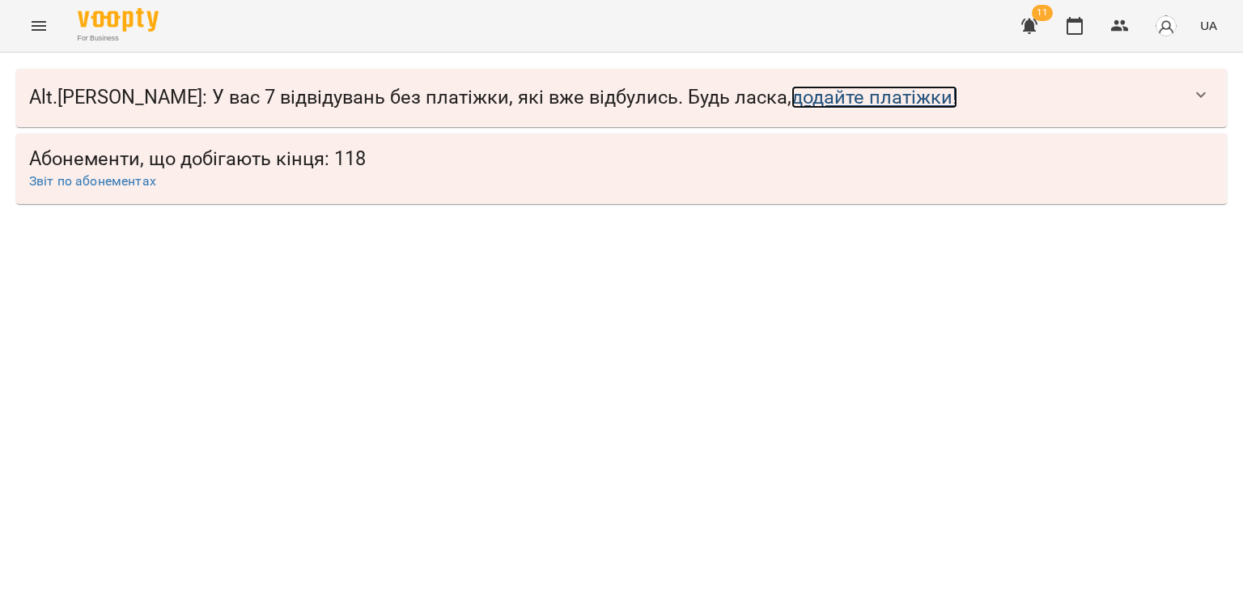
click at [791, 97] on link "додайте платіжки!" at bounding box center [874, 97] width 166 height 23
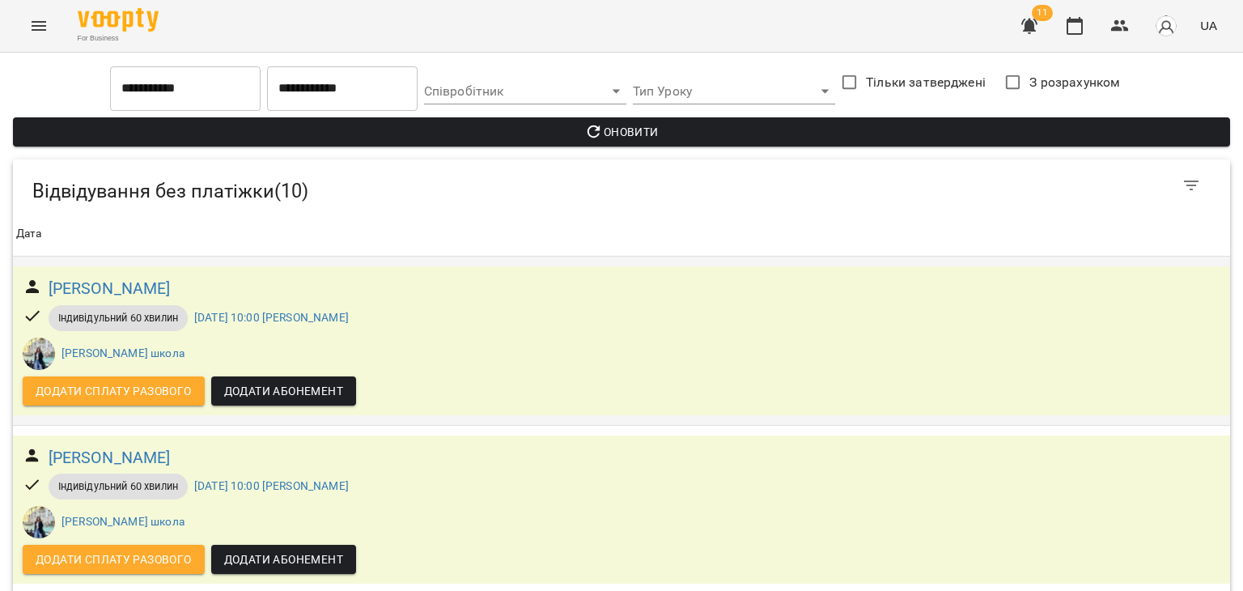
scroll to position [1061, 0]
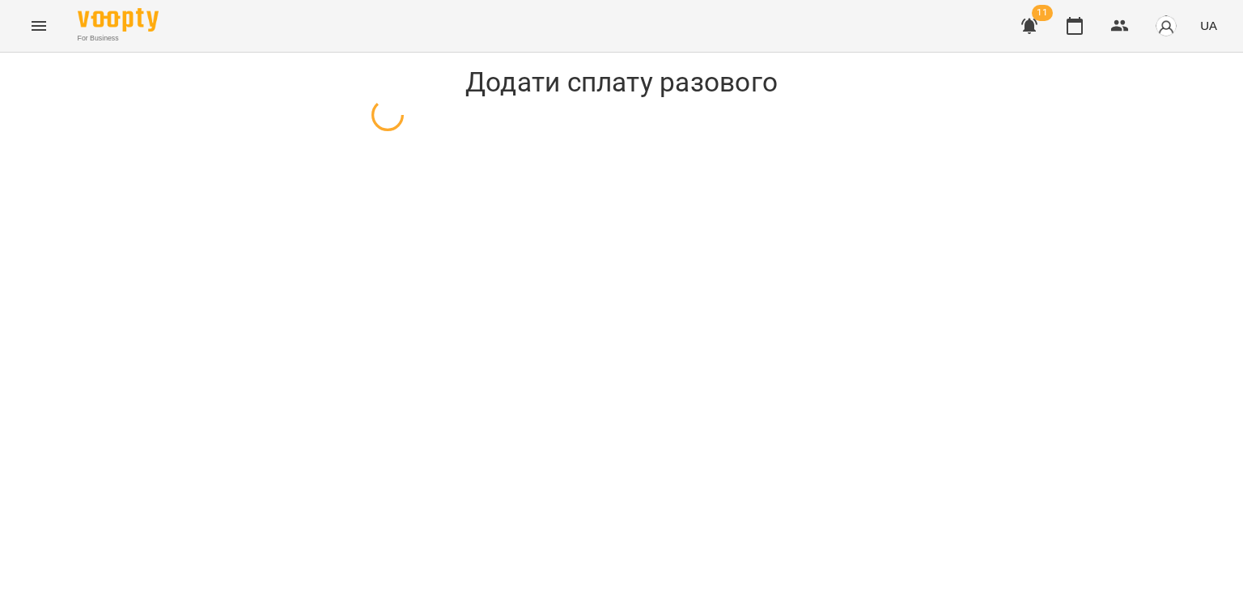
select select "**********"
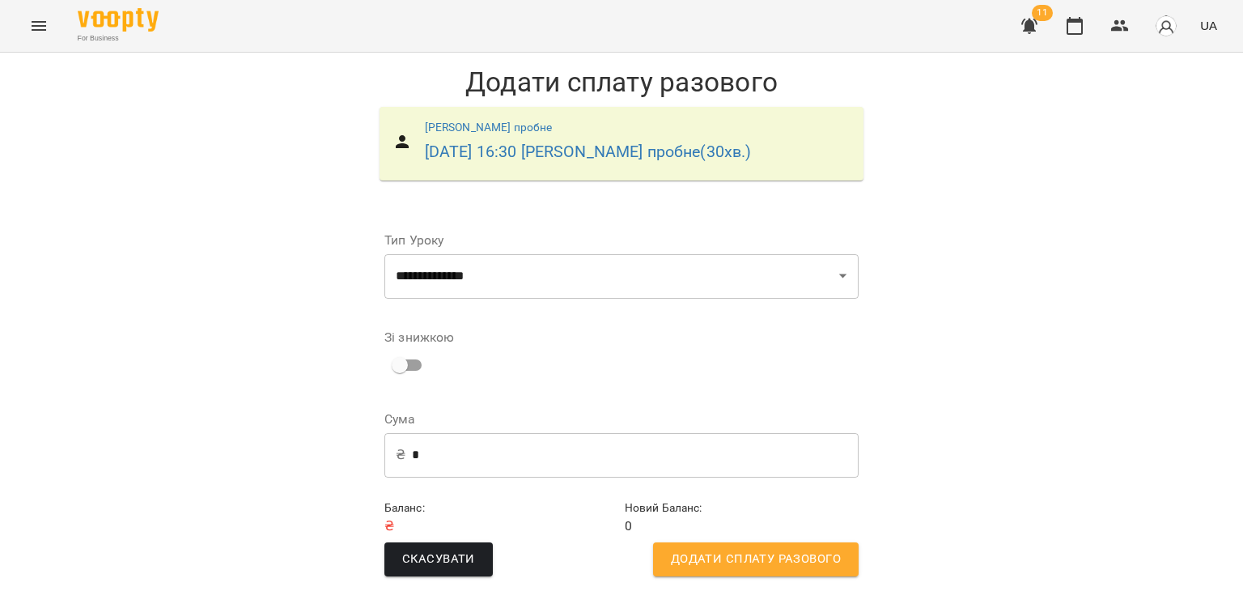
scroll to position [36, 0]
click at [743, 549] on span "Додати сплату разового" at bounding box center [756, 559] width 170 height 21
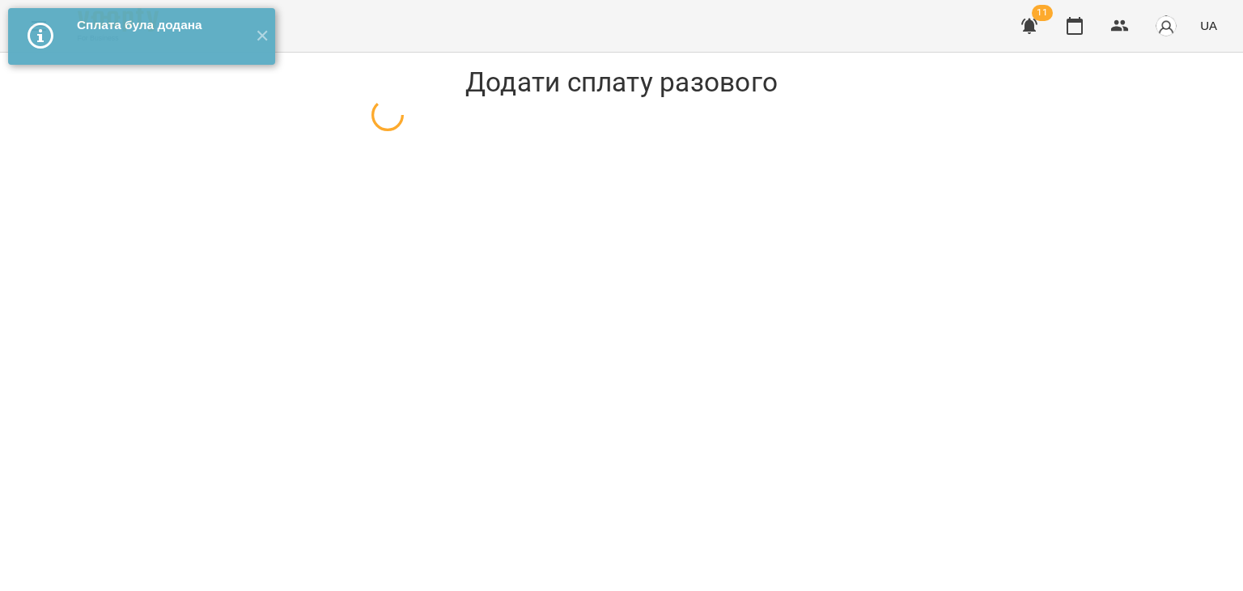
select select "**********"
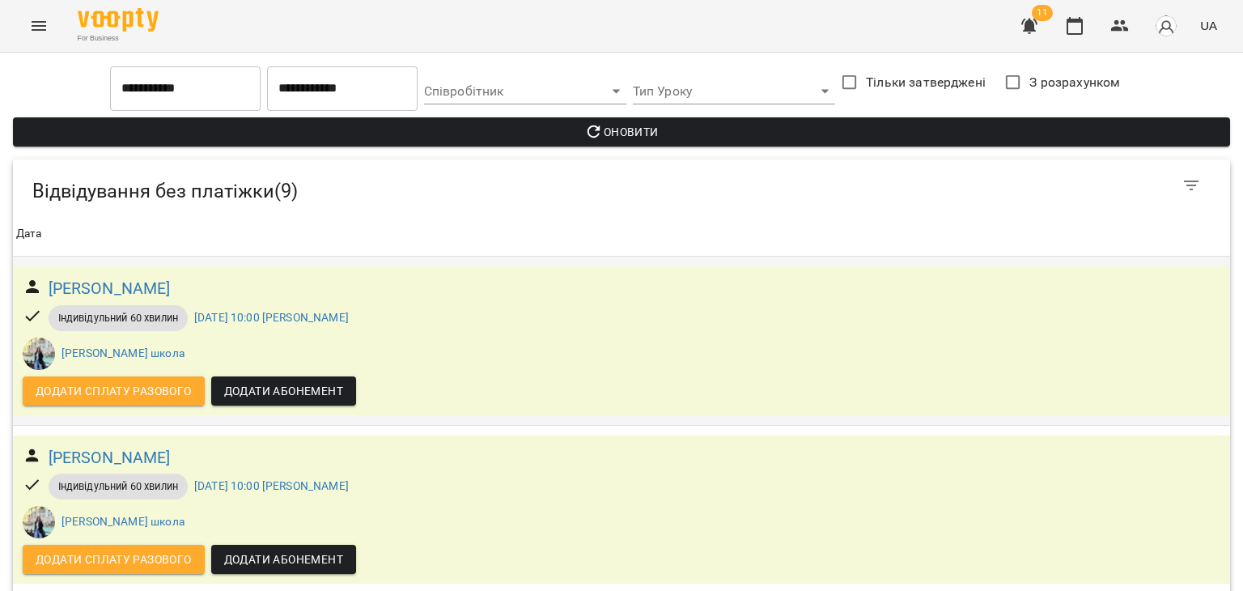
scroll to position [1136, 0]
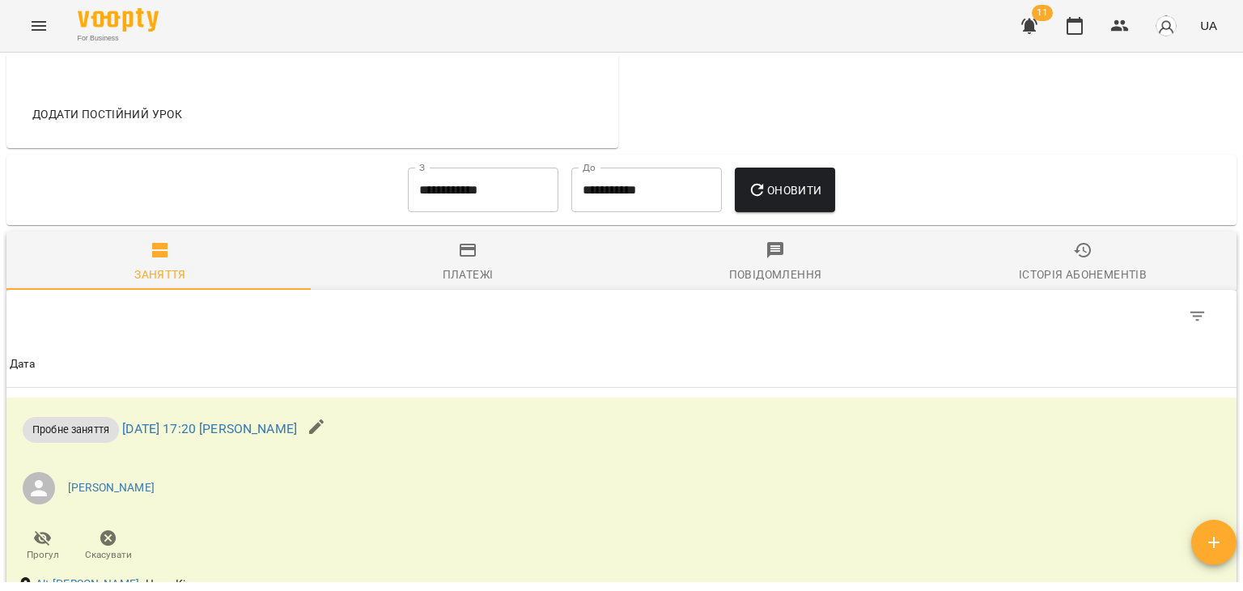
scroll to position [759, 0]
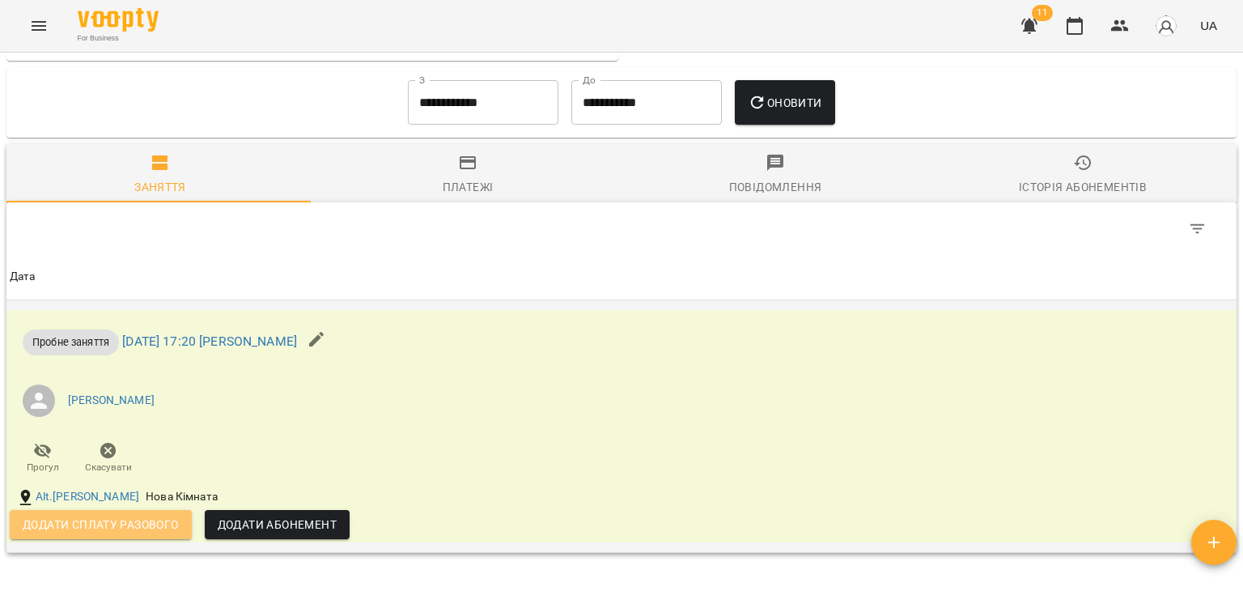
click at [165, 528] on span "Додати сплату разового" at bounding box center [101, 524] width 156 height 19
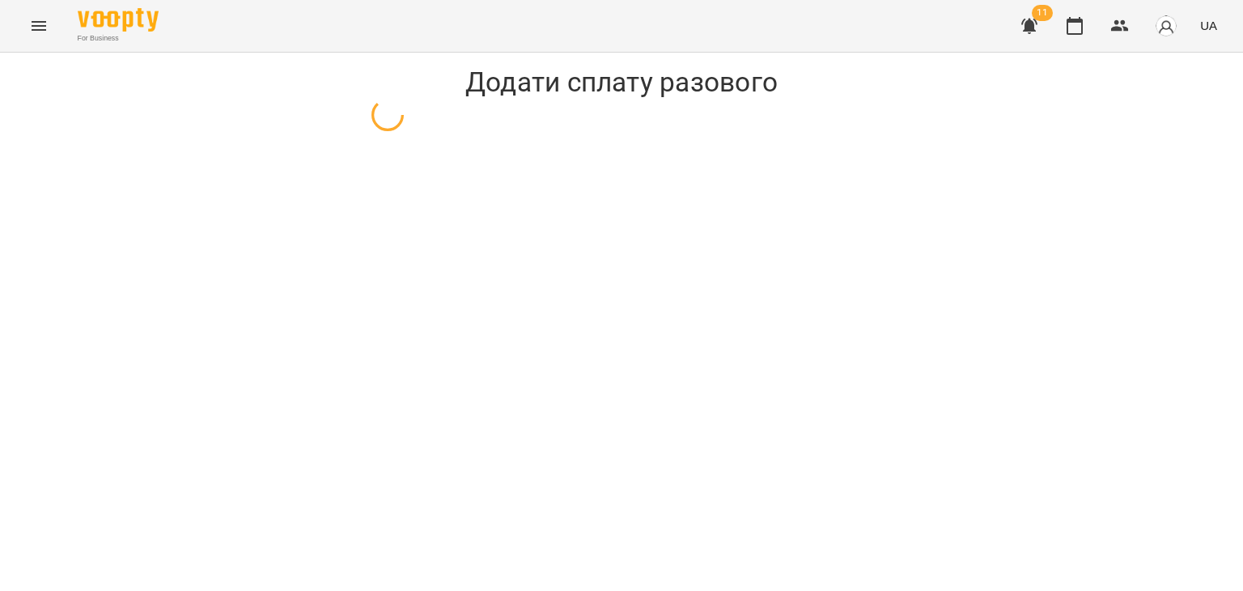
select select "**********"
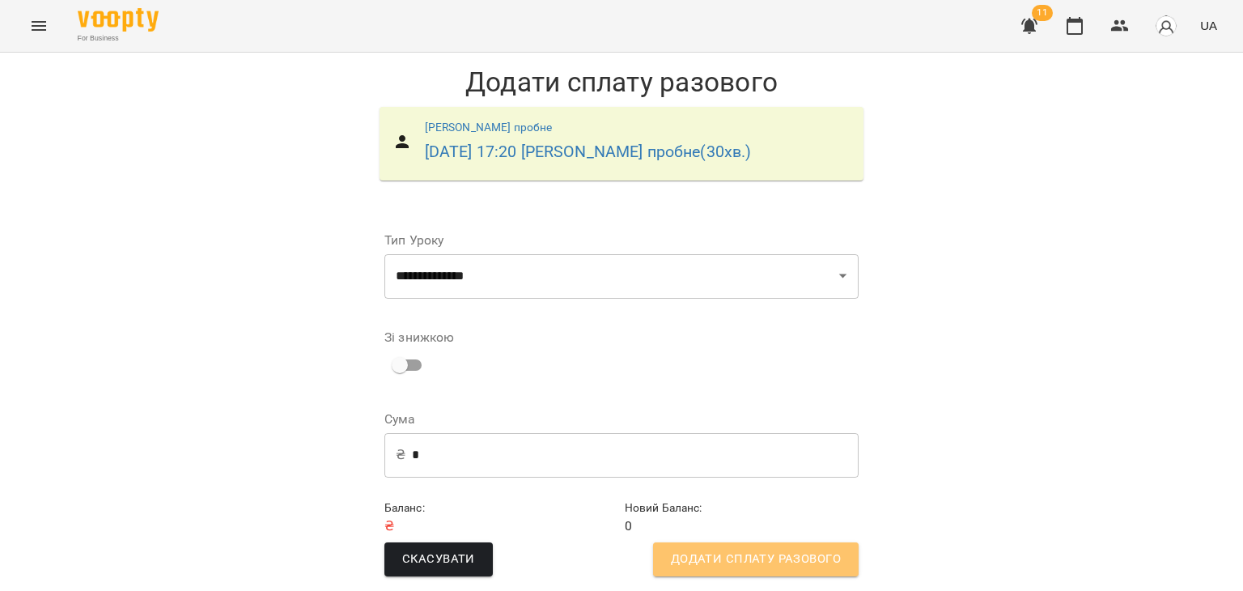
click at [747, 542] on button "Додати сплату разового" at bounding box center [755, 559] width 205 height 34
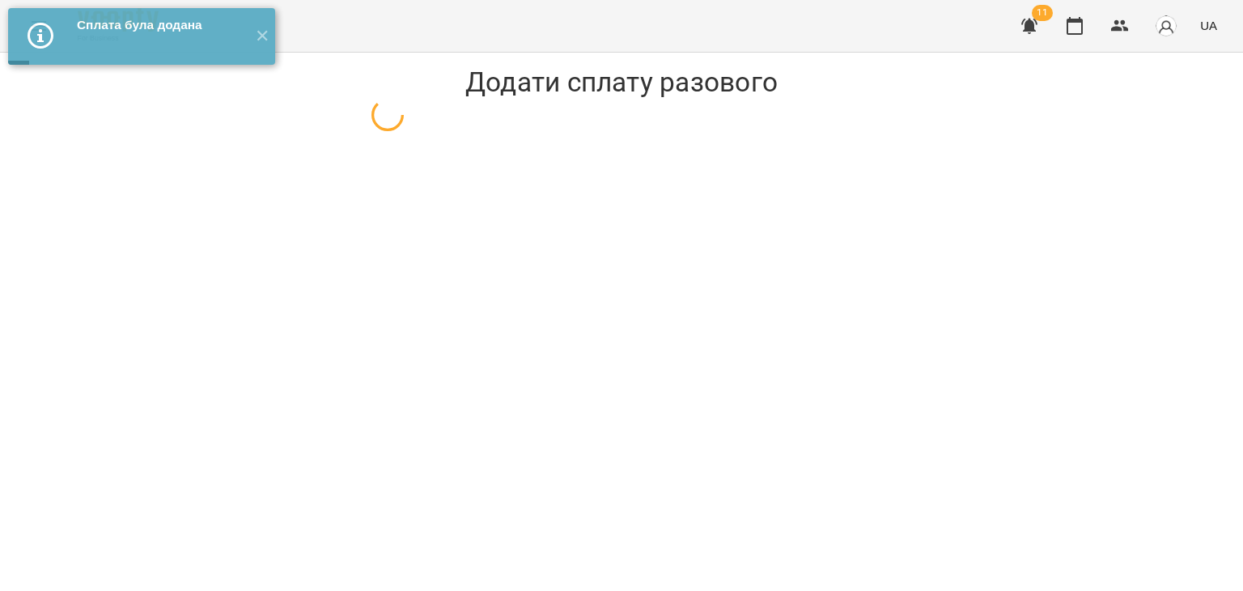
select select "**********"
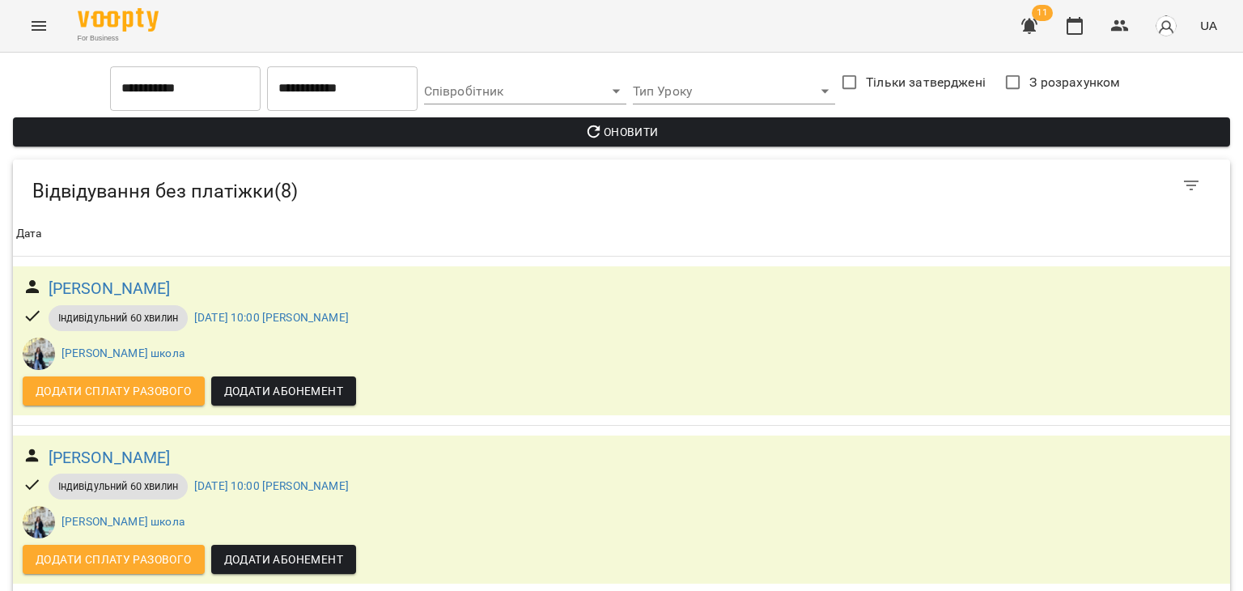
scroll to position [964, 0]
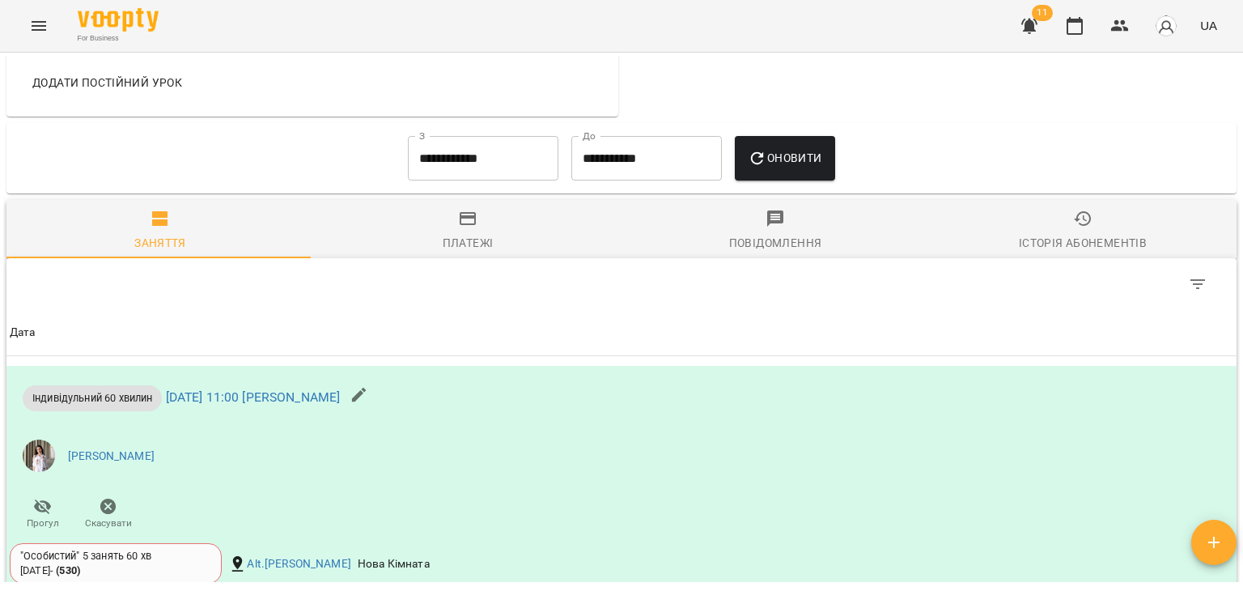
scroll to position [1039, 0]
click at [430, 168] on input "**********" at bounding box center [483, 157] width 150 height 45
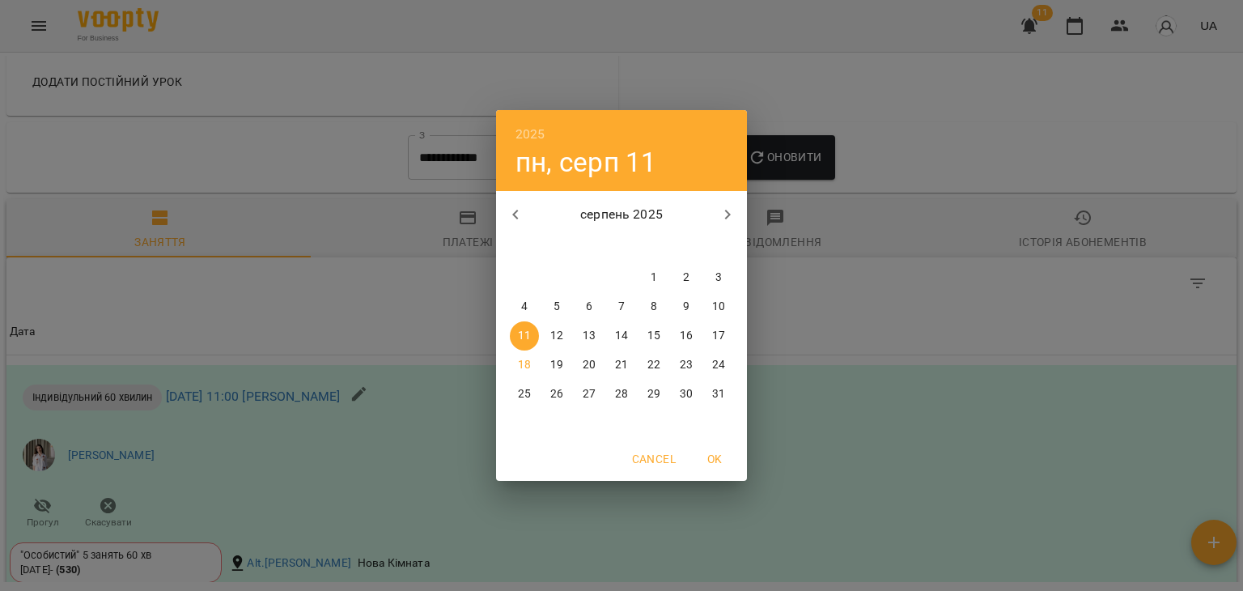
click at [510, 224] on button "button" at bounding box center [515, 214] width 39 height 39
click at [524, 213] on button "button" at bounding box center [515, 214] width 39 height 39
click at [616, 279] on span "1" at bounding box center [621, 277] width 29 height 16
type input "**********"
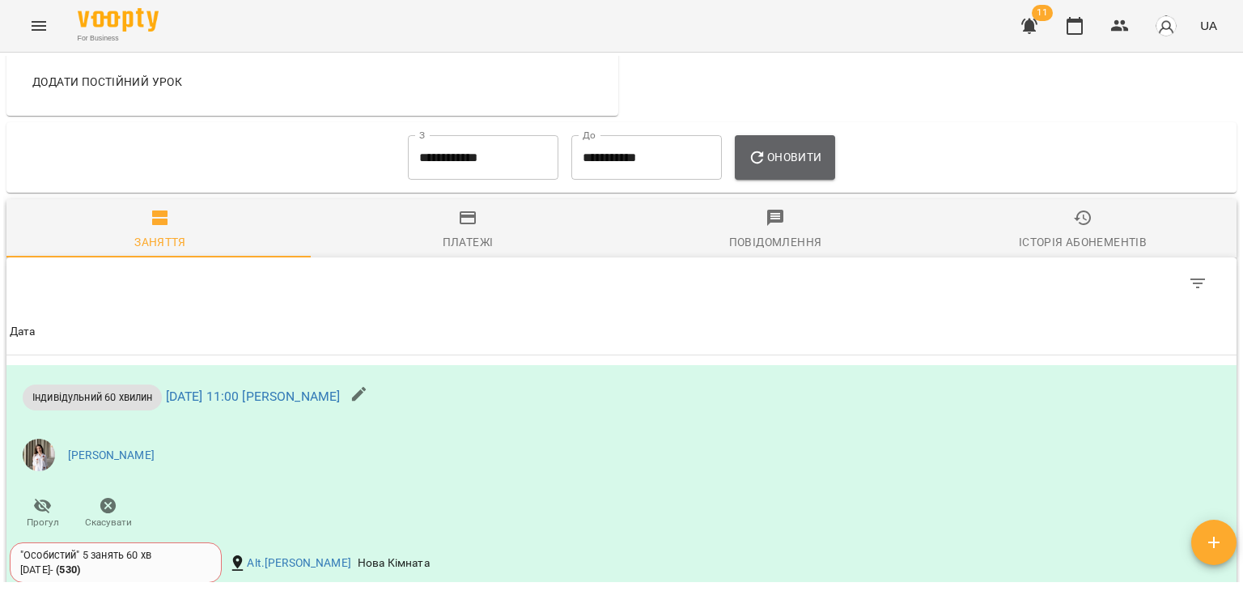
click at [783, 173] on button "Оновити" at bounding box center [785, 157] width 100 height 45
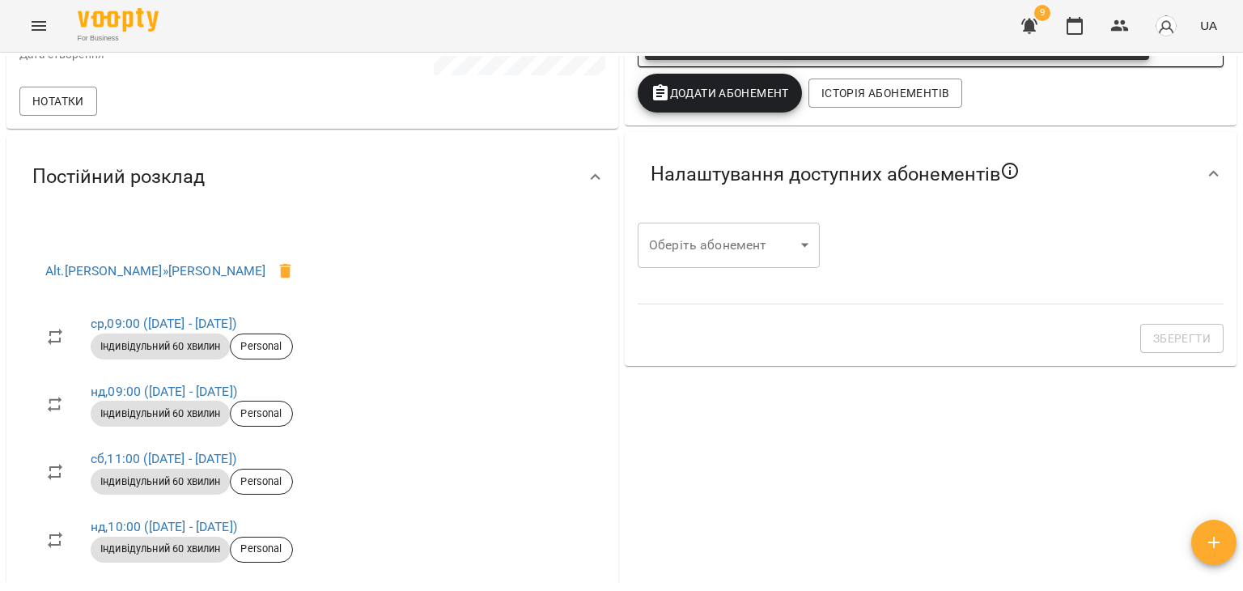
scroll to position [0, 0]
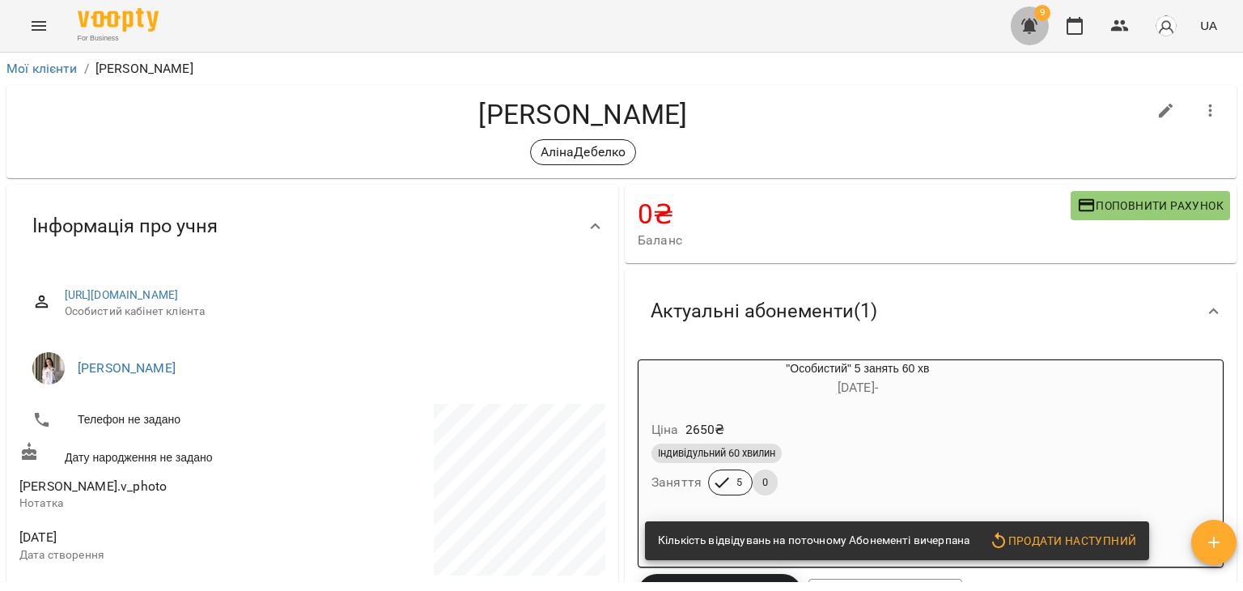
click at [1033, 26] on icon "button" at bounding box center [1029, 26] width 16 height 15
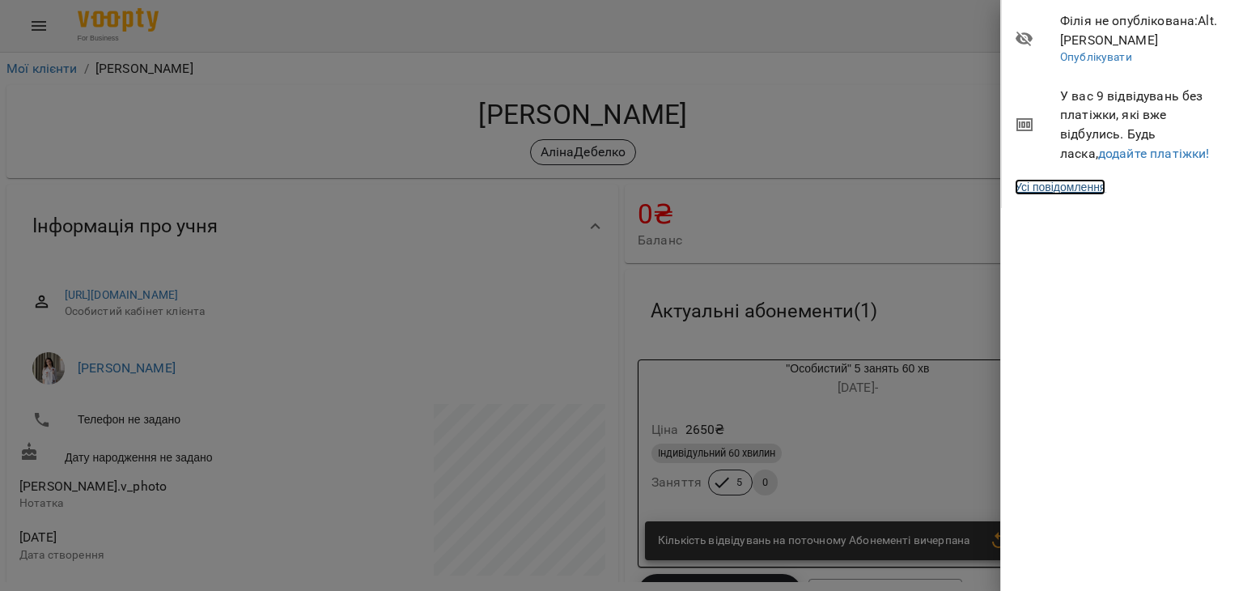
click at [1055, 193] on link "Усі повідомлення" at bounding box center [1059, 187] width 91 height 16
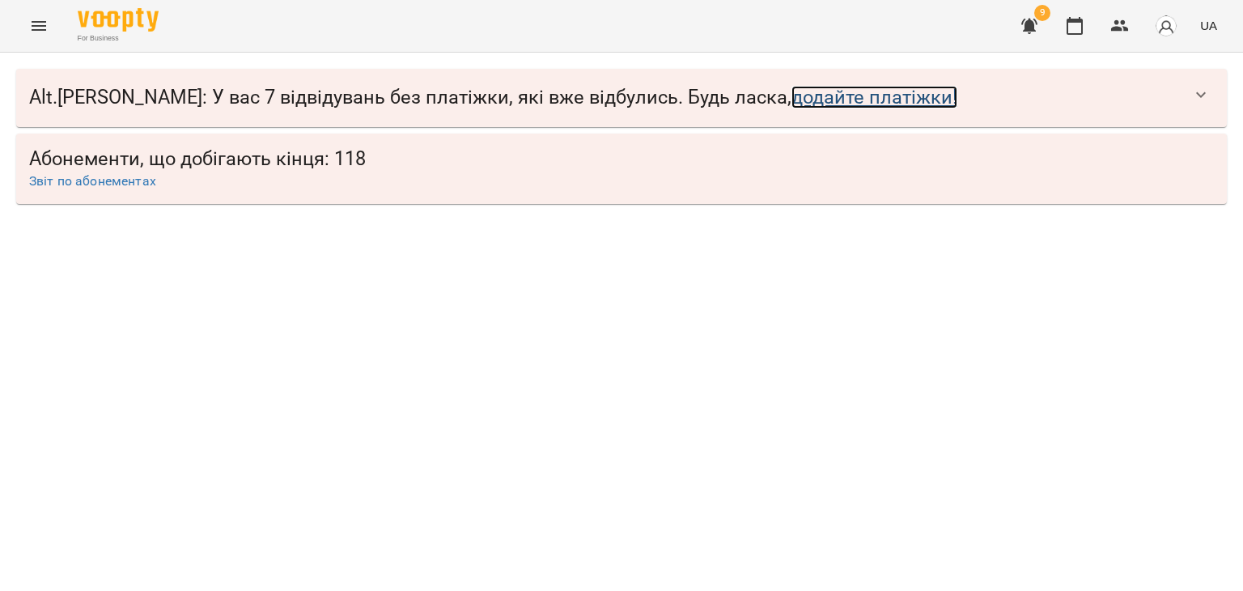
click at [791, 92] on link "додайте платіжки!" at bounding box center [874, 97] width 166 height 23
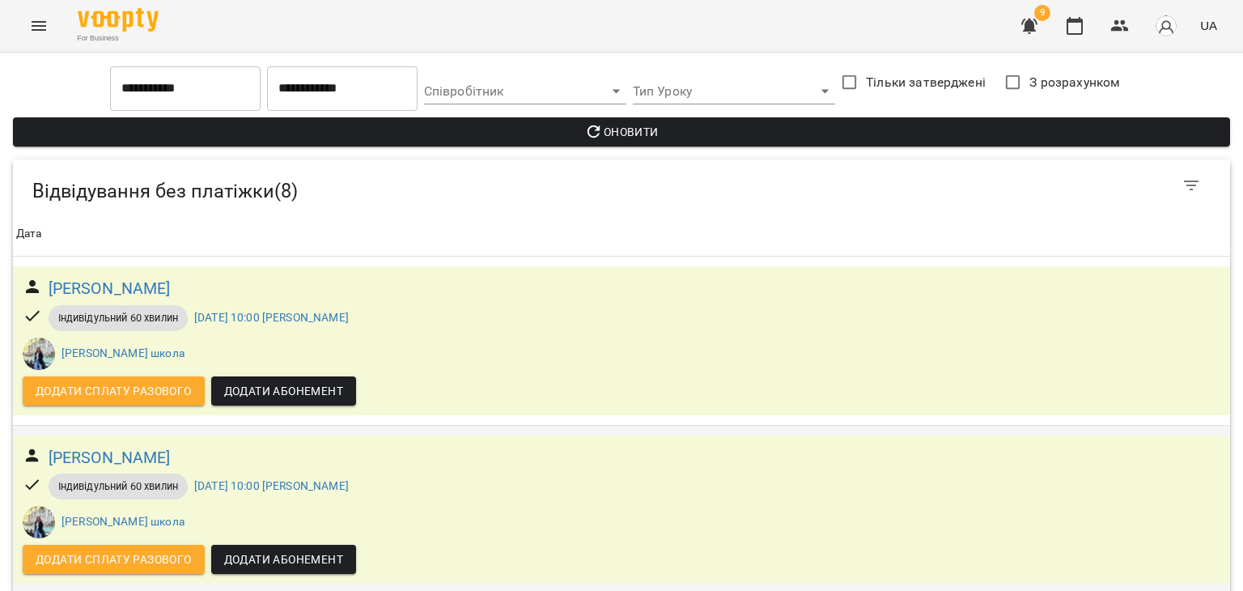
scroll to position [424, 0]
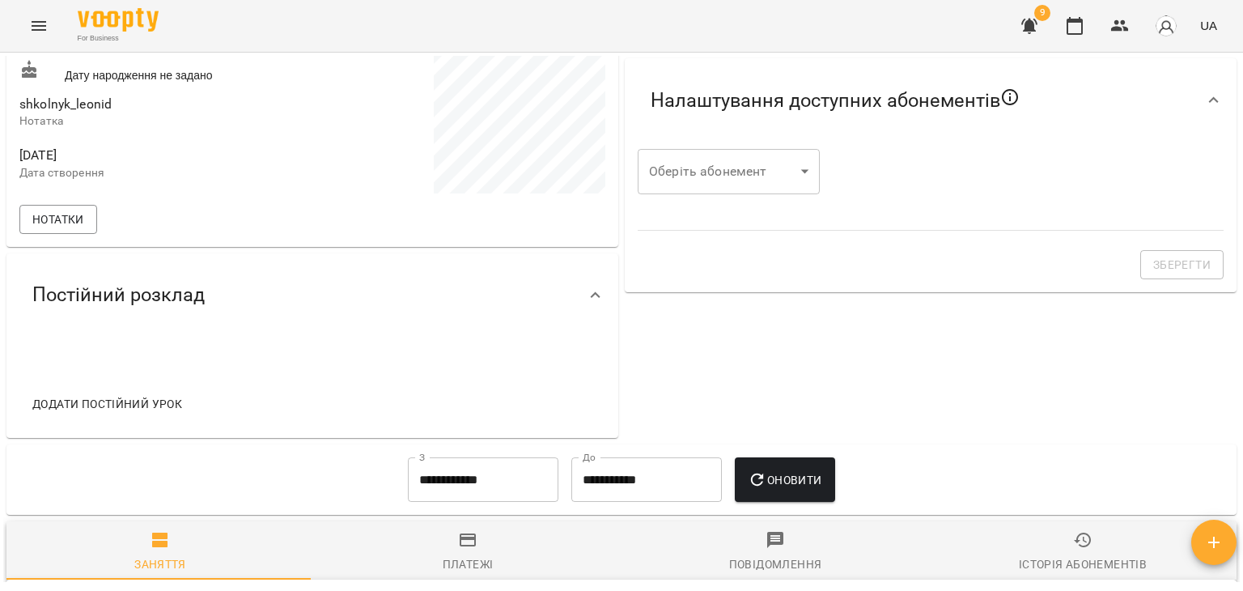
scroll to position [78, 0]
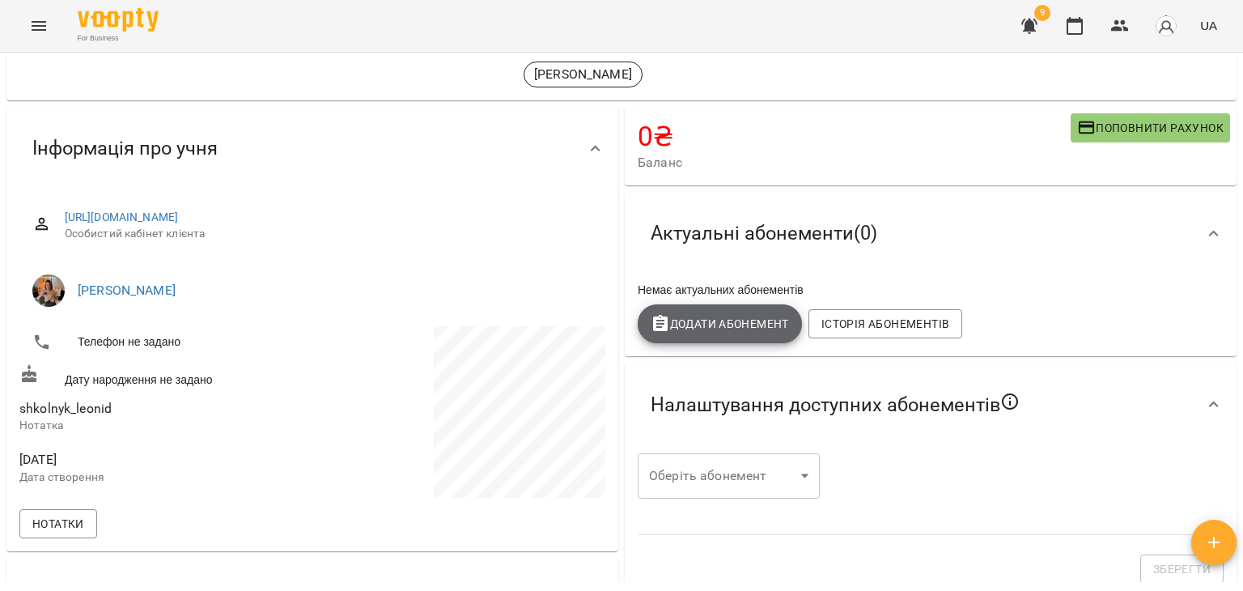
click at [710, 335] on button "Додати Абонемент" at bounding box center [719, 323] width 164 height 39
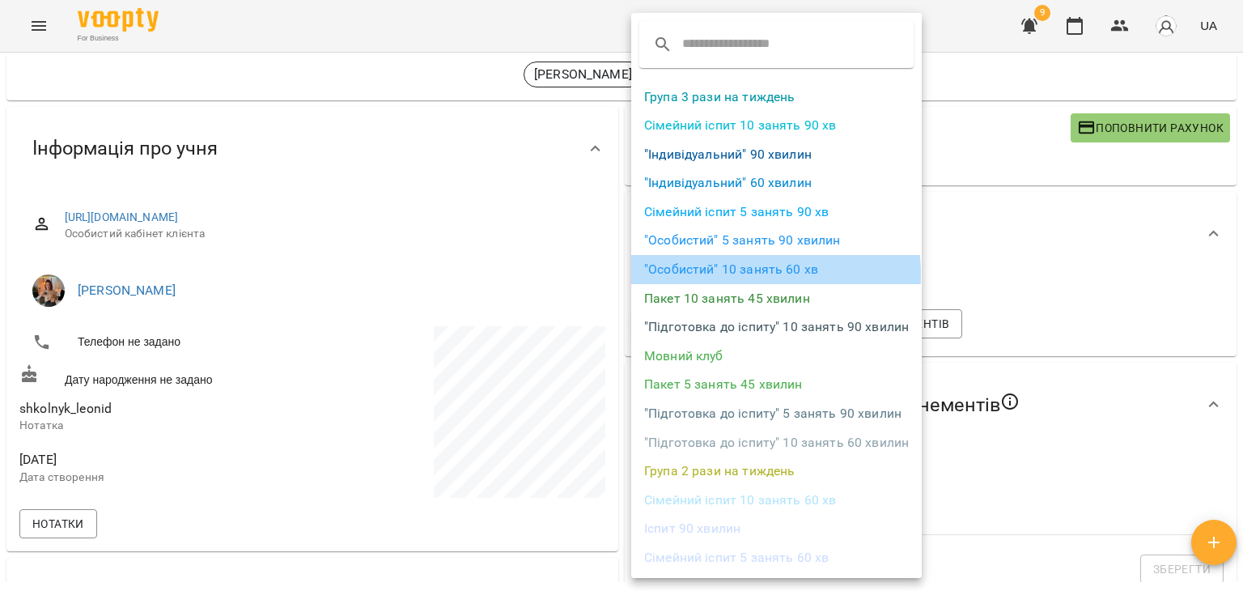
click at [718, 274] on li ""Особистий" 10 занять 60 хв" at bounding box center [776, 269] width 290 height 29
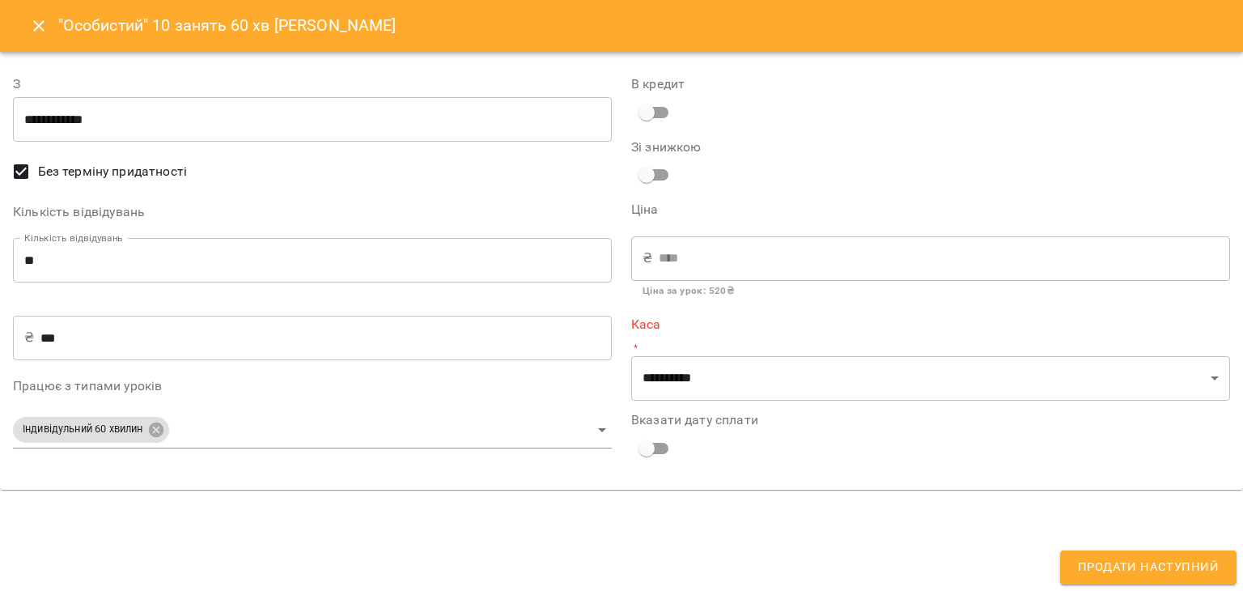
type input "**********"
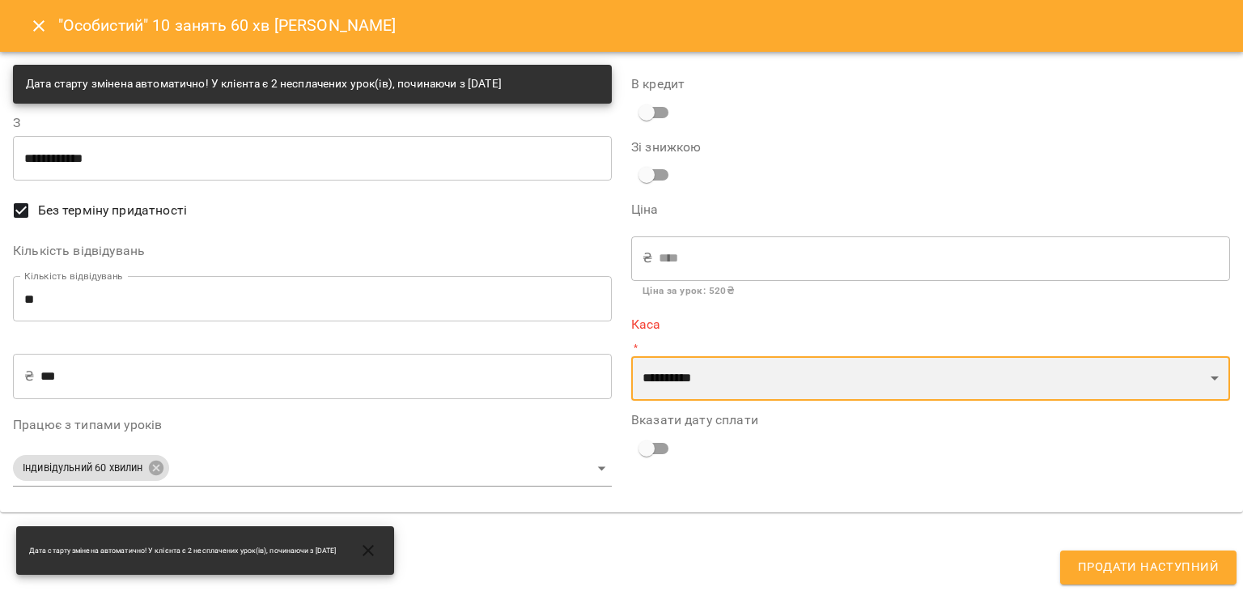
click at [687, 376] on select "**********" at bounding box center [930, 378] width 599 height 45
select select "******"
click at [631, 356] on select "**********" at bounding box center [930, 378] width 599 height 45
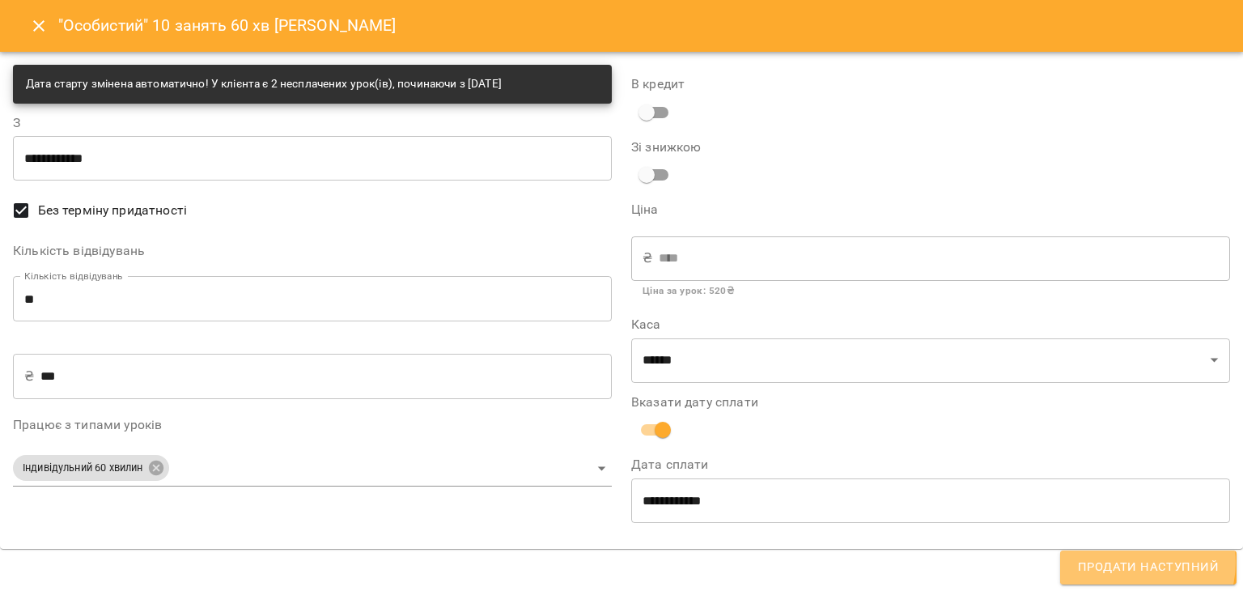
click at [1139, 562] on span "Продати наступний" at bounding box center [1148, 567] width 141 height 21
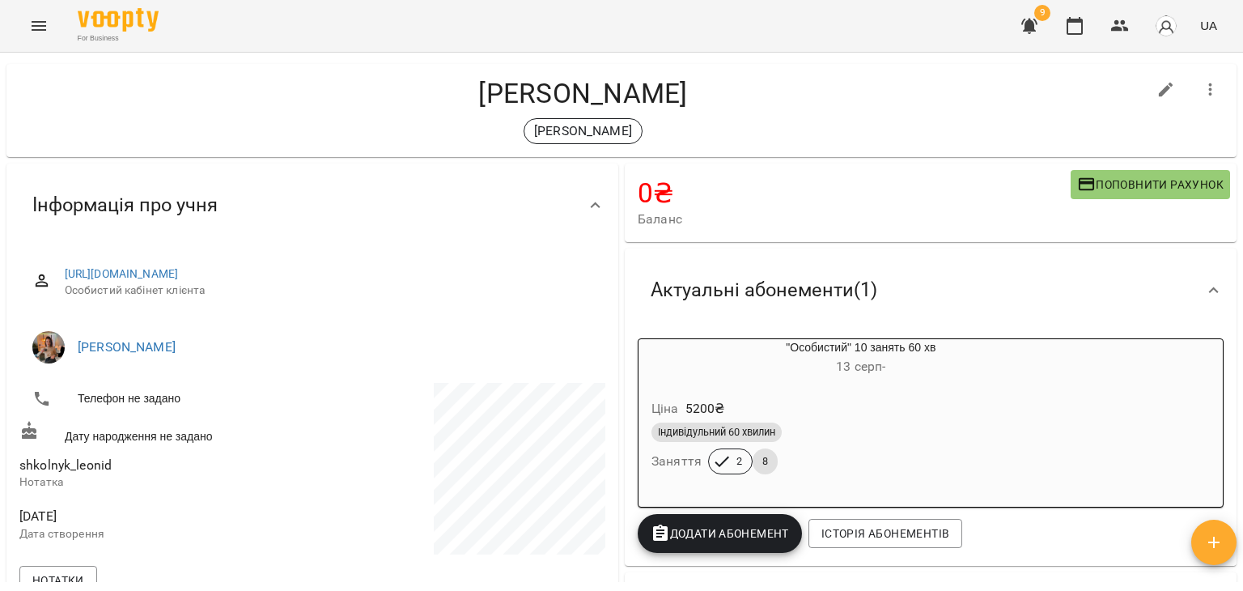
scroll to position [19, 0]
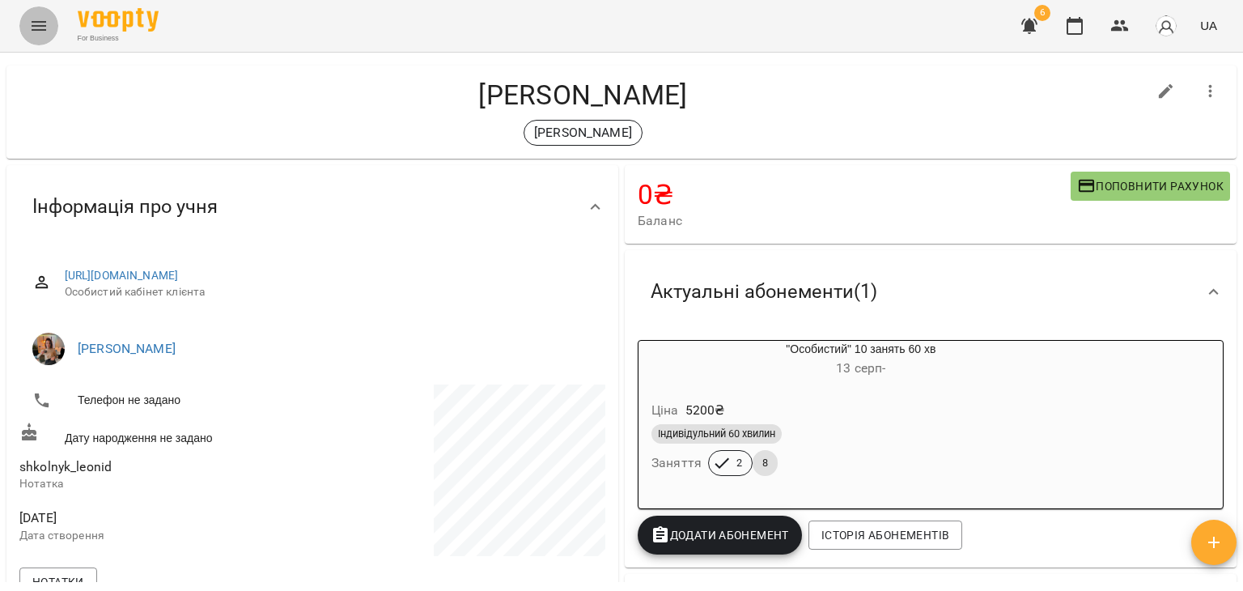
click at [32, 27] on icon "Menu" at bounding box center [38, 25] width 19 height 19
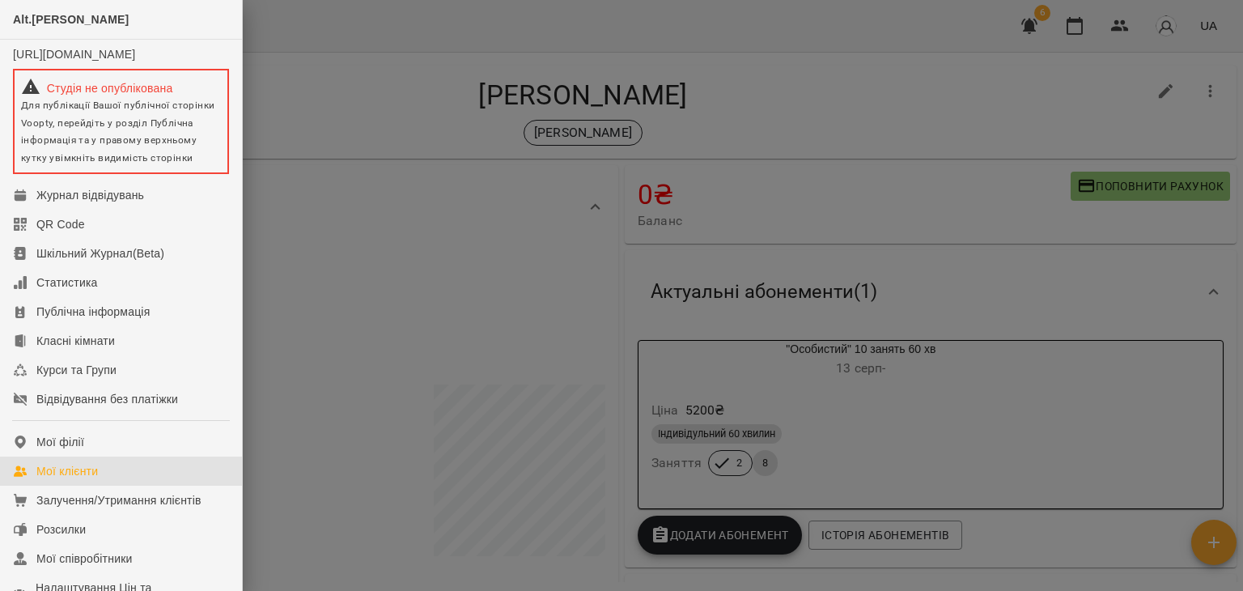
click at [87, 485] on link "Мої клієнти" at bounding box center [121, 470] width 242 height 29
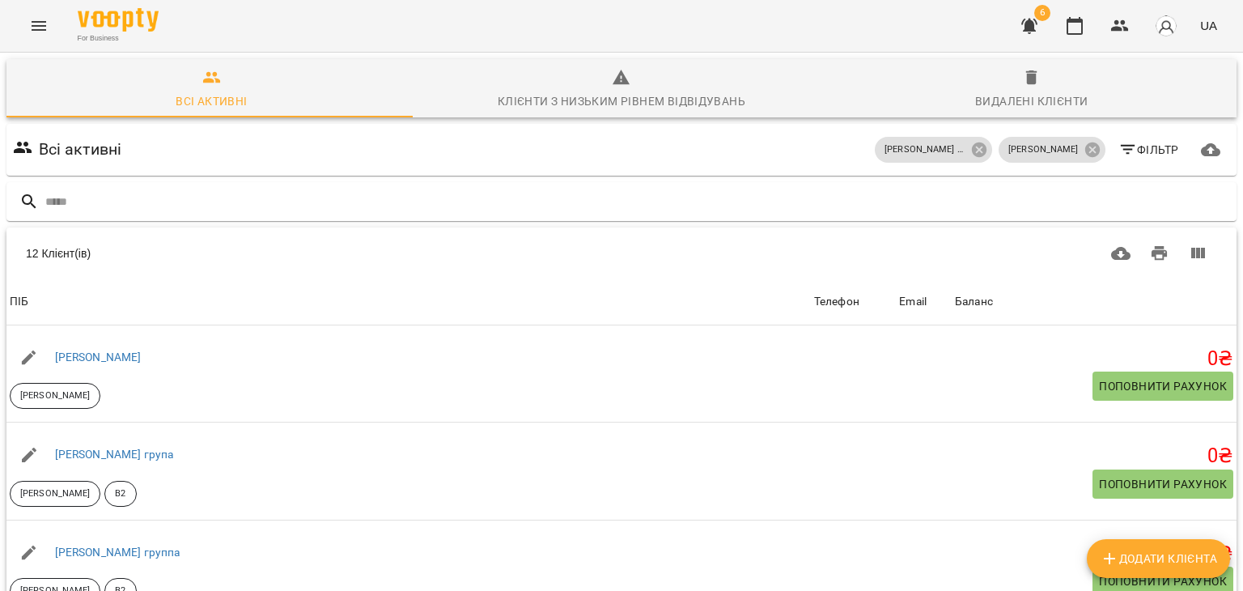
click at [1037, 17] on span "6" at bounding box center [1042, 13] width 16 height 16
click at [1032, 23] on icon "button" at bounding box center [1029, 26] width 16 height 15
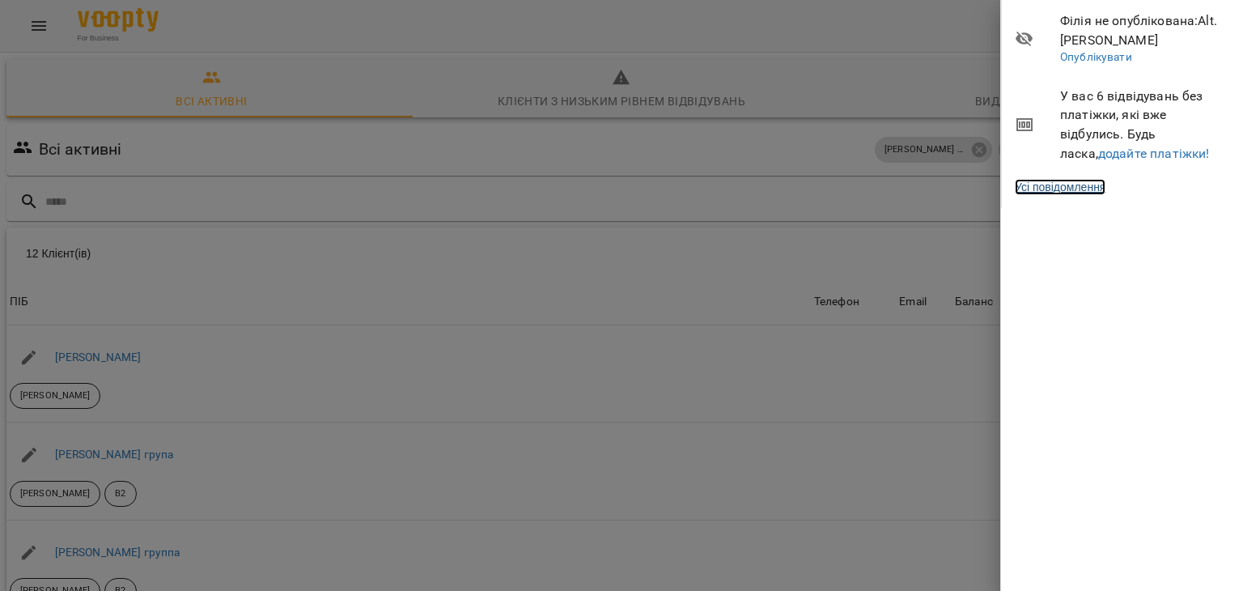
click at [1069, 195] on link "Усі повідомлення" at bounding box center [1059, 187] width 91 height 16
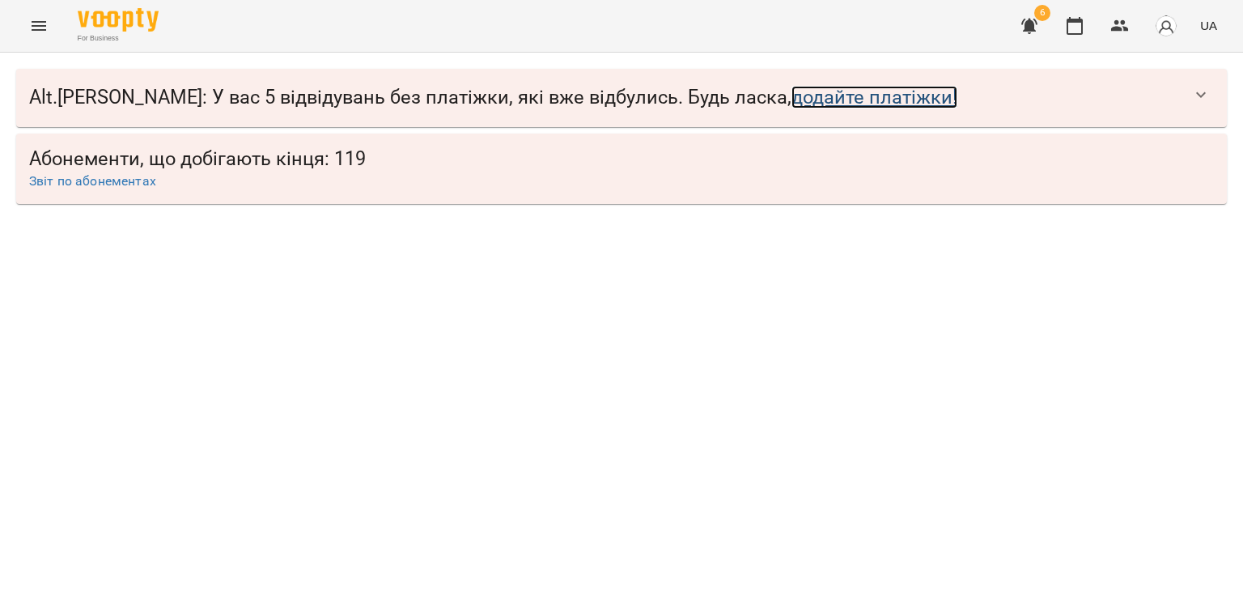
click at [791, 87] on link "додайте платіжки!" at bounding box center [874, 97] width 166 height 23
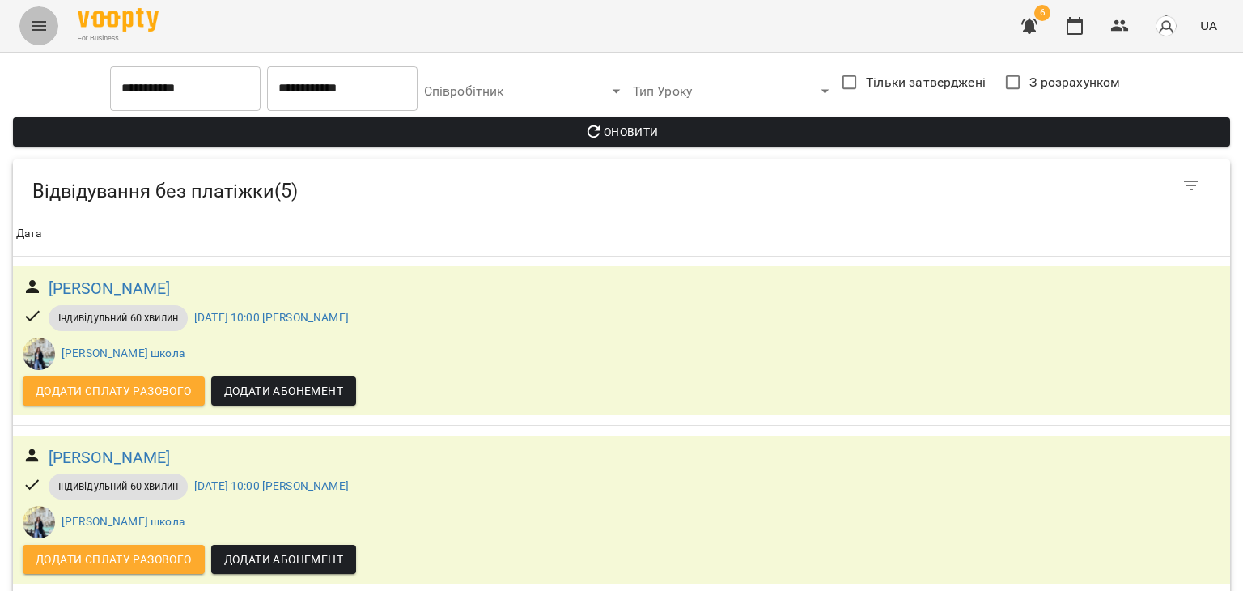
click at [39, 28] on icon "Menu" at bounding box center [38, 25] width 19 height 19
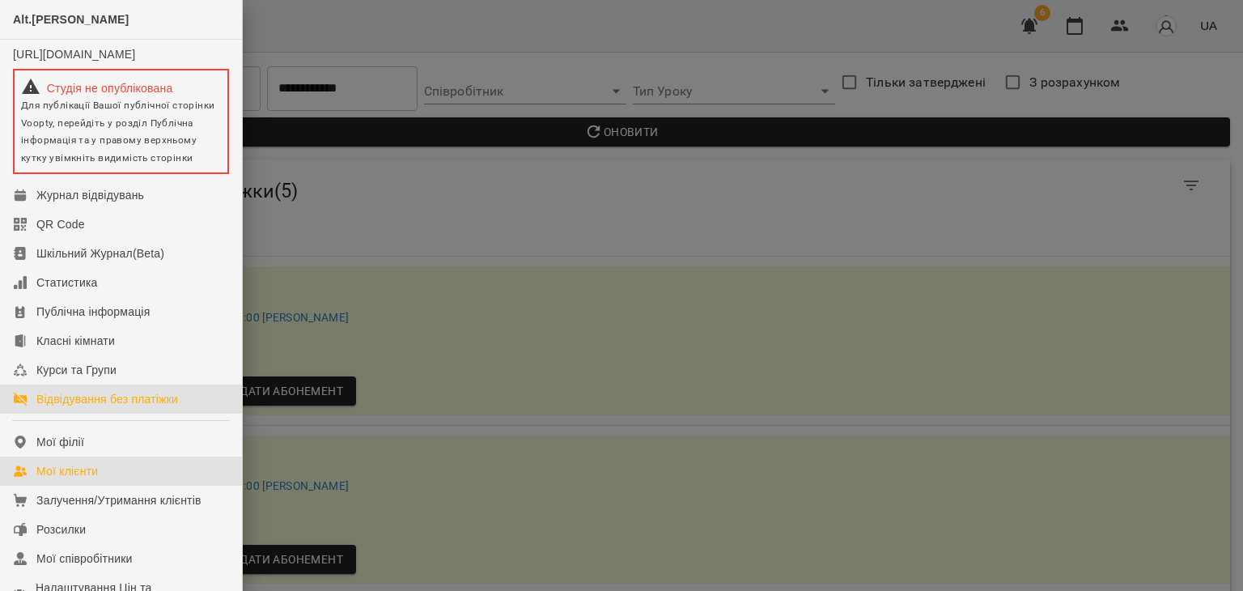
click at [67, 479] on div "Мої клієнти" at bounding box center [66, 471] width 61 height 16
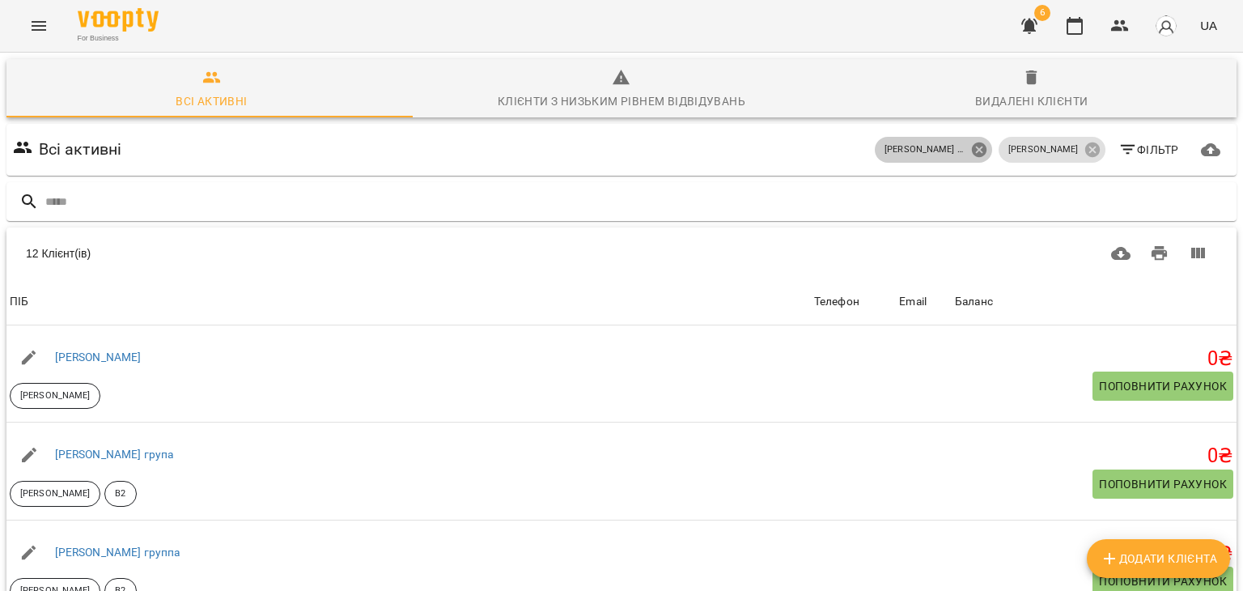
click at [988, 150] on icon at bounding box center [979, 150] width 18 height 18
click at [1084, 150] on icon at bounding box center [1091, 149] width 15 height 15
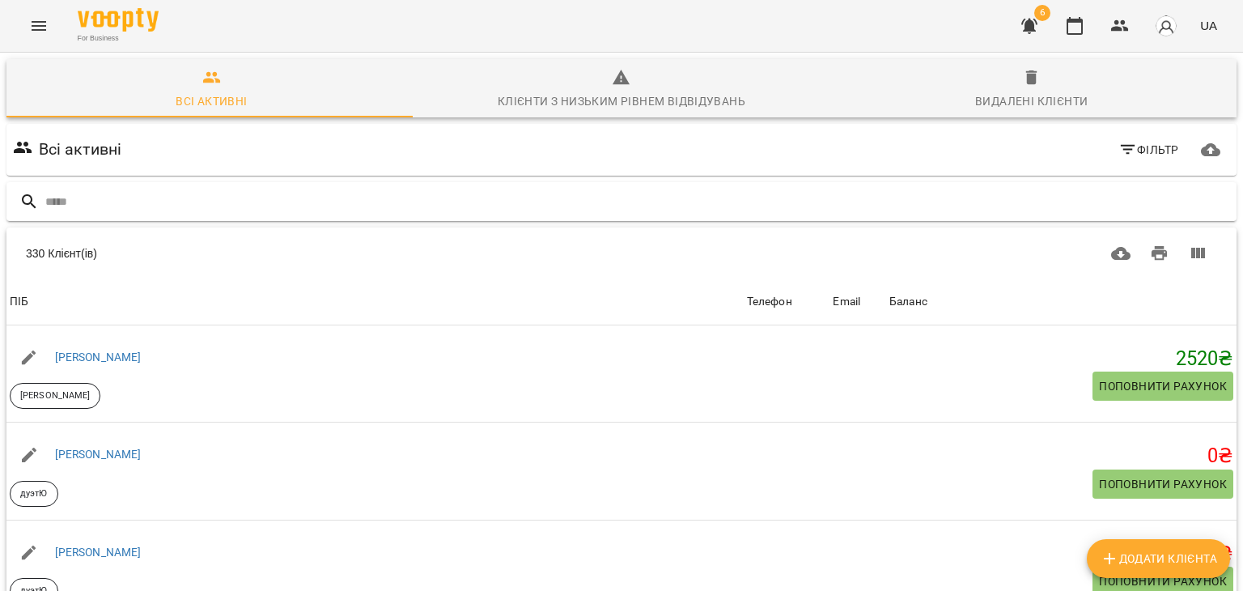
click at [848, 185] on div at bounding box center [621, 202] width 1230 height 40
click at [841, 197] on input "text" at bounding box center [637, 201] width 1184 height 27
type input "****"
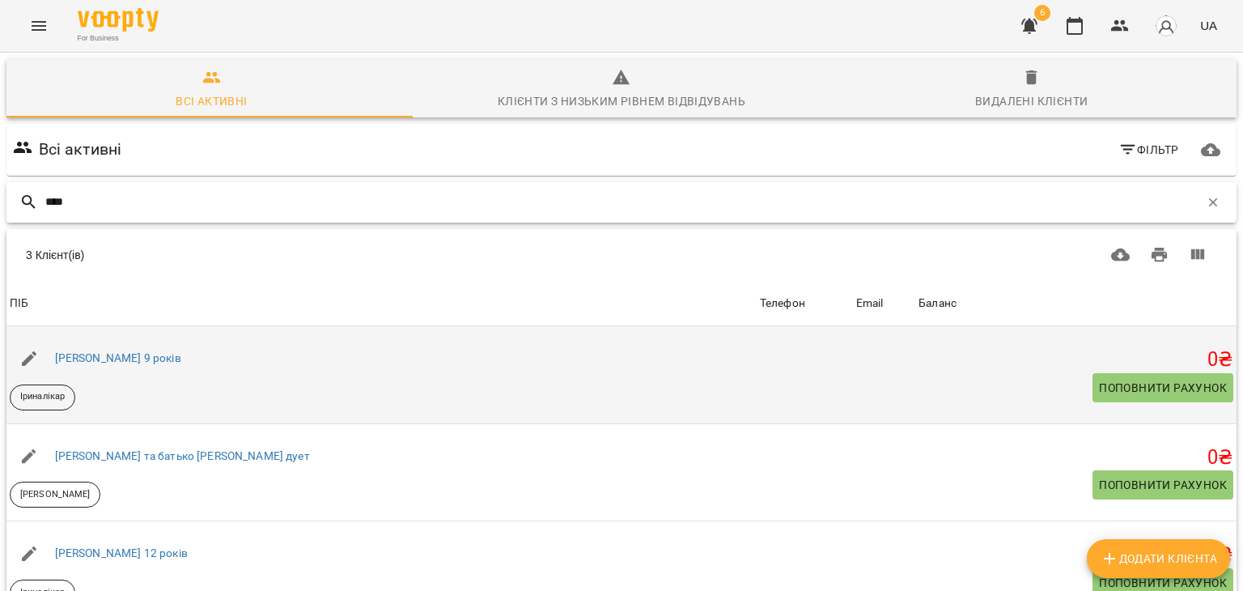
scroll to position [126, 0]
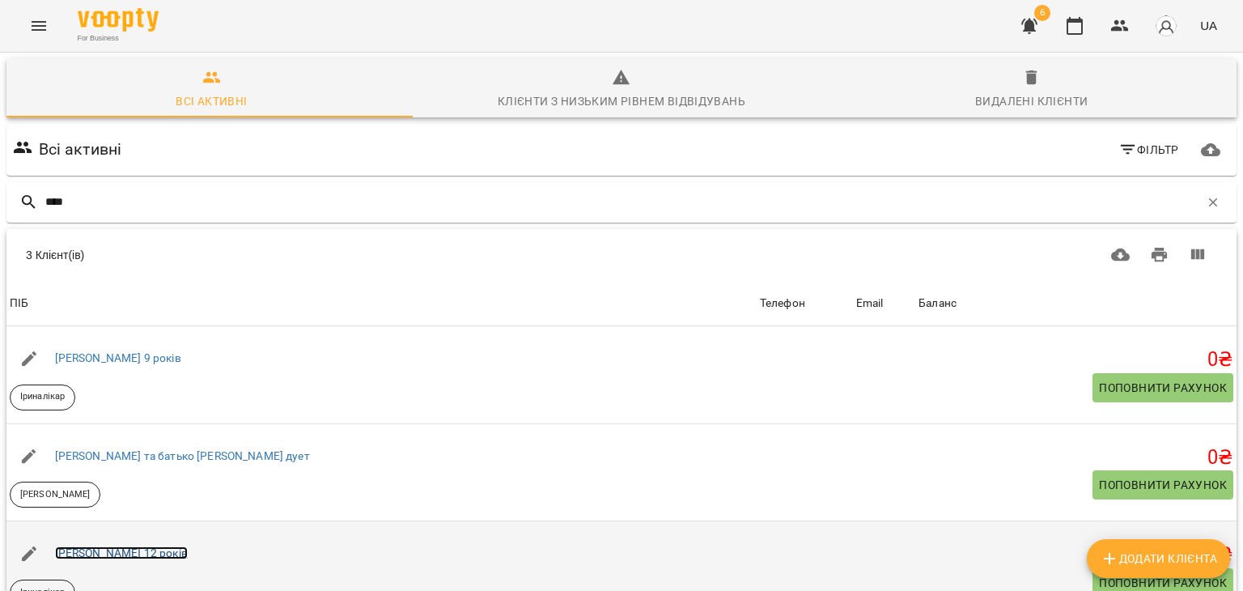
click at [97, 546] on link "[PERSON_NAME] 12 років" at bounding box center [121, 552] width 133 height 13
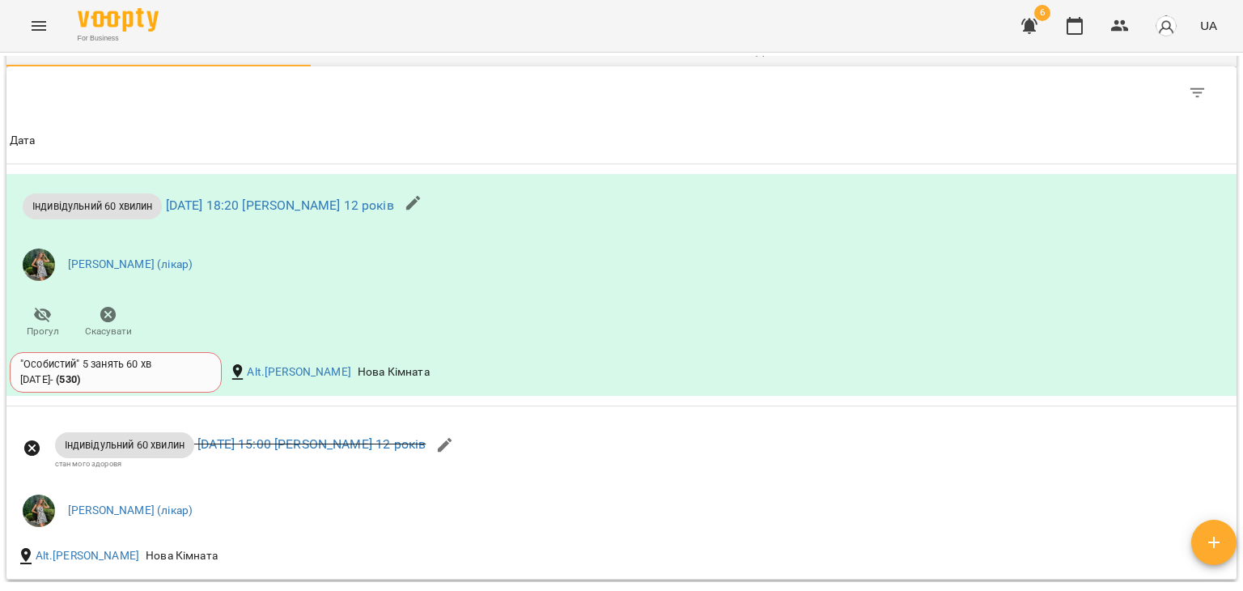
scroll to position [689, 0]
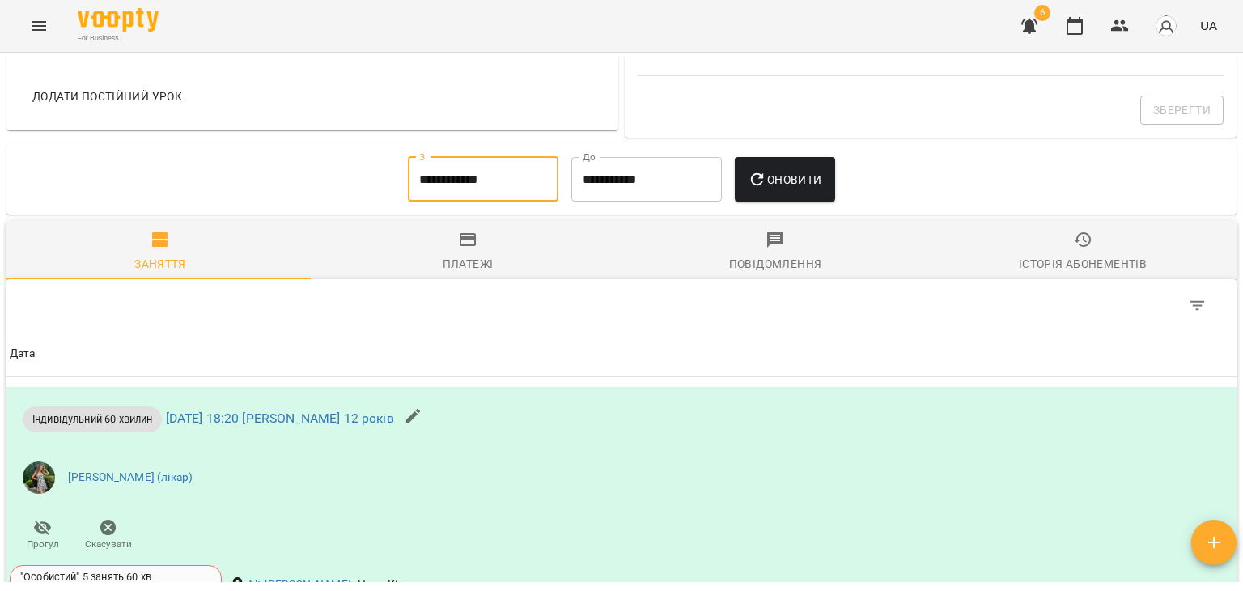
click at [492, 200] on input "**********" at bounding box center [483, 179] width 150 height 45
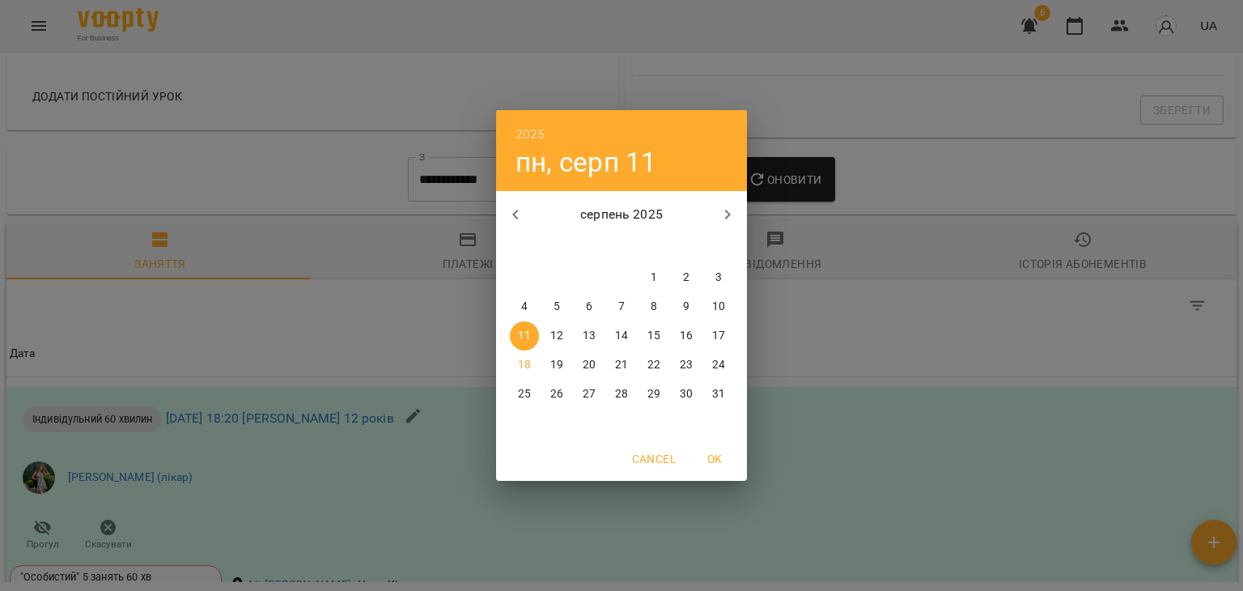
drag, startPoint x: 519, startPoint y: 213, endPoint x: 659, endPoint y: 278, distance: 153.8
click at [659, 278] on div "[DATE] пн вт ср чт пт сб нд 28 29 30 31 1 2 3 4 5 6 7 8 9 10 11 12 13 14 15 16 …" at bounding box center [621, 314] width 251 height 247
click at [659, 278] on span "1" at bounding box center [653, 277] width 29 height 16
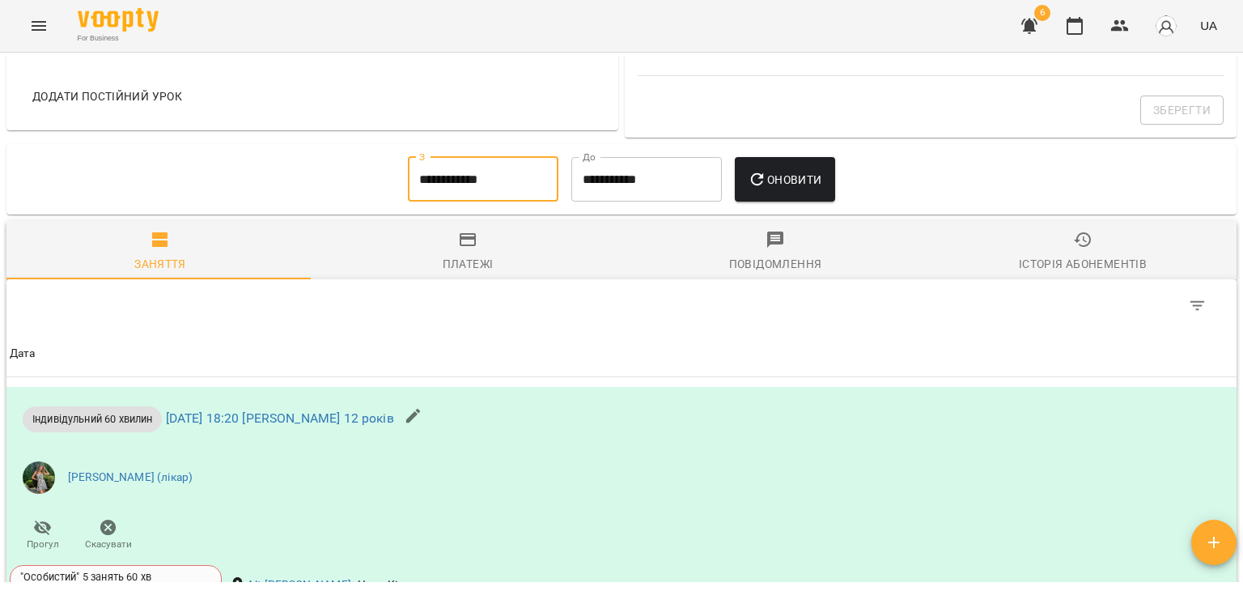
click at [505, 180] on input "**********" at bounding box center [483, 179] width 150 height 45
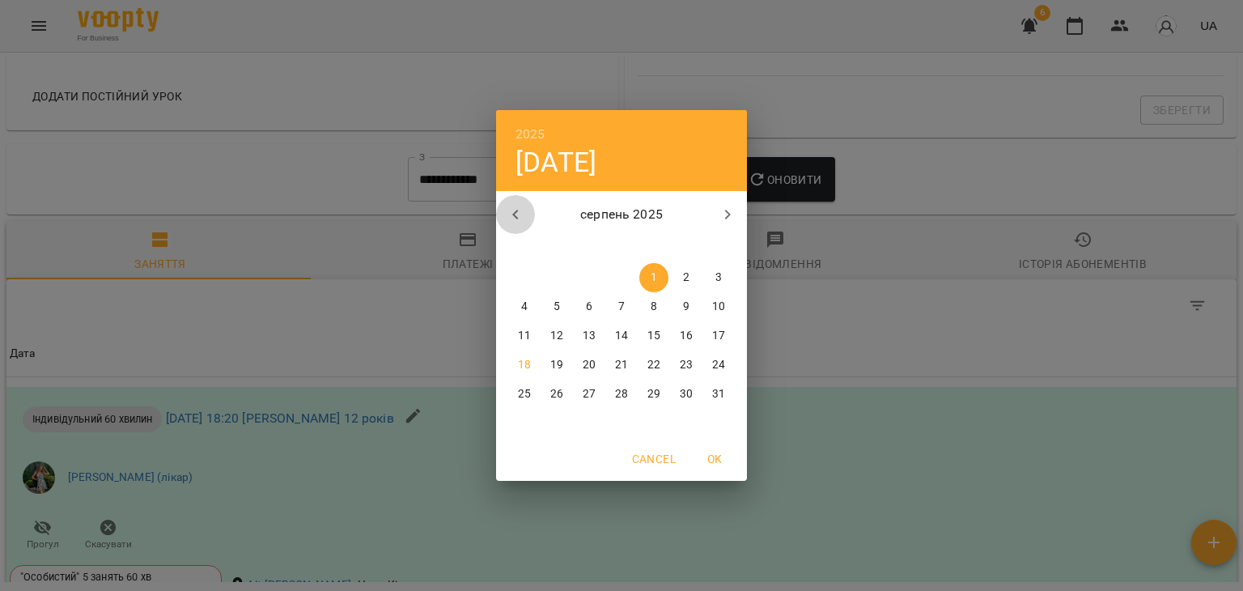
click at [511, 210] on icon "button" at bounding box center [515, 214] width 19 height 19
click at [544, 276] on span "1" at bounding box center [556, 277] width 29 height 16
type input "**********"
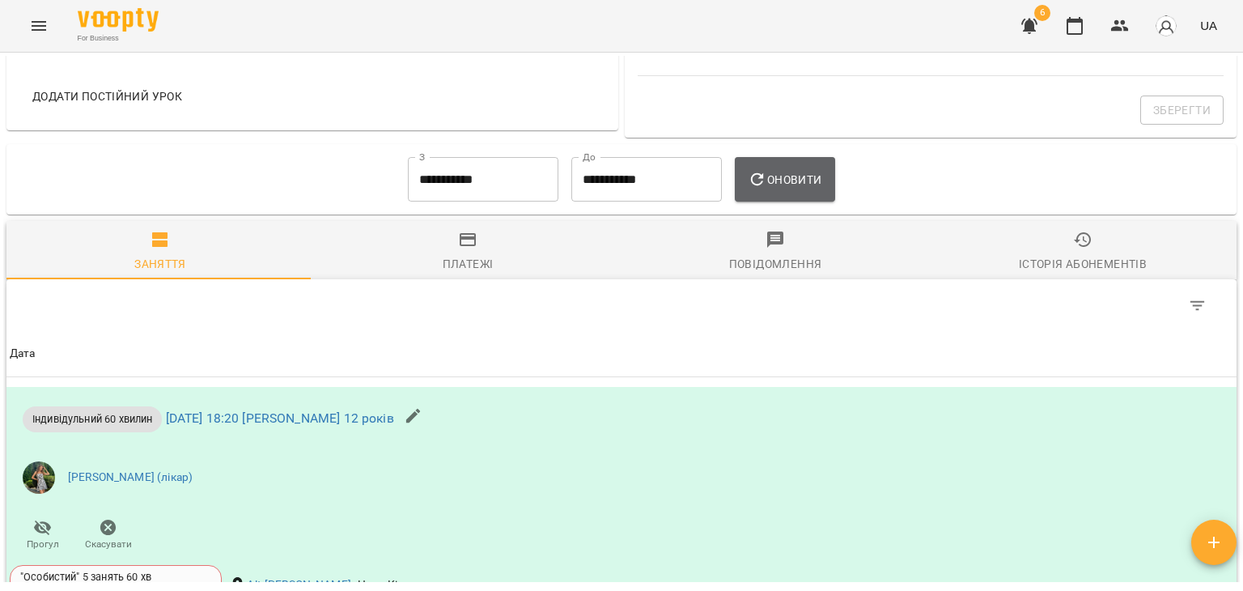
click at [755, 191] on button "Оновити" at bounding box center [785, 179] width 100 height 45
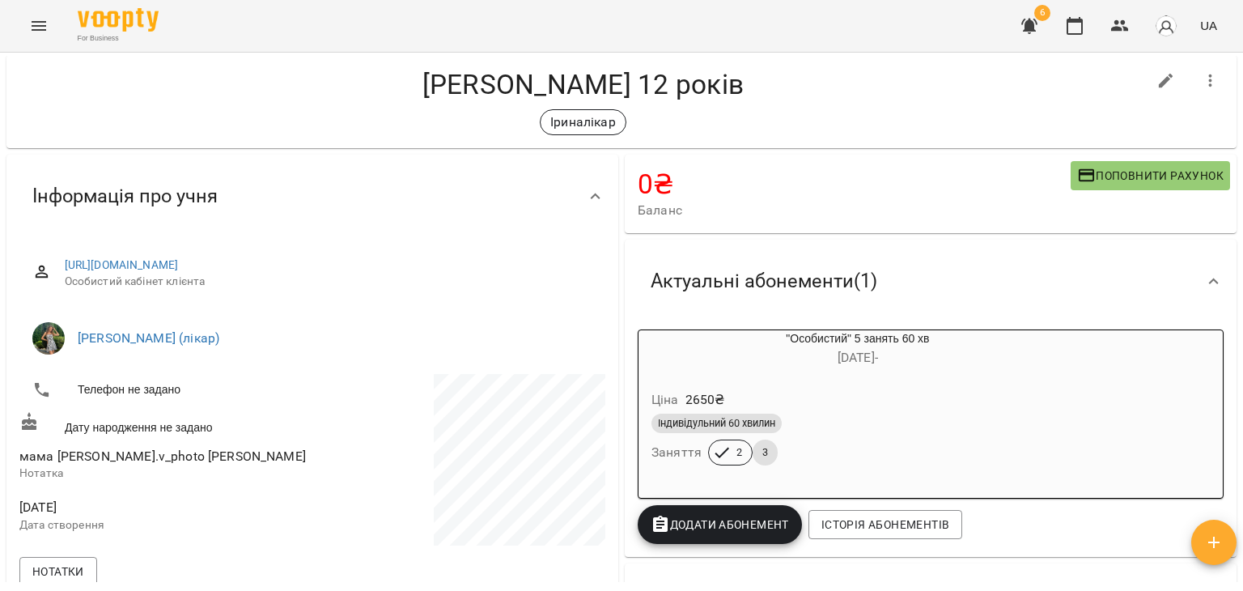
scroll to position [29, 0]
